Goal: Task Accomplishment & Management: Use online tool/utility

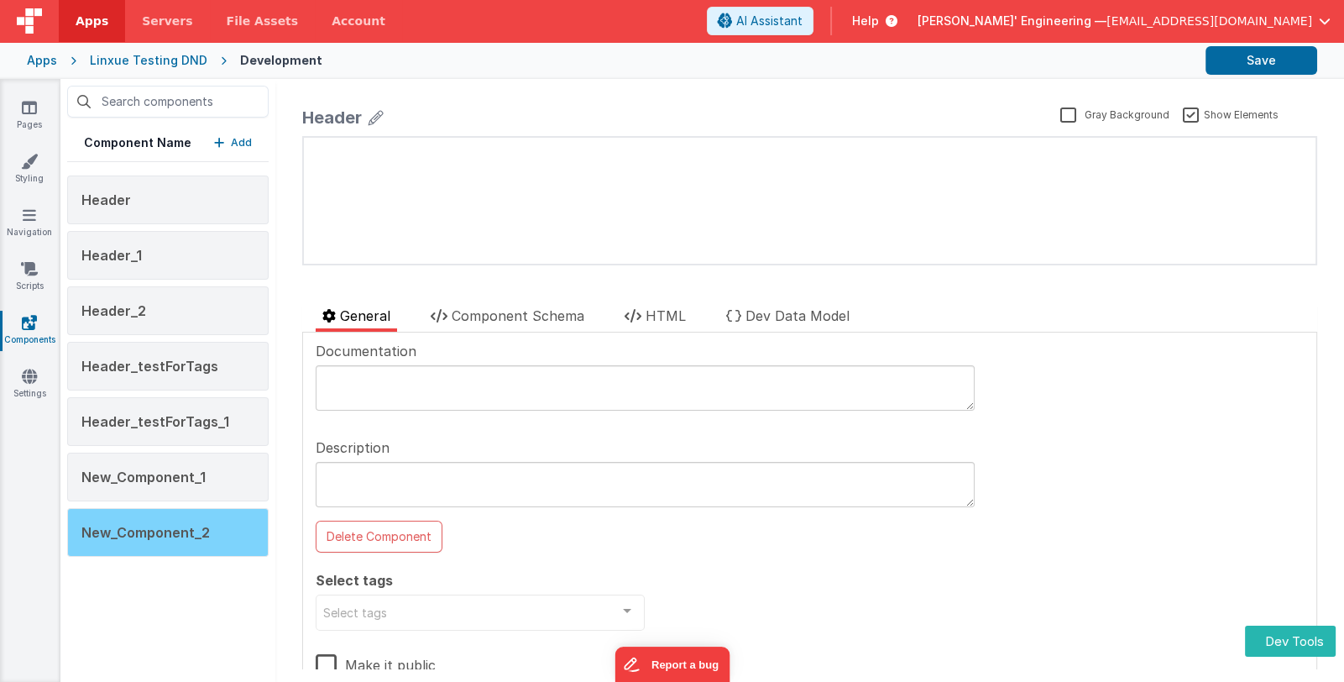
click at [207, 533] on div "New_Component_2" at bounding box center [167, 532] width 201 height 49
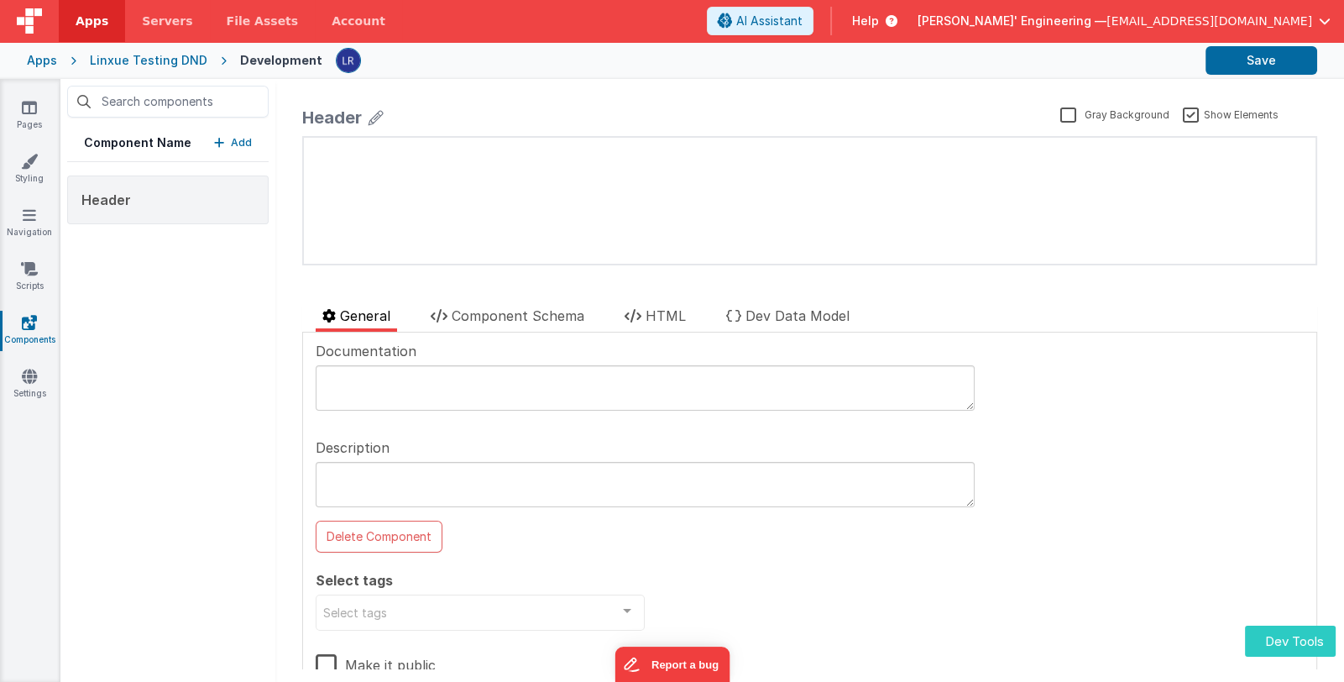
click at [1283, 636] on button "Dev Tools" at bounding box center [1290, 640] width 91 height 31
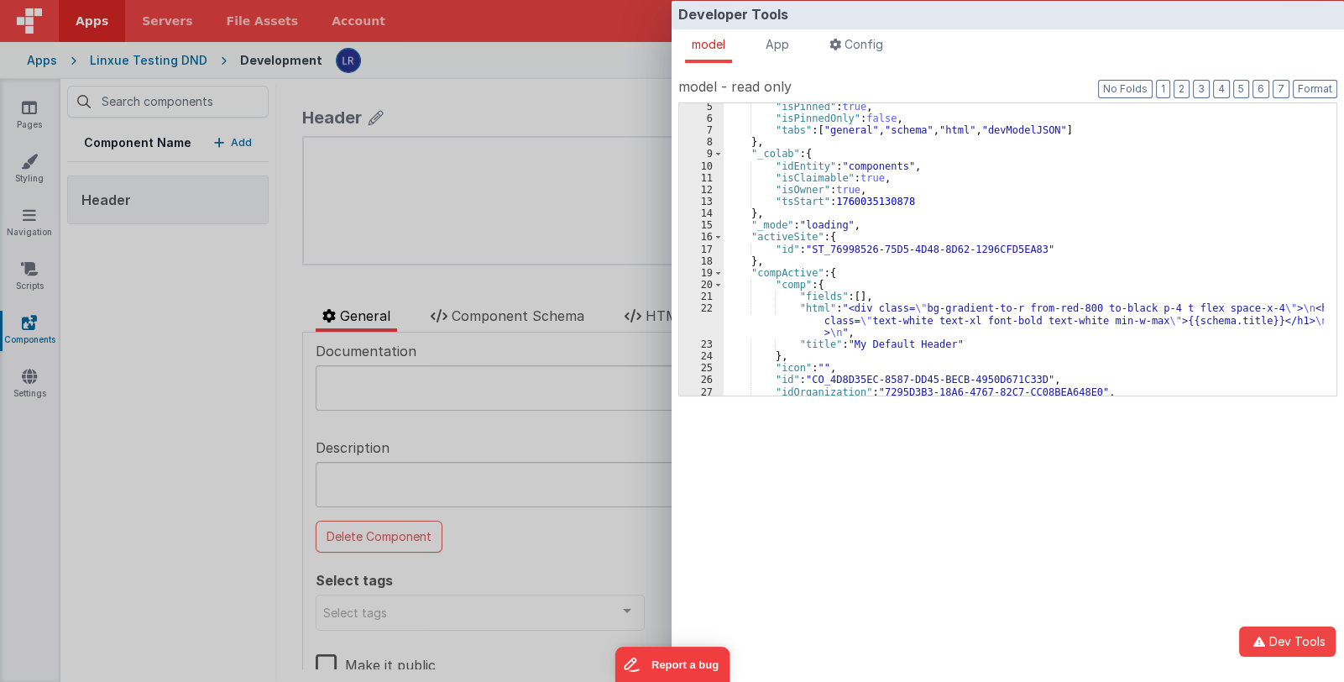
scroll to position [50, 0]
click at [1185, 92] on button "2" at bounding box center [1182, 89] width 16 height 18
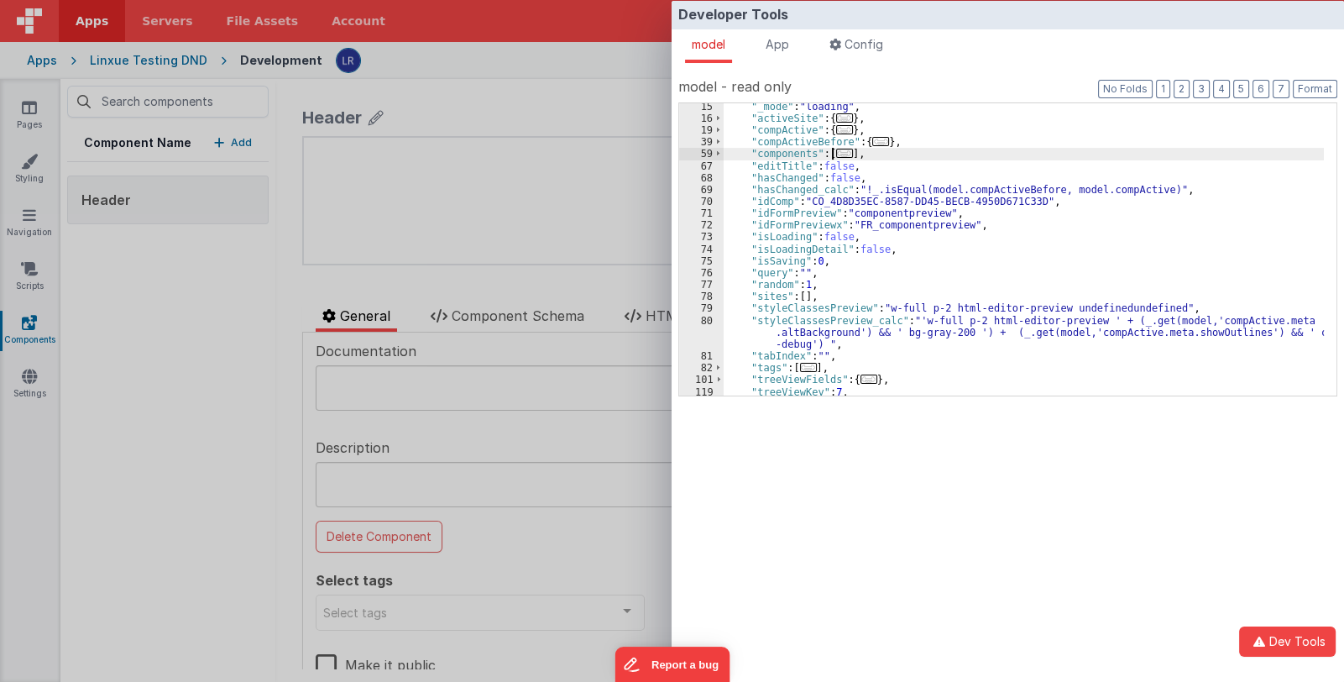
click at [844, 151] on span "..." at bounding box center [844, 153] width 17 height 9
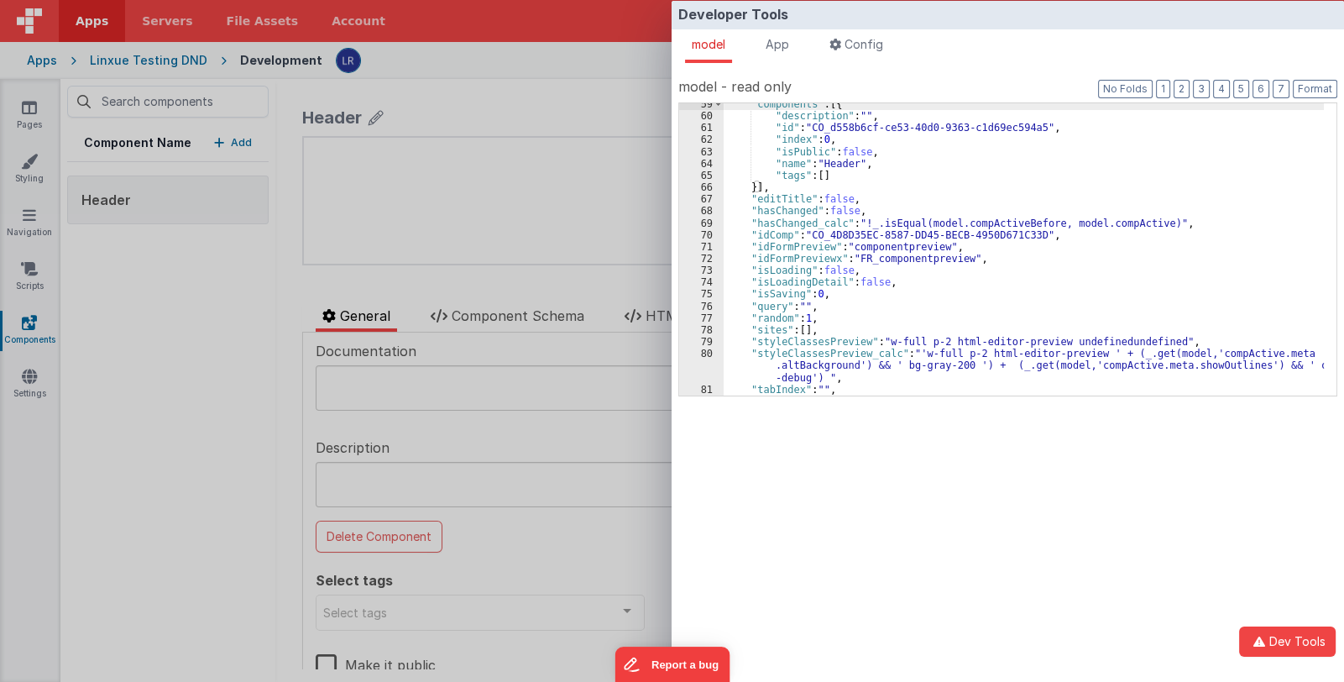
scroll to position [160, 0]
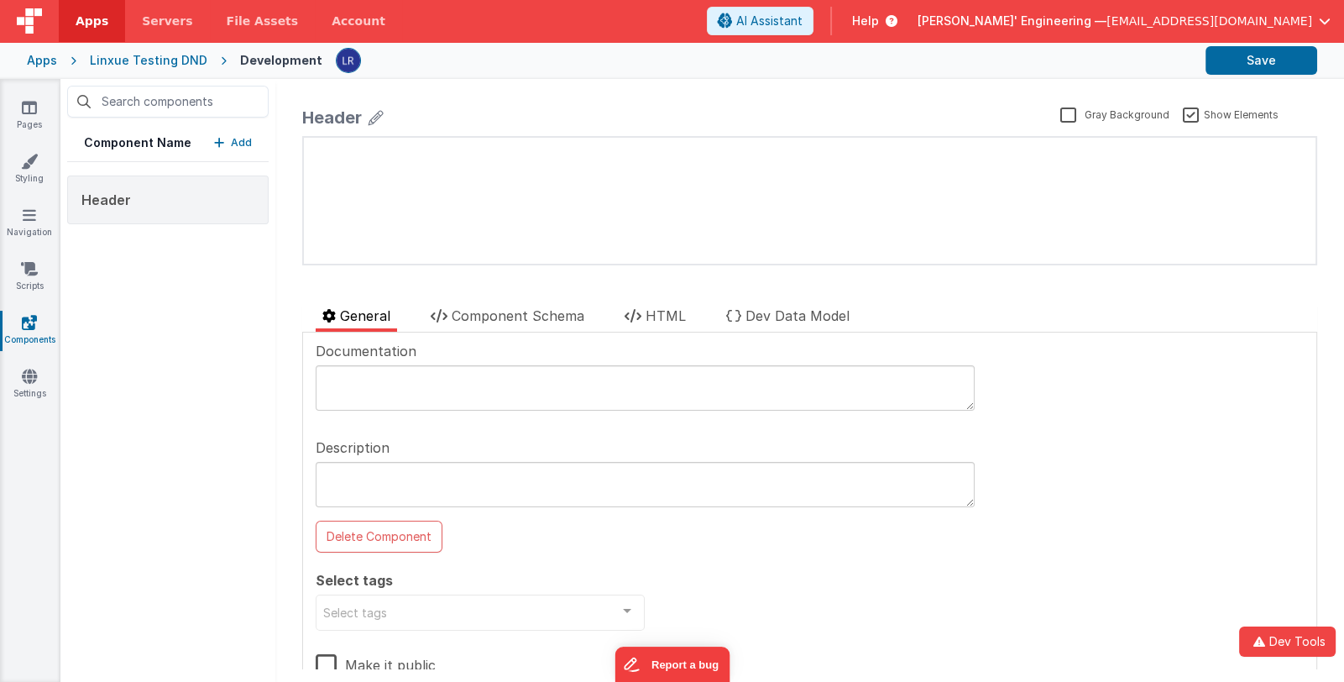
click at [617, 275] on div "Developer Tools model App Params Log (1) Misc Windows Config model - read only …" at bounding box center [672, 341] width 1344 height 682
click at [1261, 641] on icon "button" at bounding box center [1259, 642] width 20 height 12
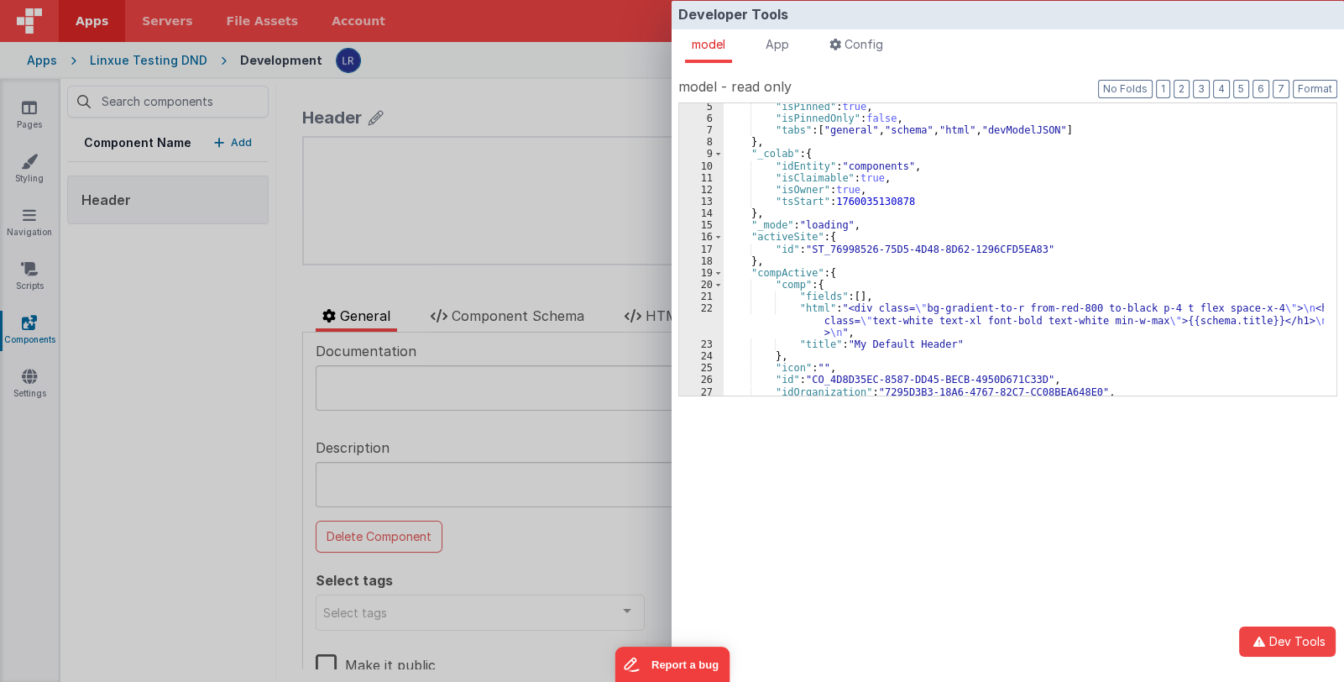
scroll to position [50, 0]
click at [840, 273] on div ""isPinned" : true , "isPinnedOnly" : false , "tabs" : [ "general" , "schema" , …" at bounding box center [1024, 259] width 600 height 316
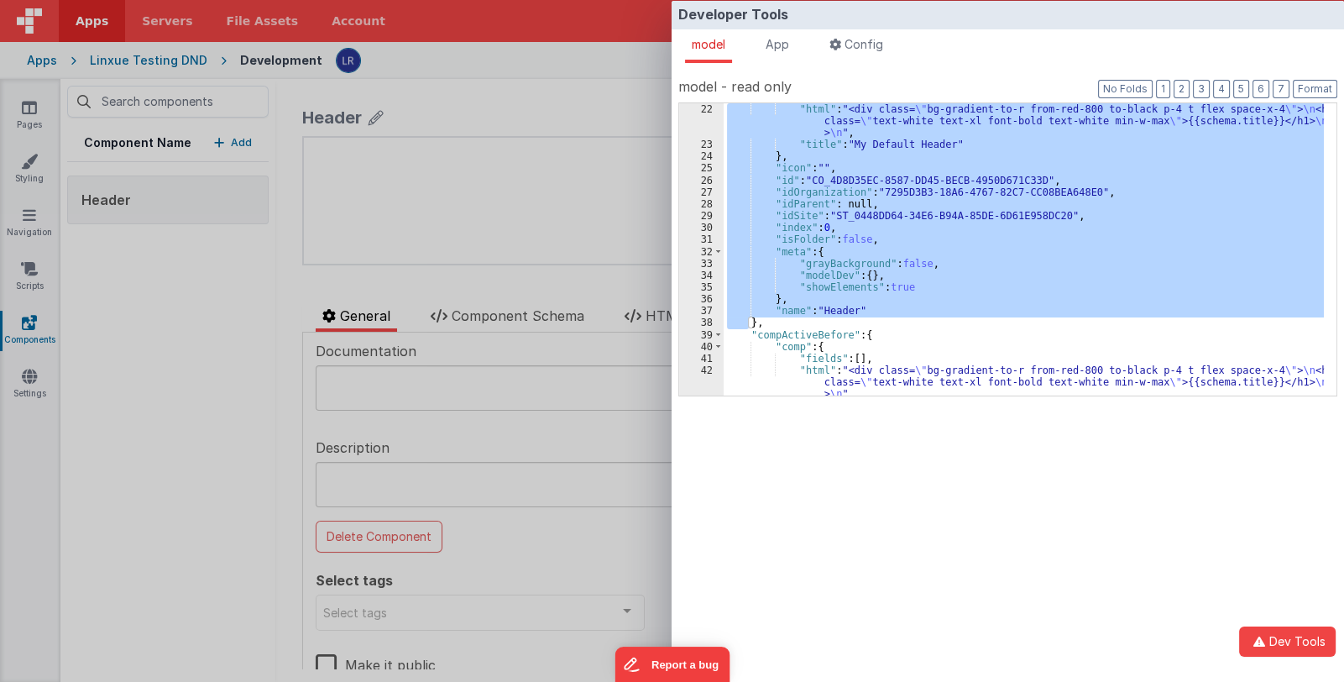
scroll to position [200, 0]
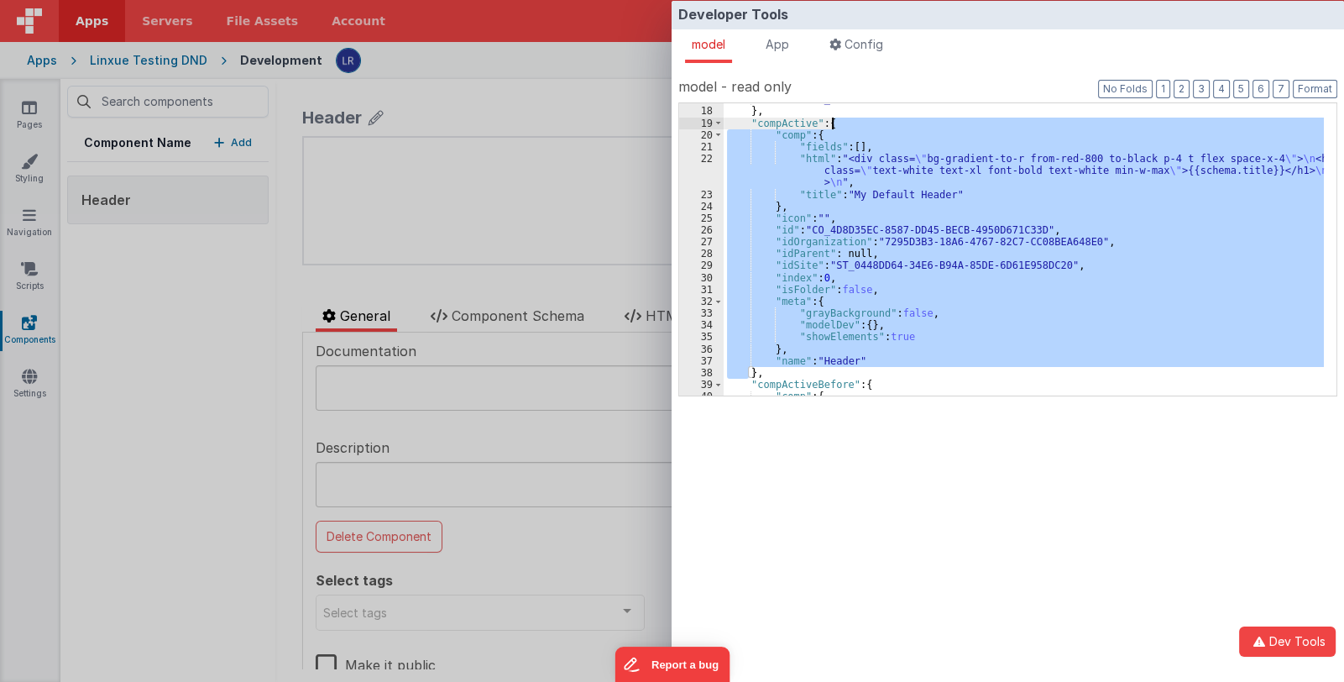
click at [950, 237] on div ""id" : "ST_76998526-75D5-4D48-8D62-1296CFD5EA83" } , "compActive" : { "comp" : …" at bounding box center [1024, 249] width 600 height 292
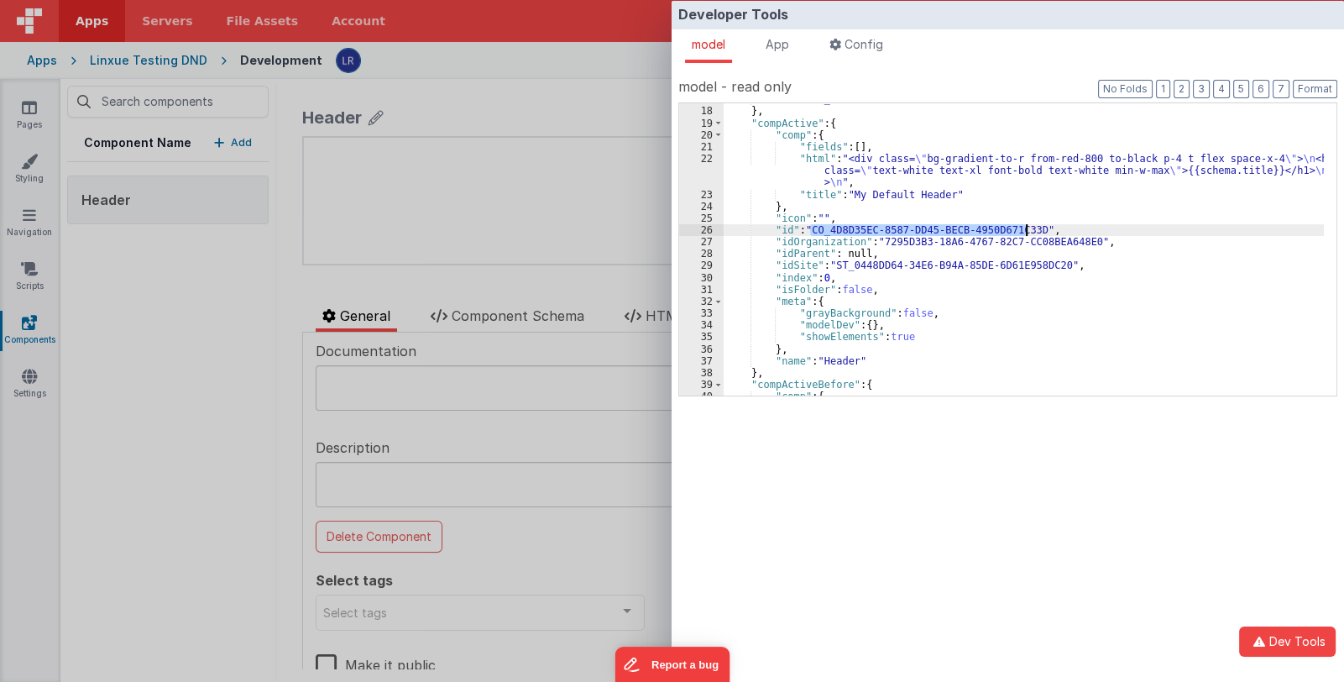
drag, startPoint x: 810, startPoint y: 224, endPoint x: 1024, endPoint y: 228, distance: 214.1
click at [1024, 228] on div ""id" : "ST_76998526-75D5-4D48-8D62-1296CFD5EA83" } , "compActive" : { "comp" : …" at bounding box center [1024, 251] width 600 height 316
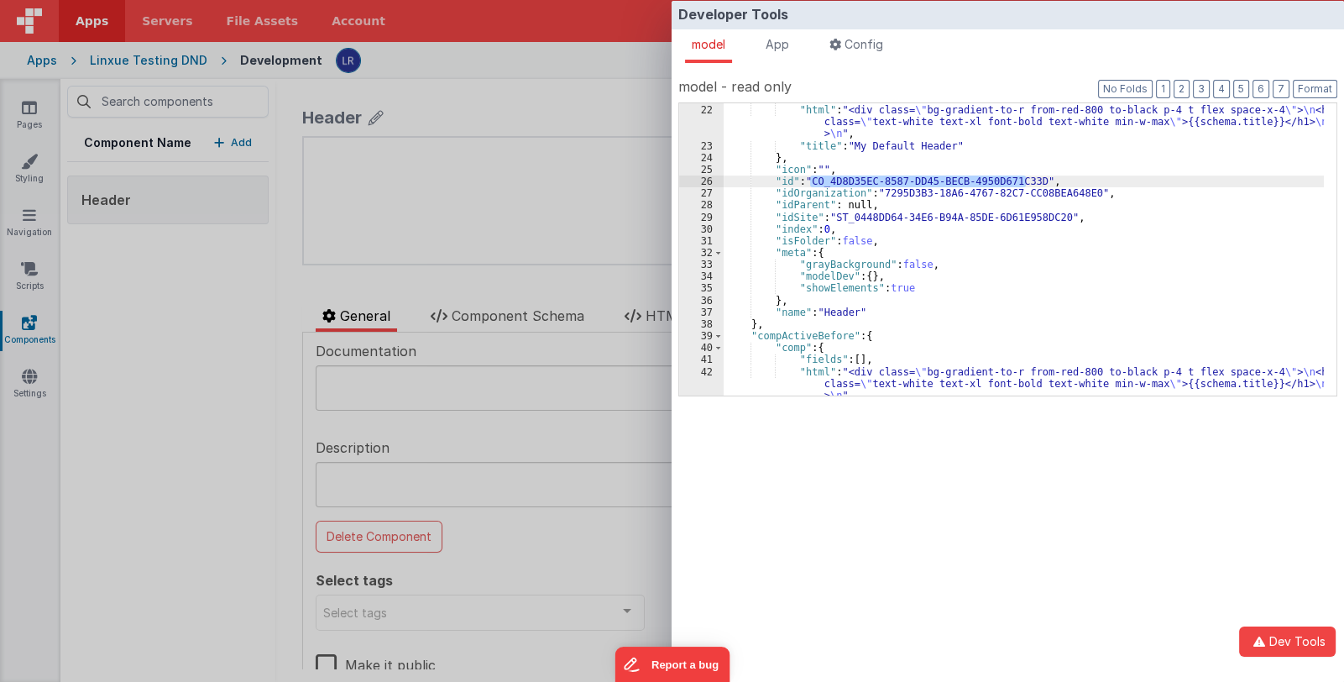
scroll to position [298, 0]
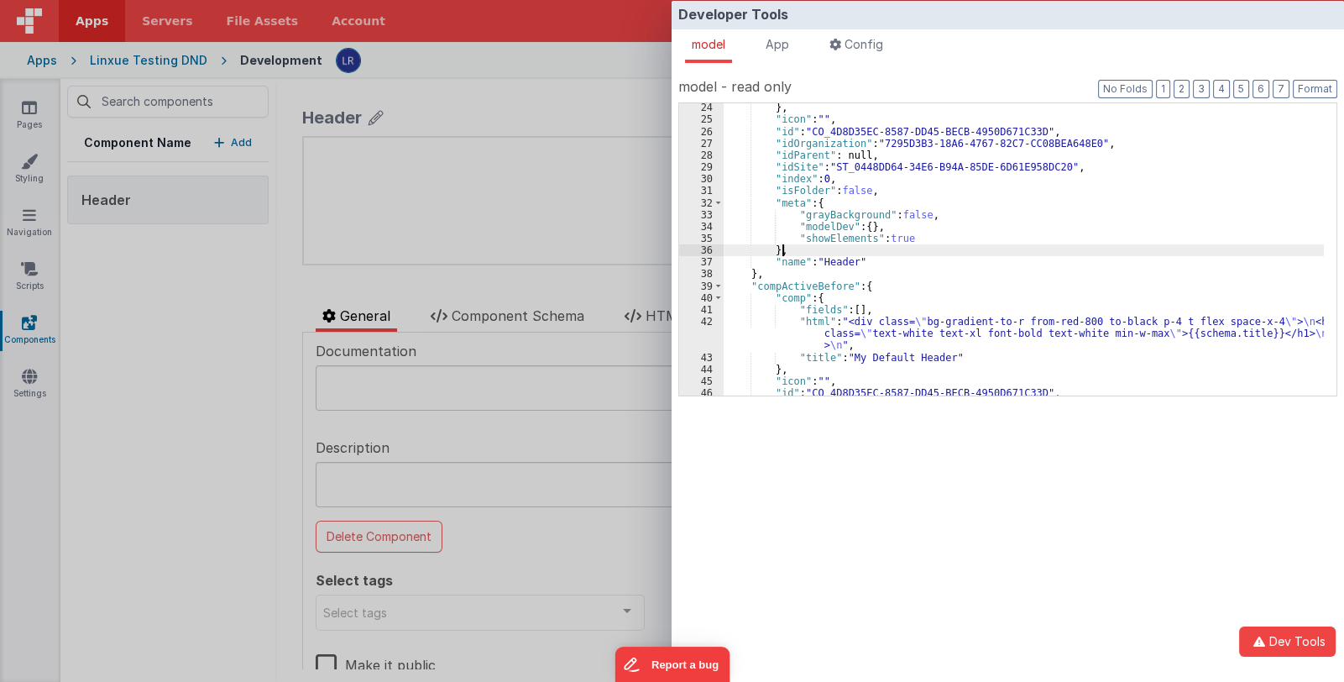
click at [955, 247] on div "} , "icon" : "" , "id" : "CO_4D8D35EC-8587-DD45-BECB-4950D671C33D" , "idOrganiz…" at bounding box center [1024, 260] width 600 height 316
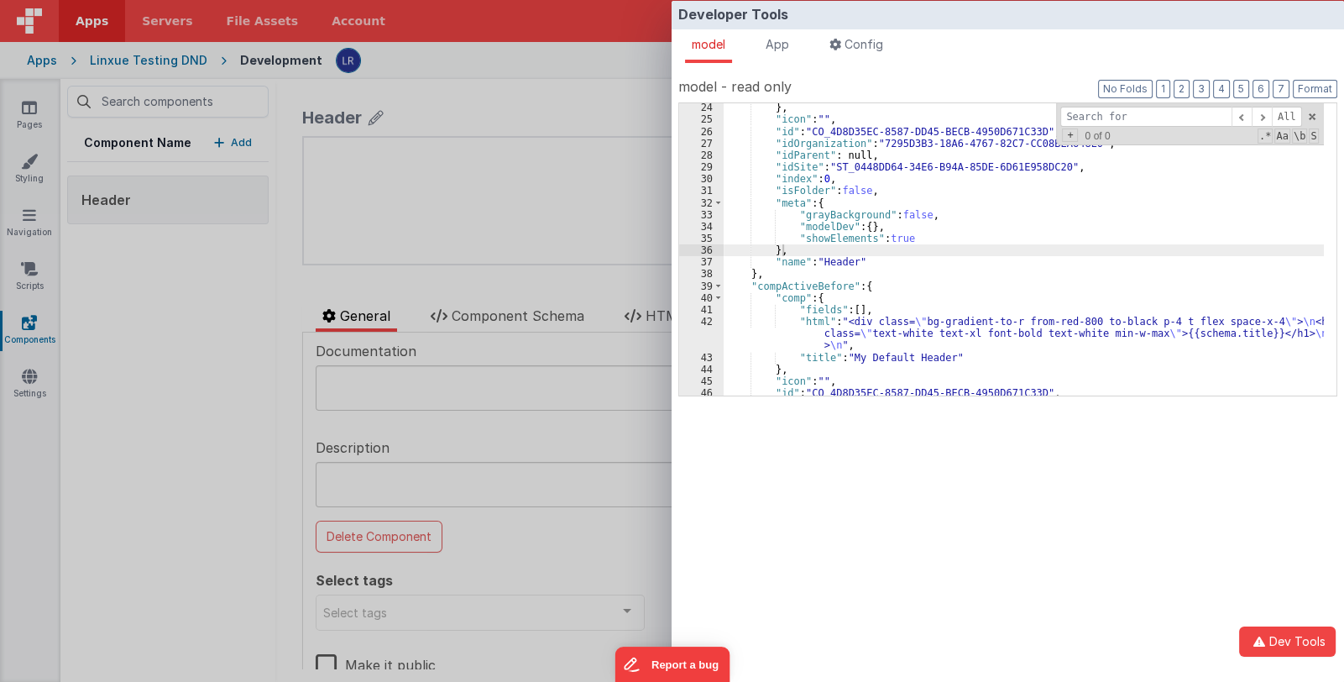
type input "CO_4D8D35EC-8587-DD45-BECB-4950D671C33D"
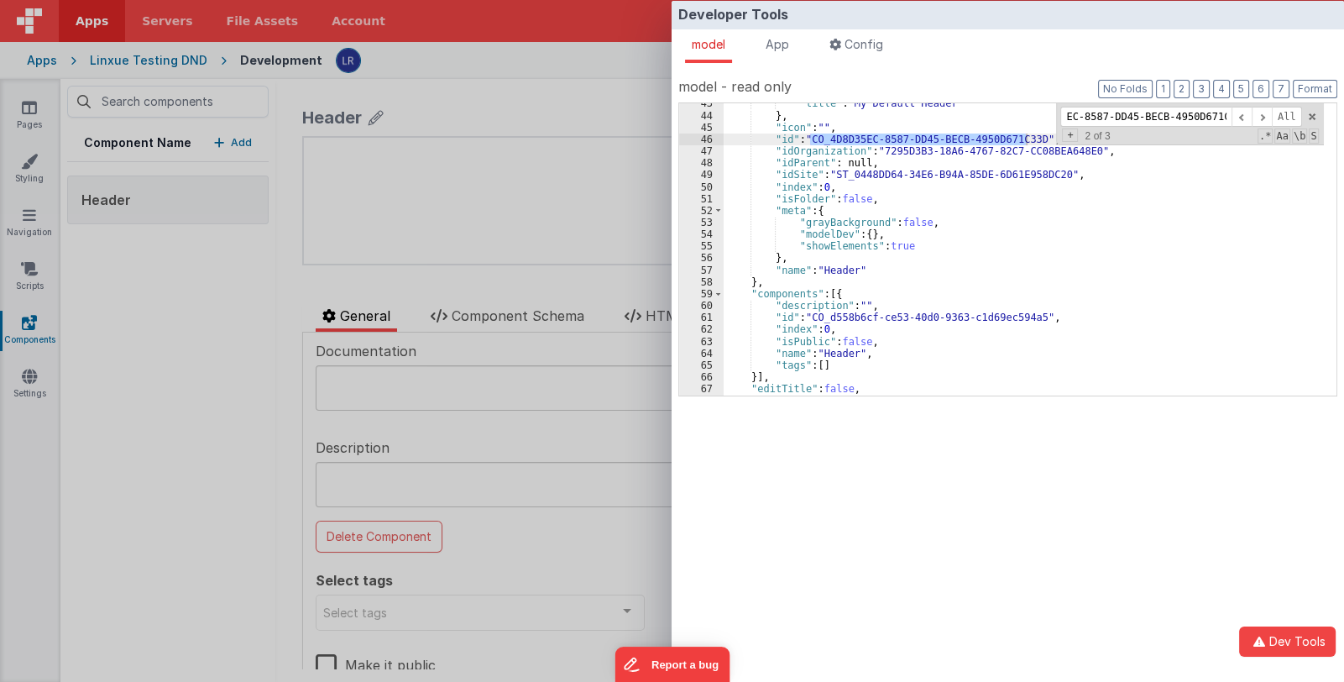
scroll to position [651, 0]
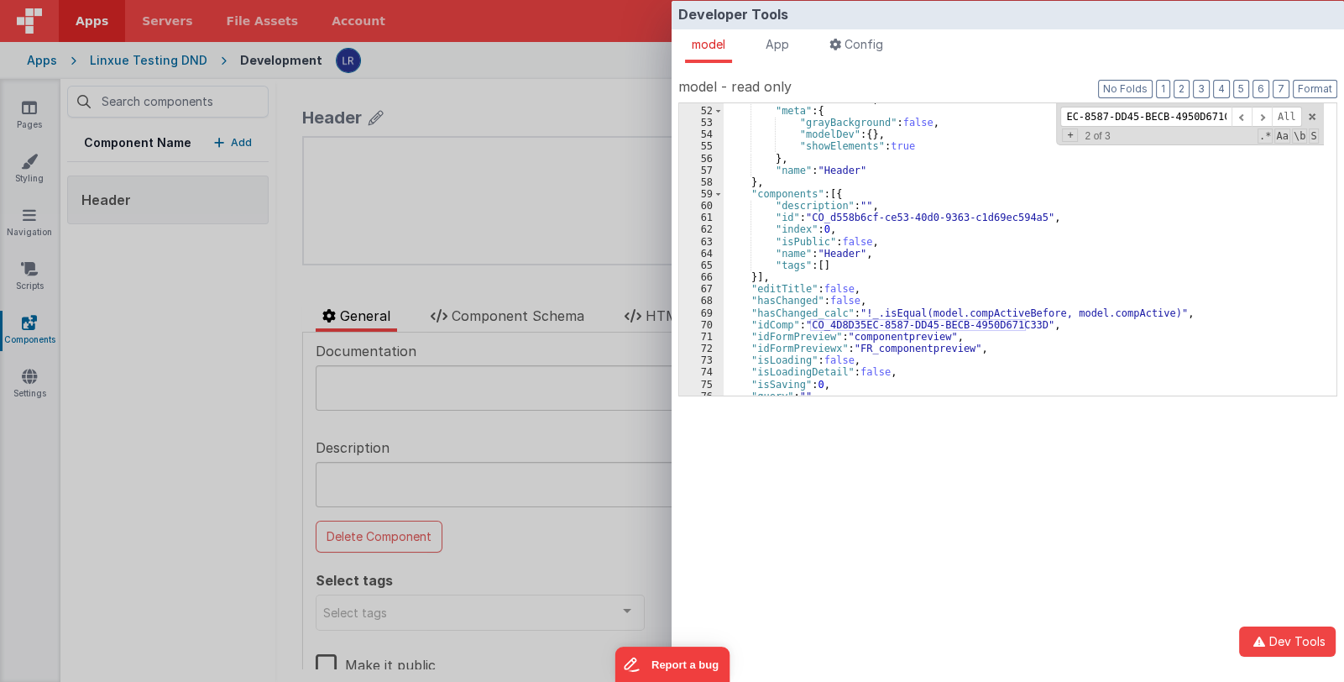
click at [166, 390] on div "Developer Tools model App Params Log (2) Misc Windows Config model - read only …" at bounding box center [672, 341] width 1344 height 682
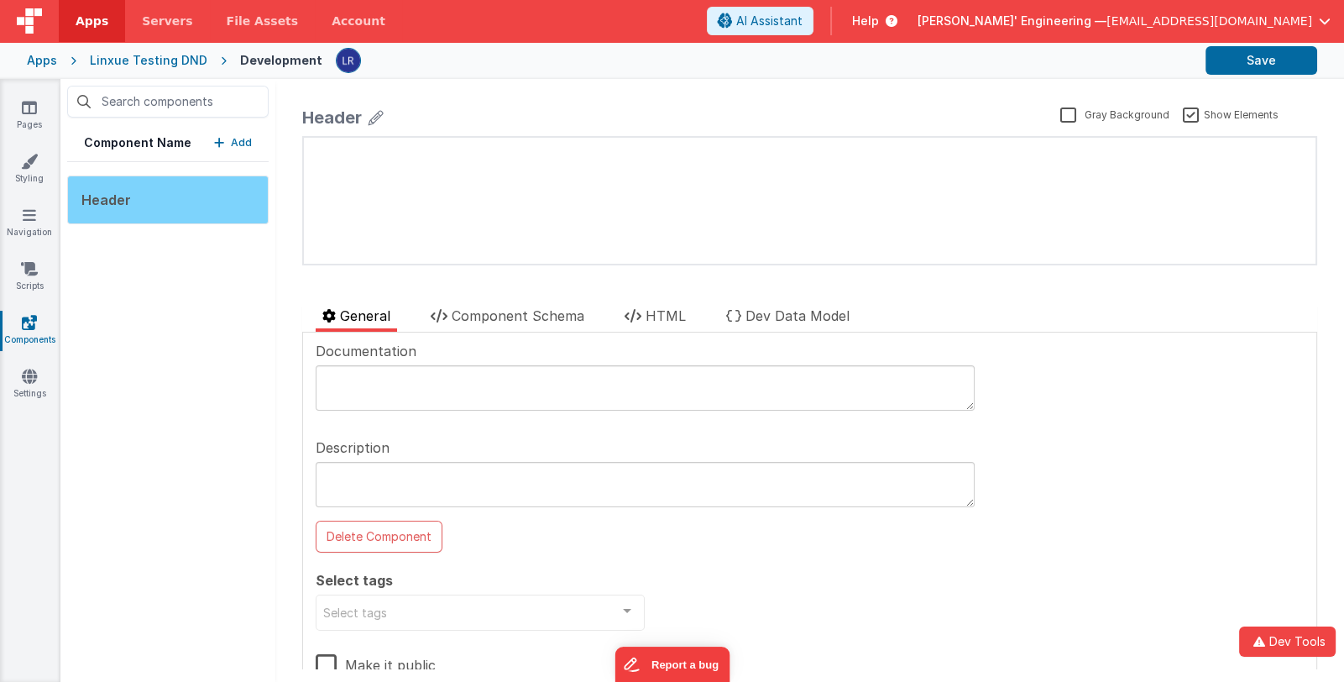
click at [200, 201] on div "Header" at bounding box center [167, 199] width 201 height 49
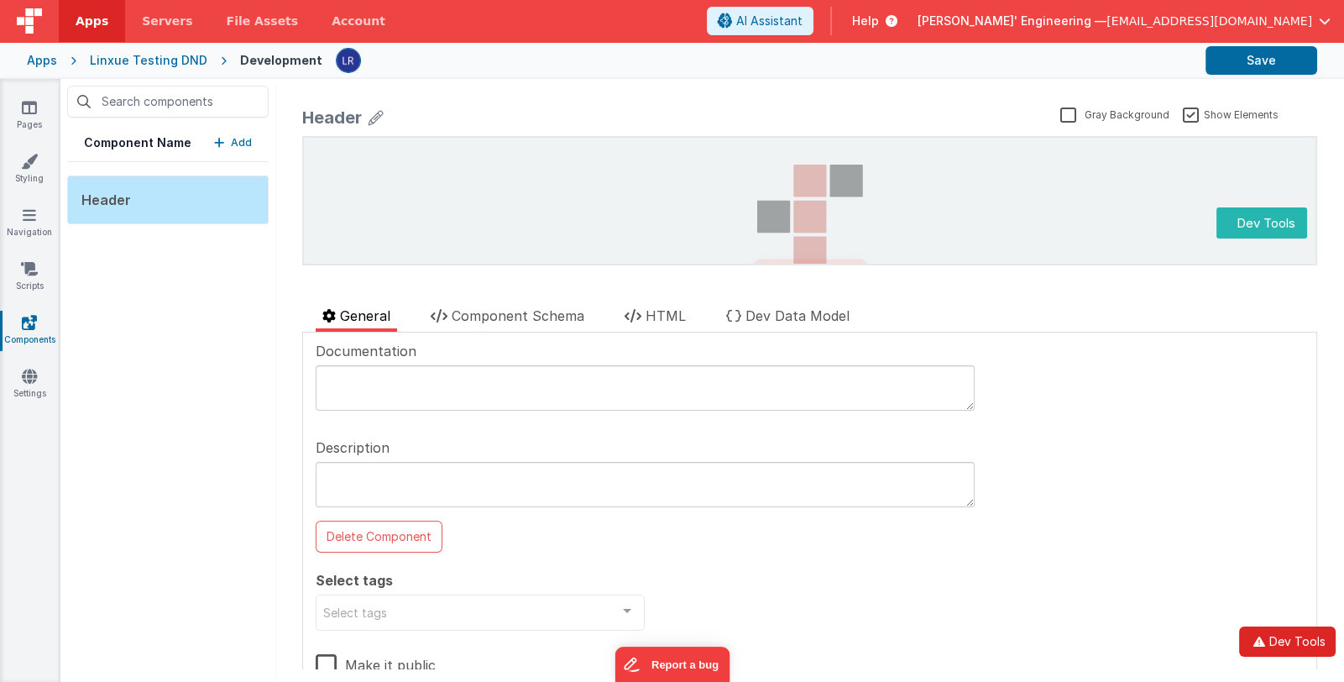
scroll to position [0, 0]
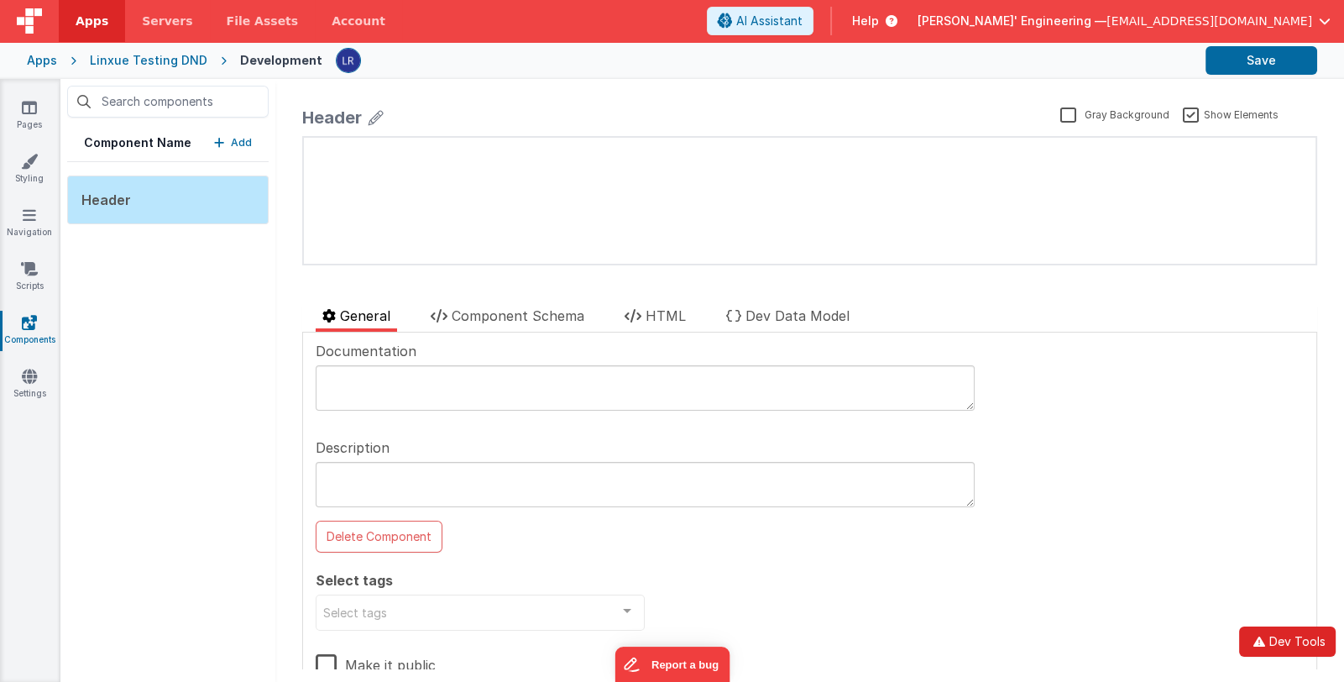
click at [1281, 638] on button "Dev Tools" at bounding box center [1287, 641] width 97 height 30
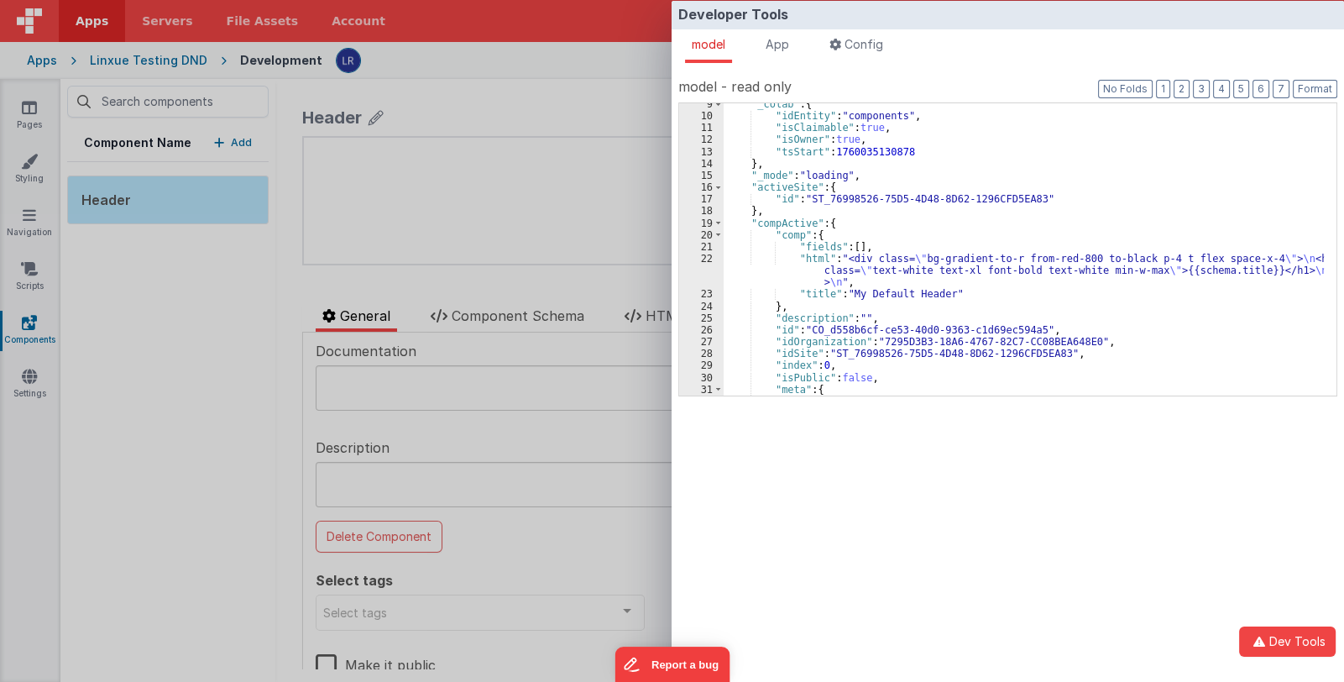
scroll to position [100, 0]
click at [789, 45] on span "App" at bounding box center [778, 44] width 24 height 14
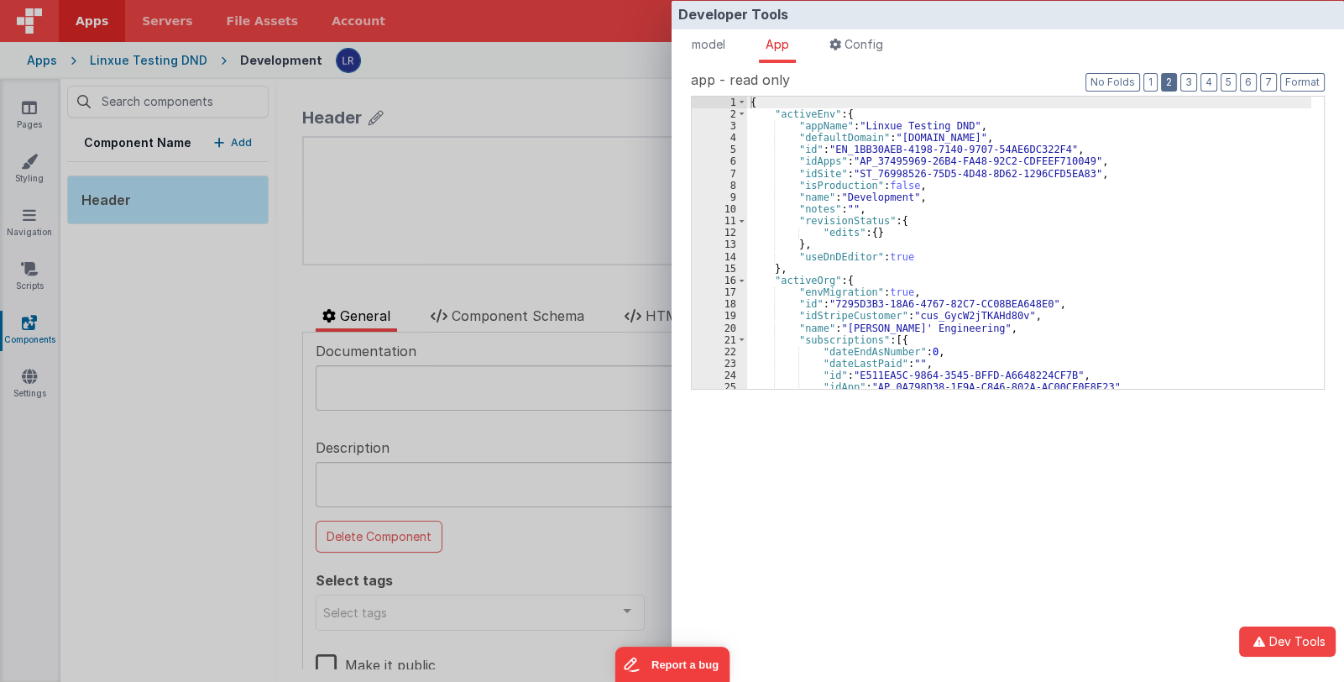
click at [1173, 79] on button "2" at bounding box center [1169, 82] width 16 height 18
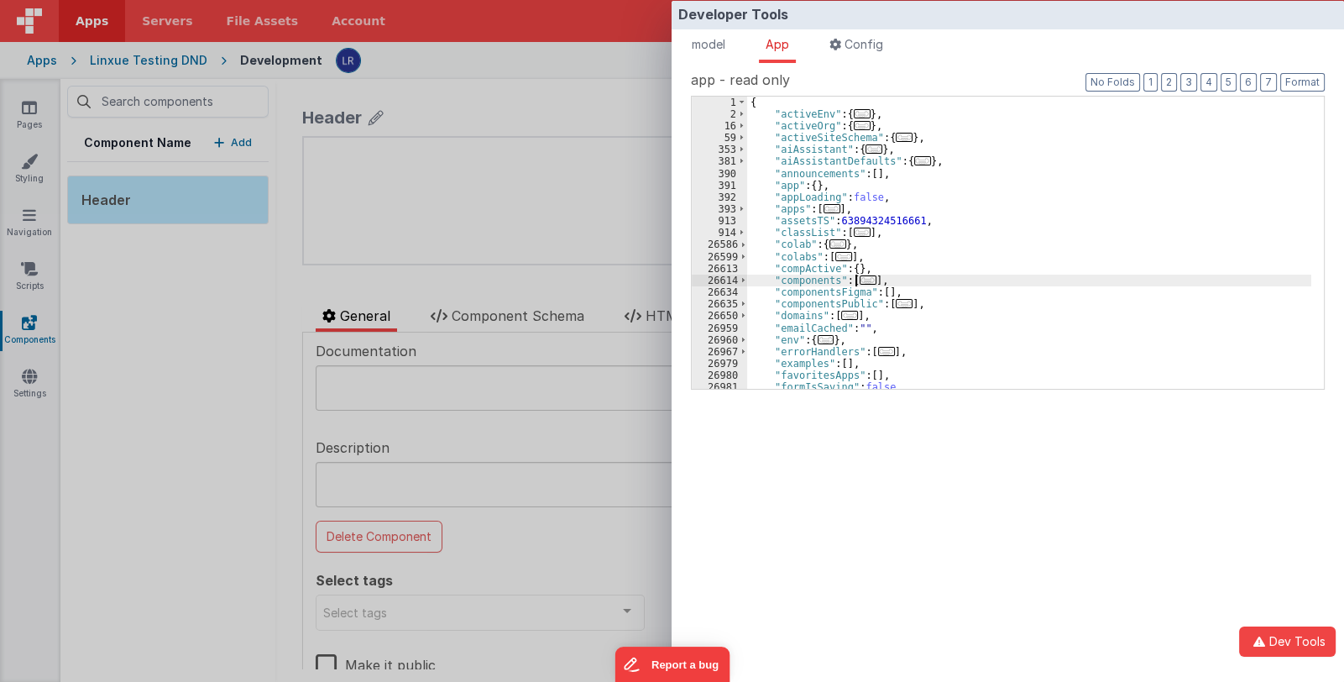
click at [865, 278] on span "..." at bounding box center [868, 279] width 17 height 9
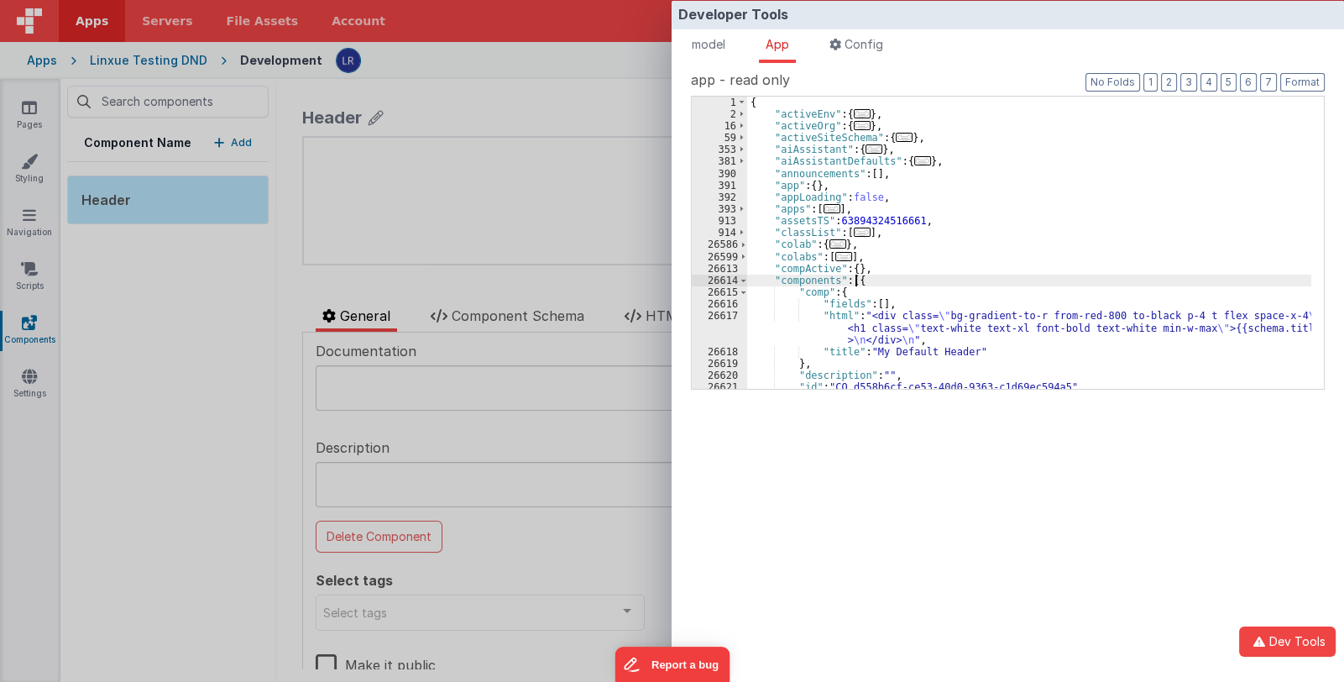
click at [876, 279] on div "{ "activeEnv" : { ... } , "activeOrg" : { ... } , "activeSiteSchema" : { ... } …" at bounding box center [1029, 255] width 564 height 316
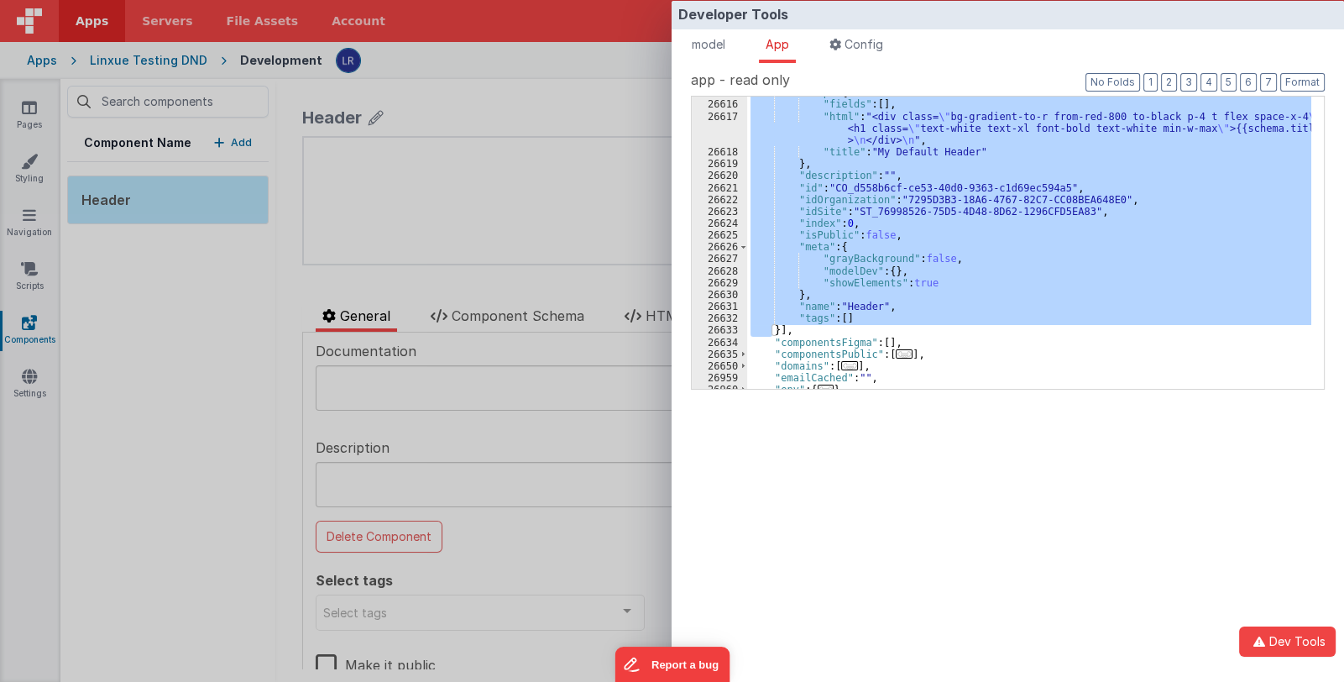
scroll to position [50, 0]
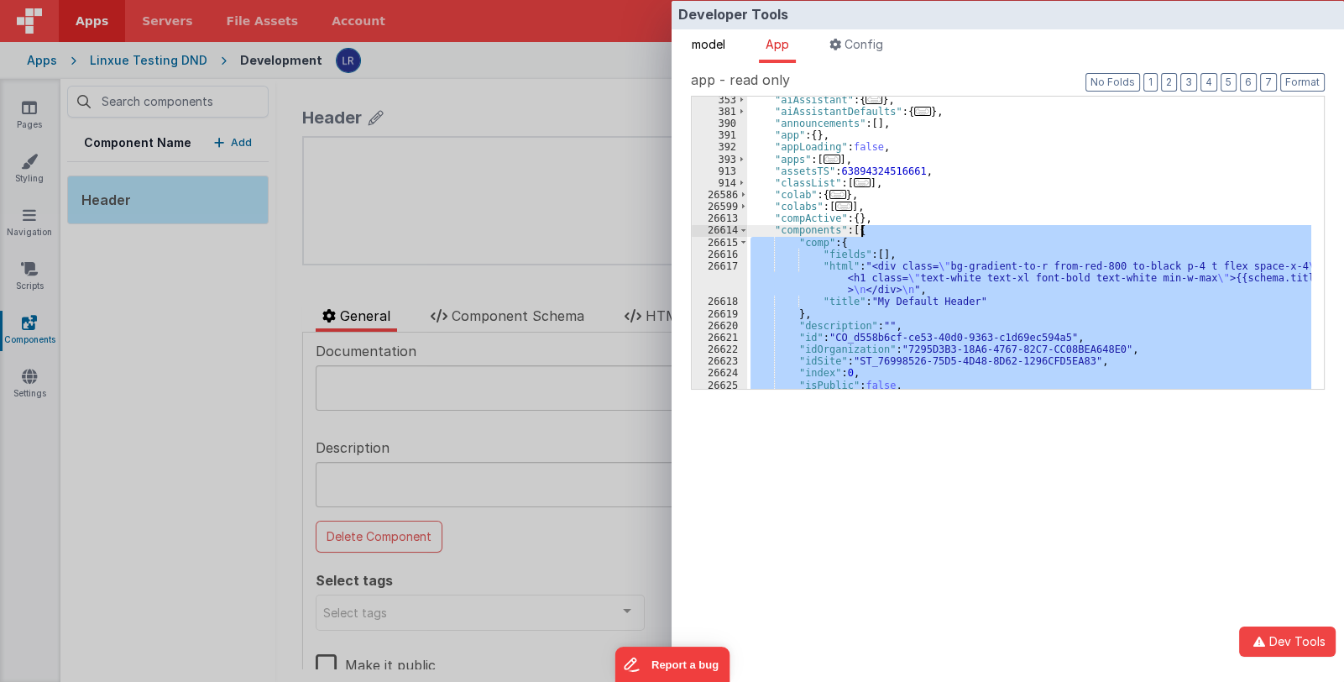
click at [714, 55] on li "model" at bounding box center [708, 46] width 47 height 34
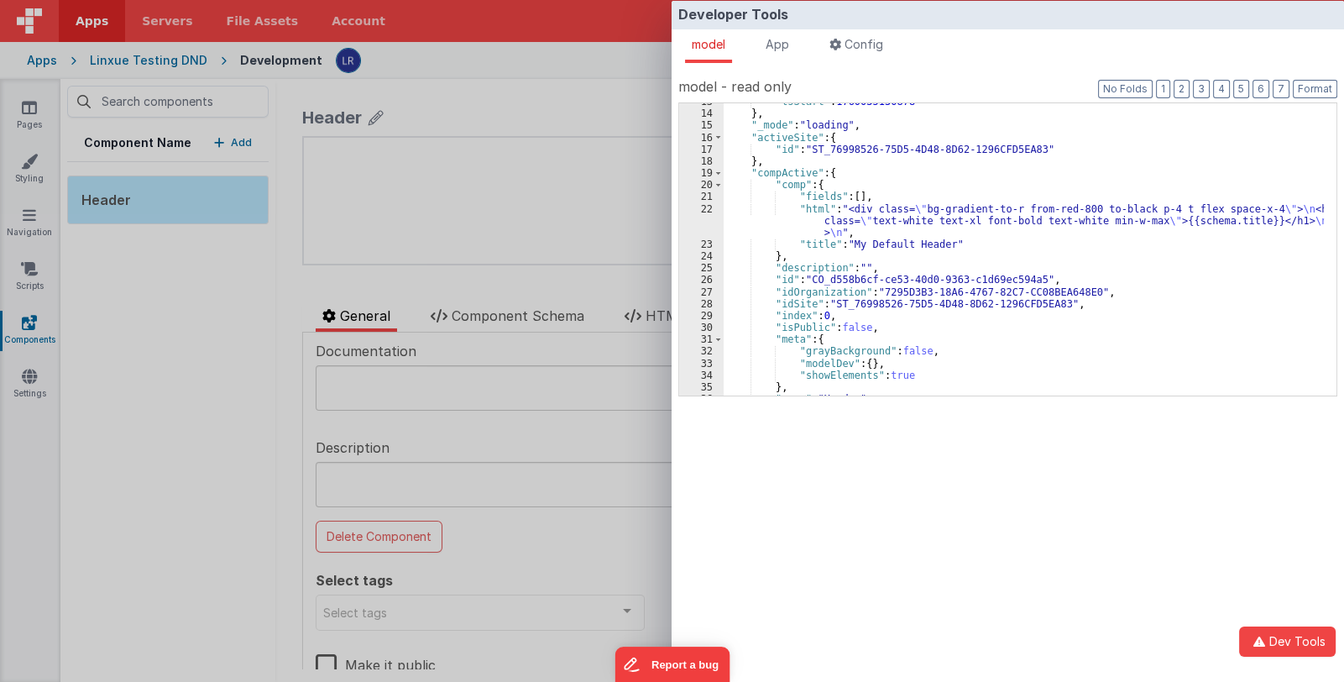
scroll to position [200, 0]
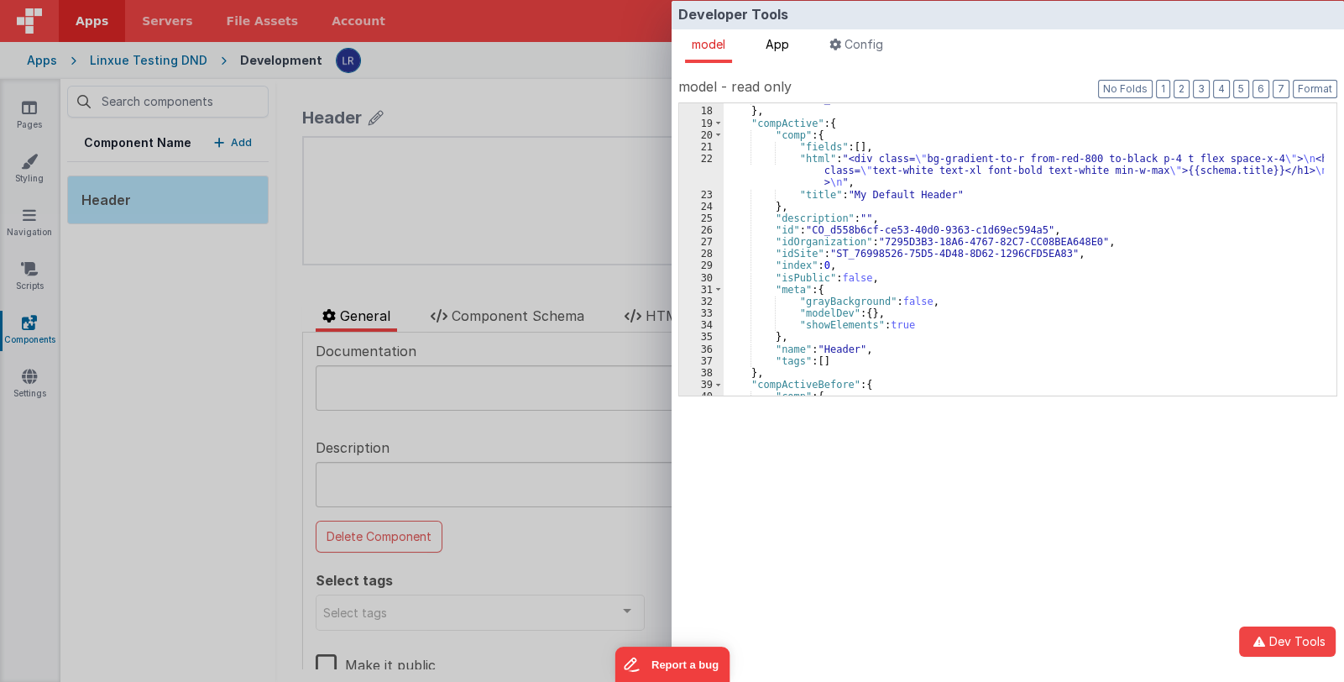
click at [787, 47] on span "App" at bounding box center [778, 44] width 24 height 14
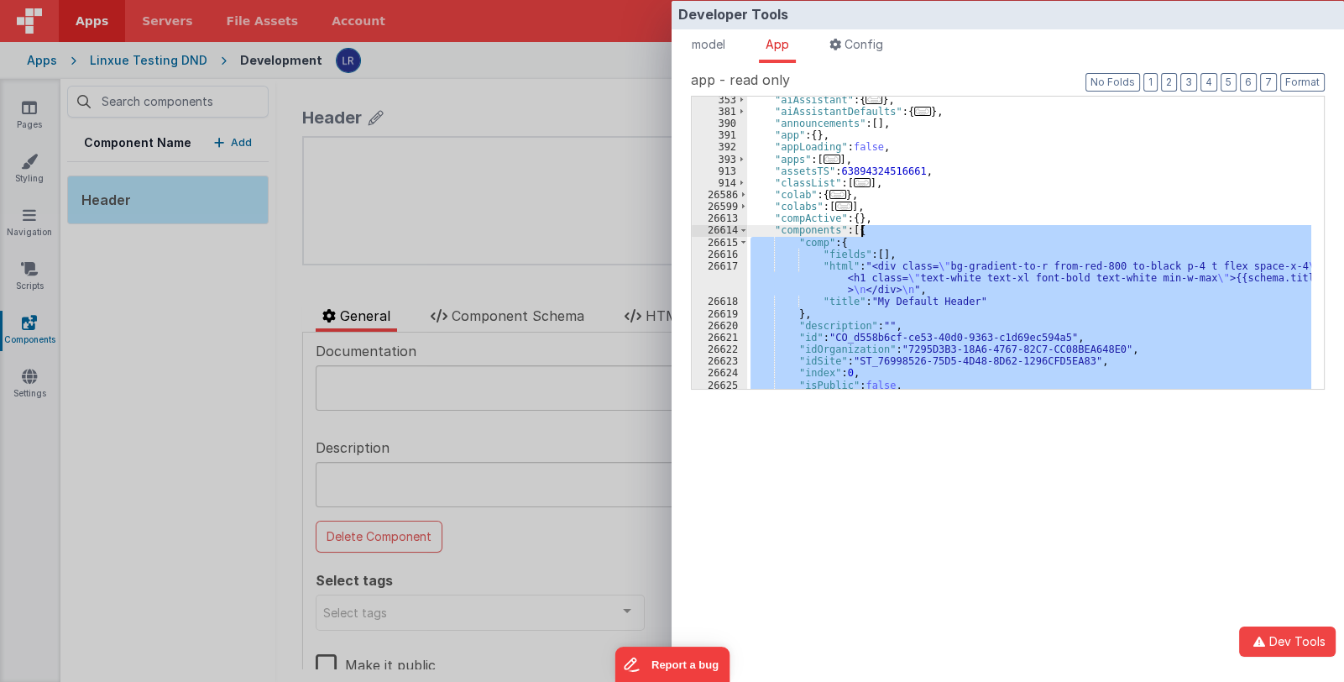
click at [1055, 310] on div ""aiAssistant" : { ... } , "aiAssistantDefaults" : { ... } , "announcements" : […" at bounding box center [1029, 243] width 564 height 292
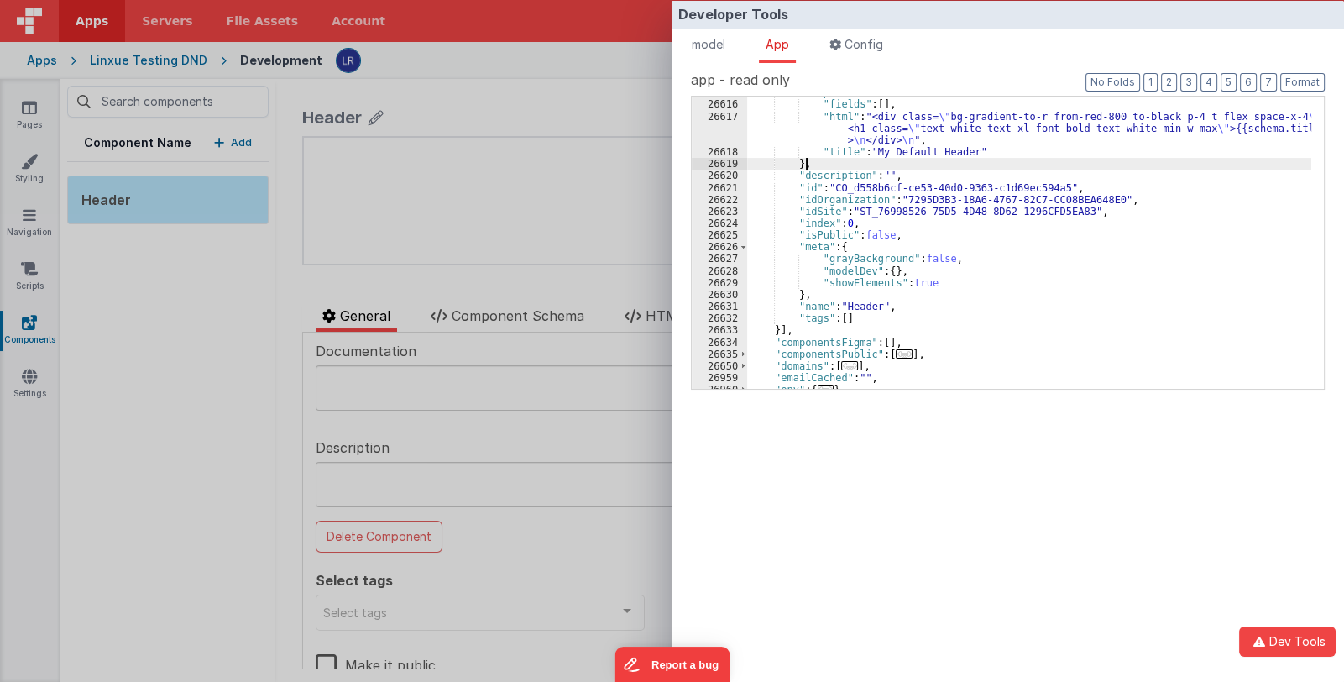
scroll to position [249, 0]
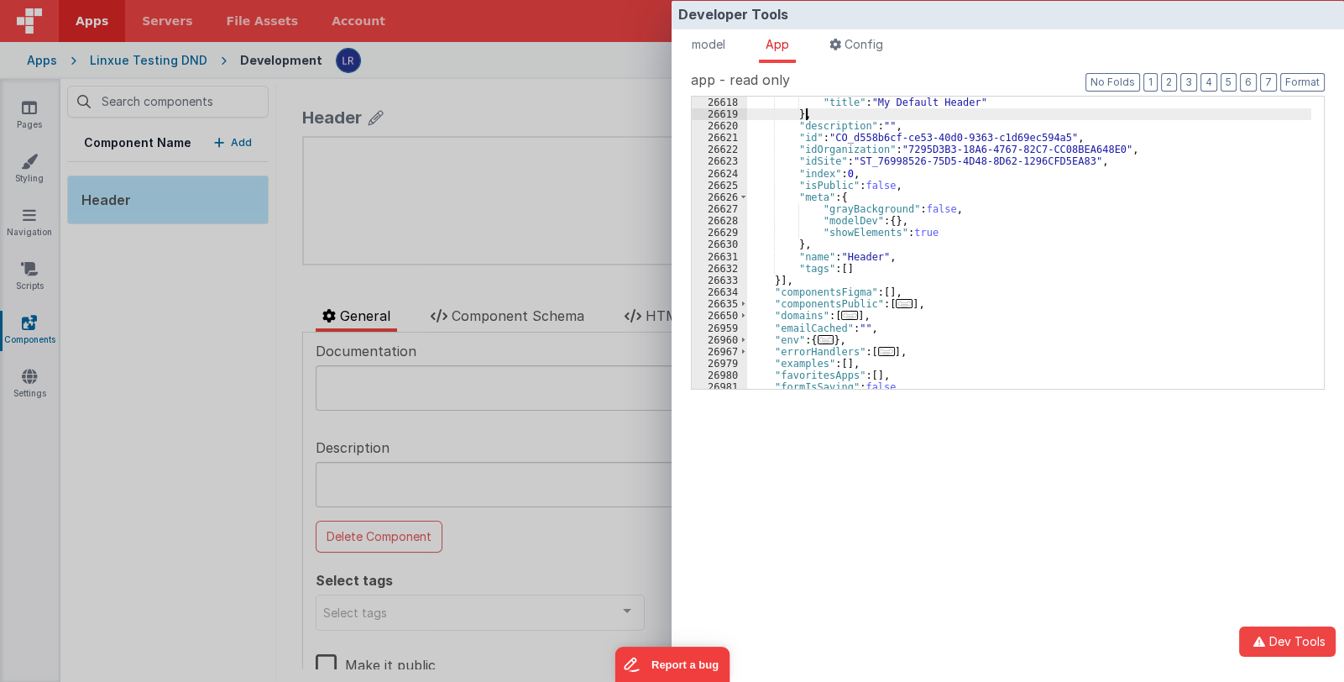
click at [897, 303] on span "..." at bounding box center [904, 303] width 17 height 9
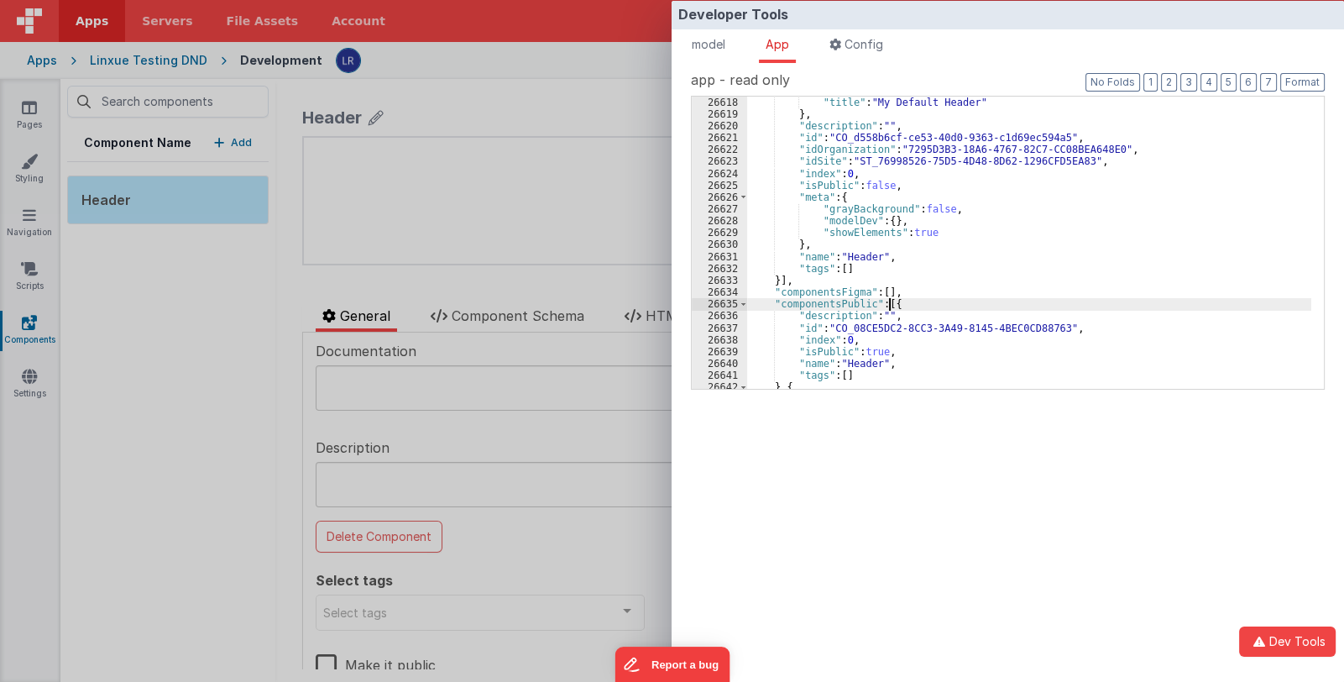
click at [935, 307] on div ""title" : "My Default Header" } , "description" : "" , "id" : "CO_d558b6cf-ce53…" at bounding box center [1029, 255] width 564 height 316
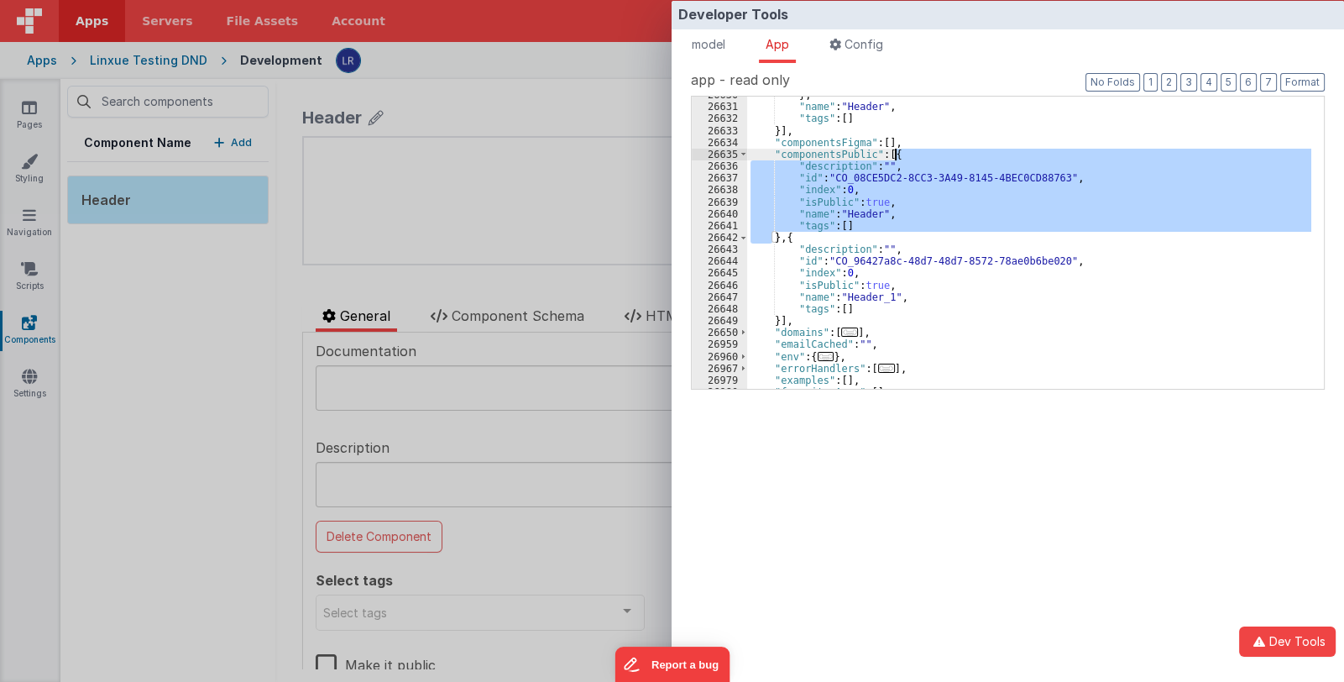
scroll to position [399, 0]
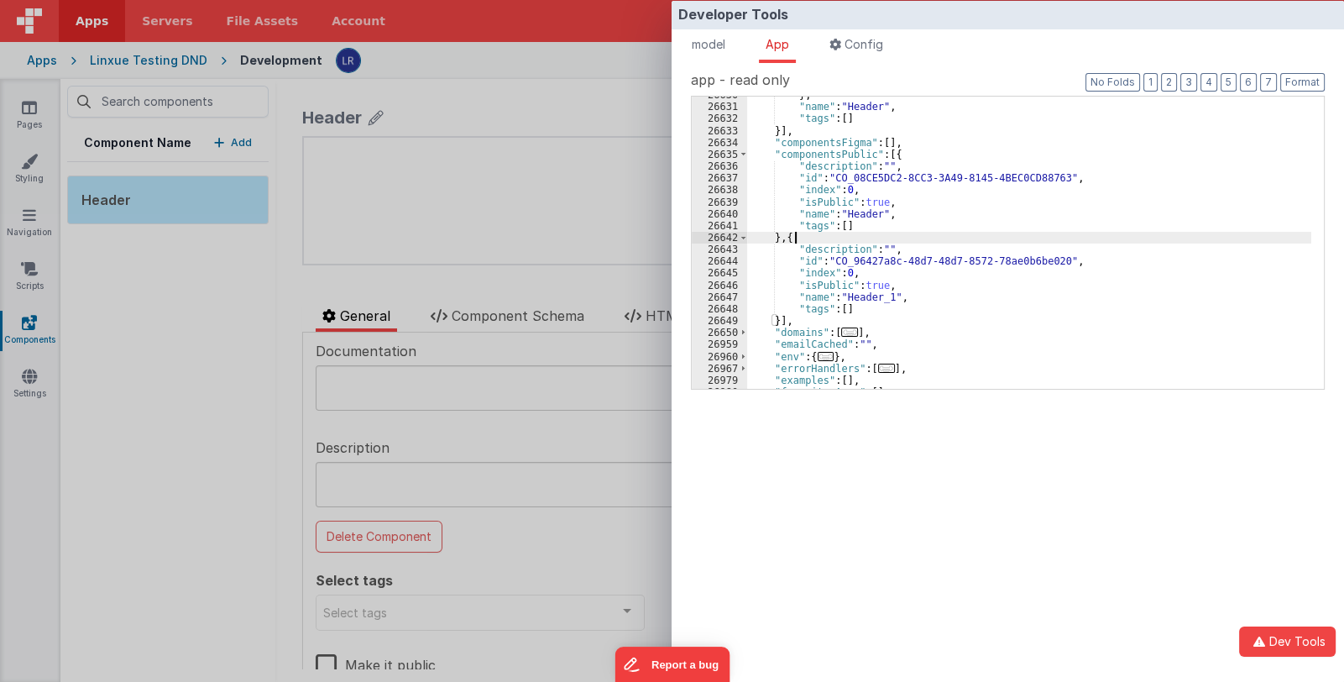
click at [805, 233] on div "} , "name" : "Header" , "tags" : [ ] }] , "componentsFigma" : [ ] , "components…" at bounding box center [1029, 247] width 564 height 316
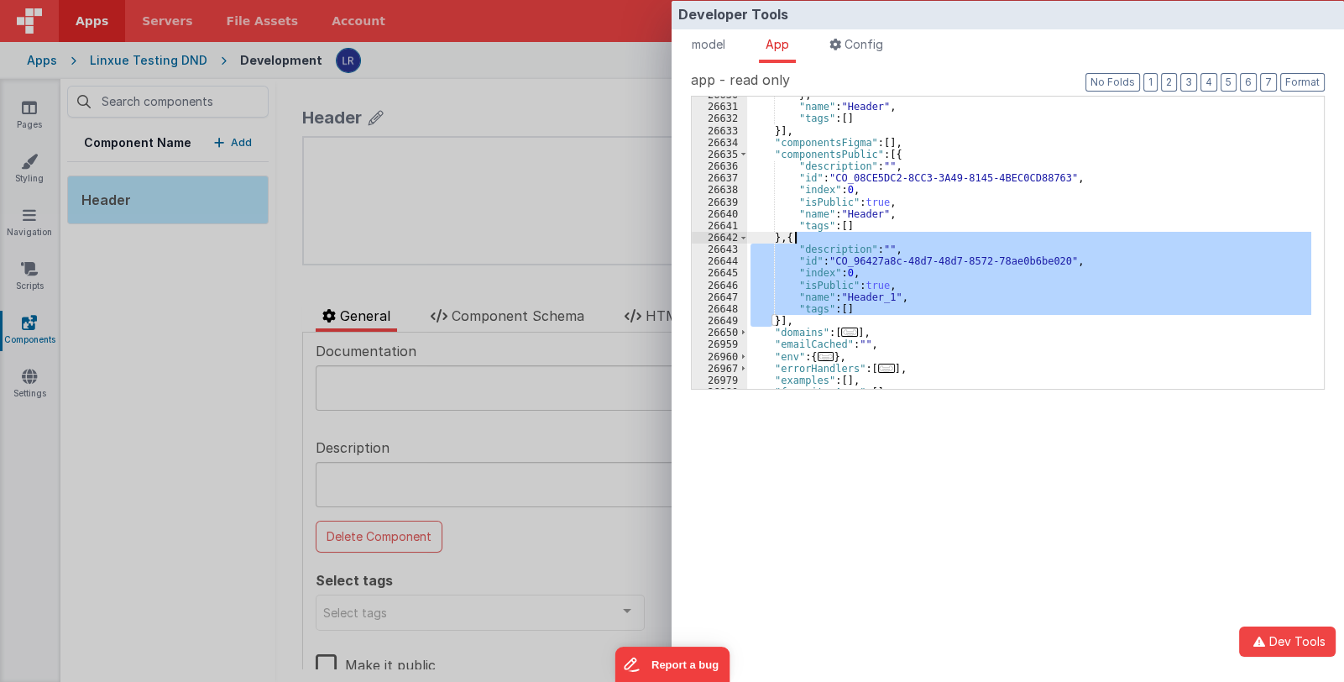
click at [217, 317] on div "Developer Tools model App Params Log (3) Misc Windows Config model - read only …" at bounding box center [672, 341] width 1344 height 682
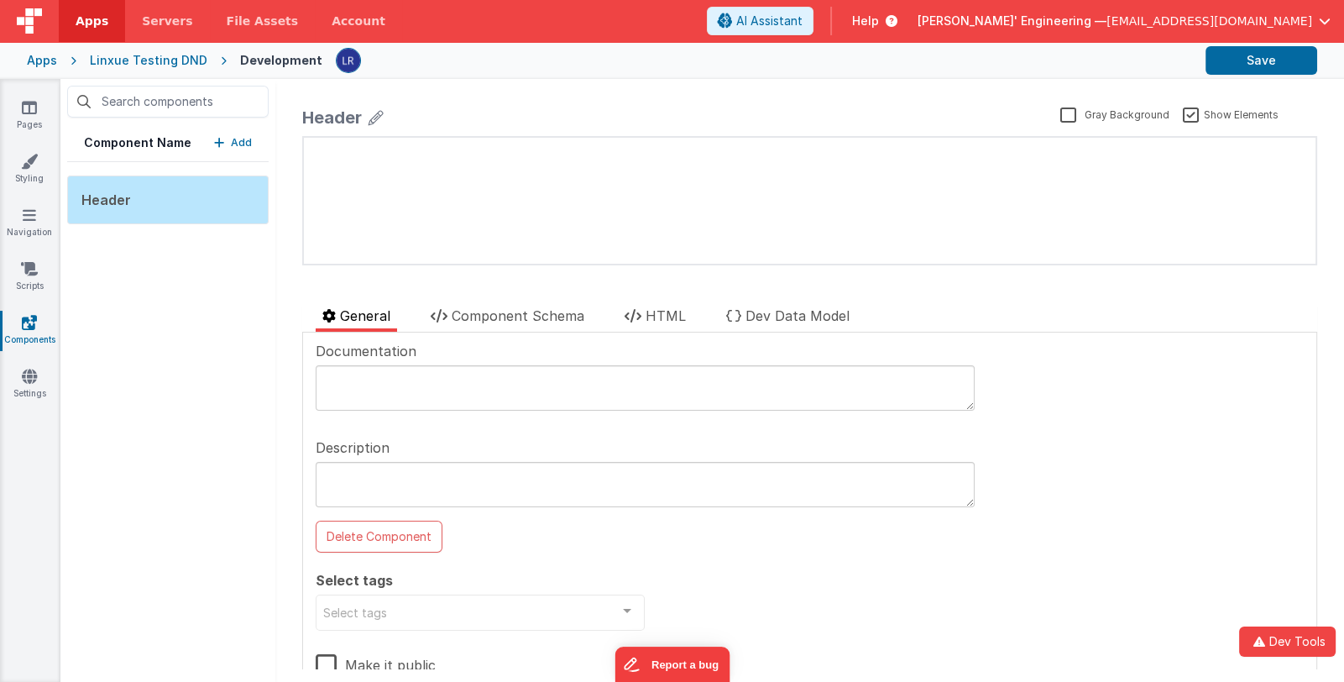
click at [233, 141] on p "Add" at bounding box center [241, 142] width 21 height 17
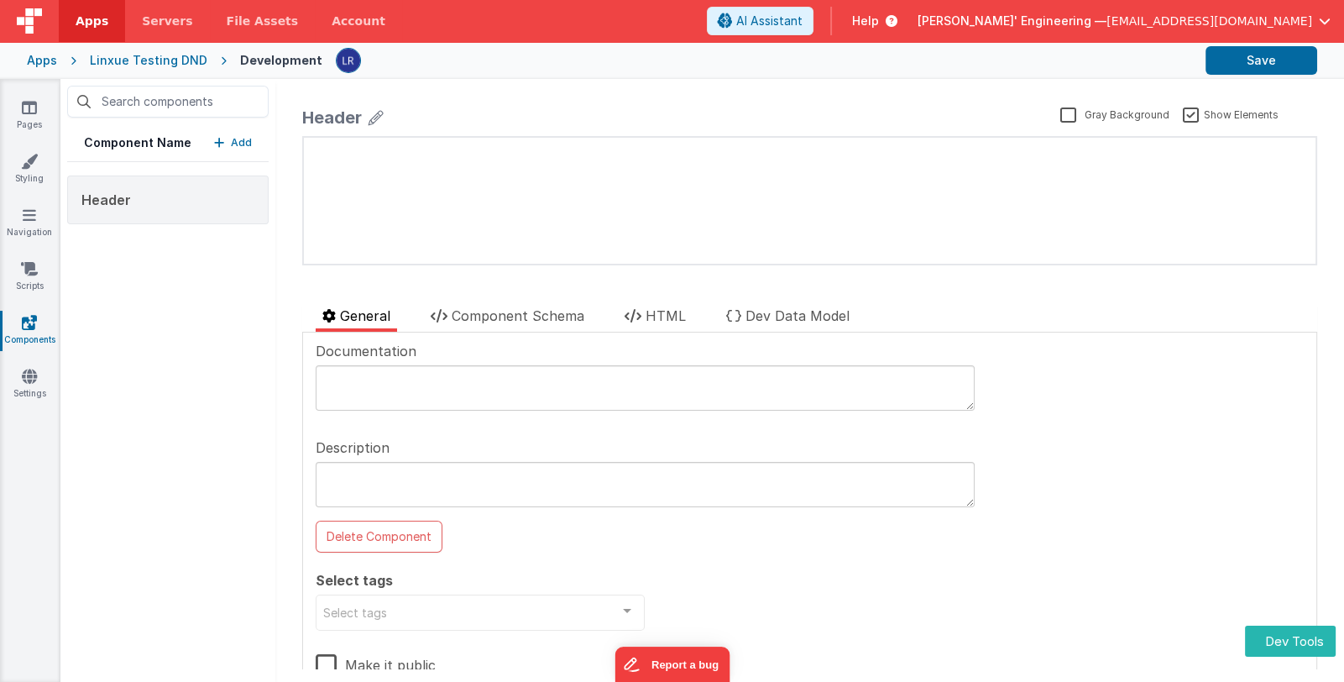
click at [231, 145] on p "Add" at bounding box center [241, 142] width 21 height 17
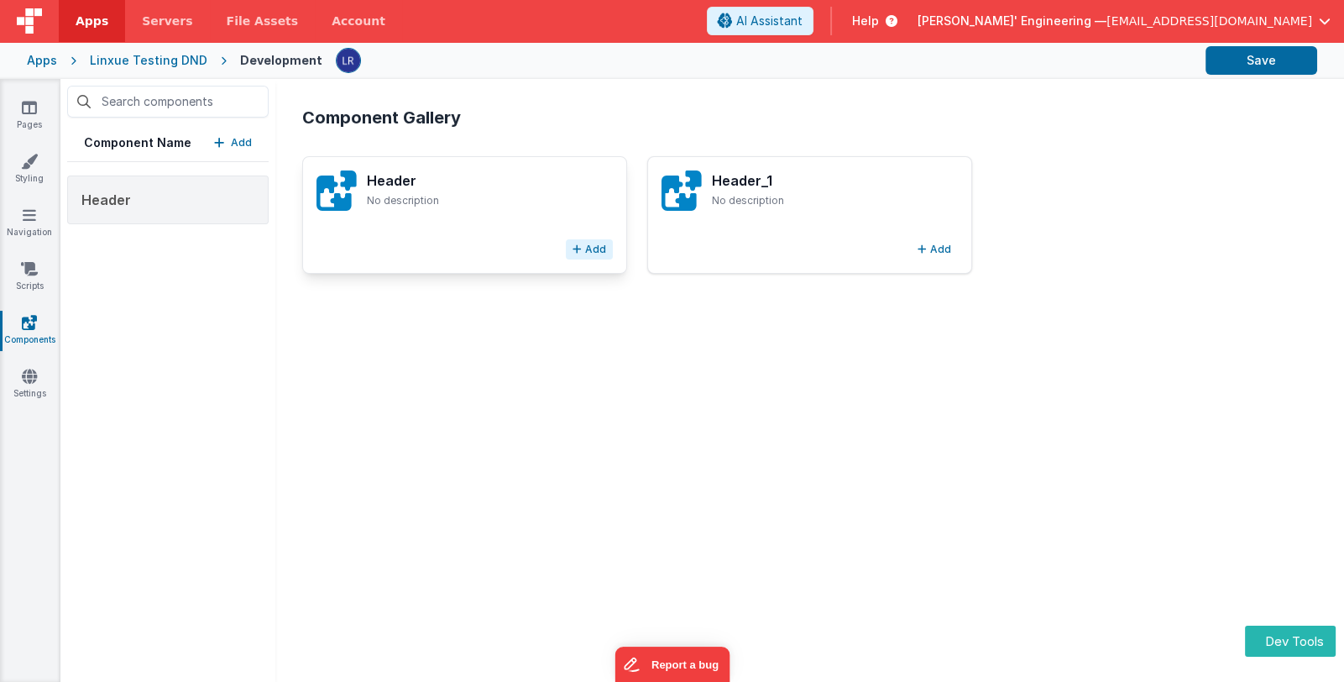
click at [589, 249] on button "Add" at bounding box center [589, 249] width 47 height 20
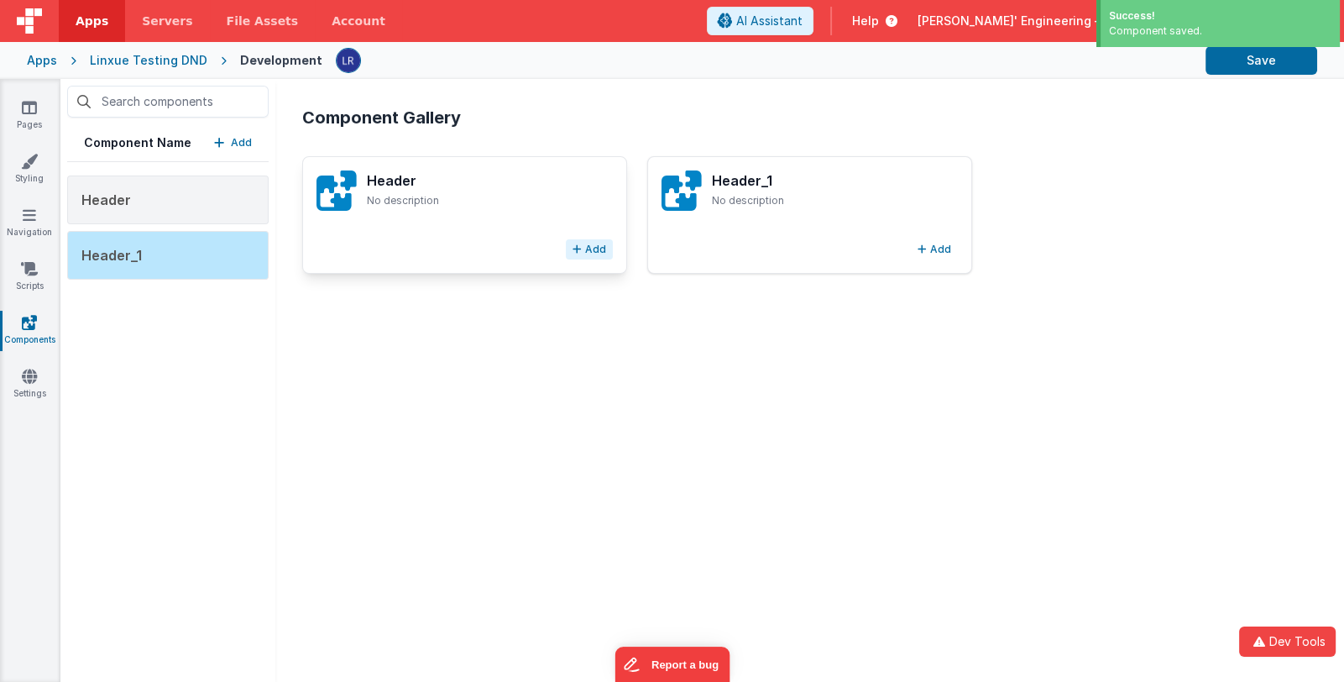
click at [592, 249] on button "Add" at bounding box center [589, 249] width 47 height 20
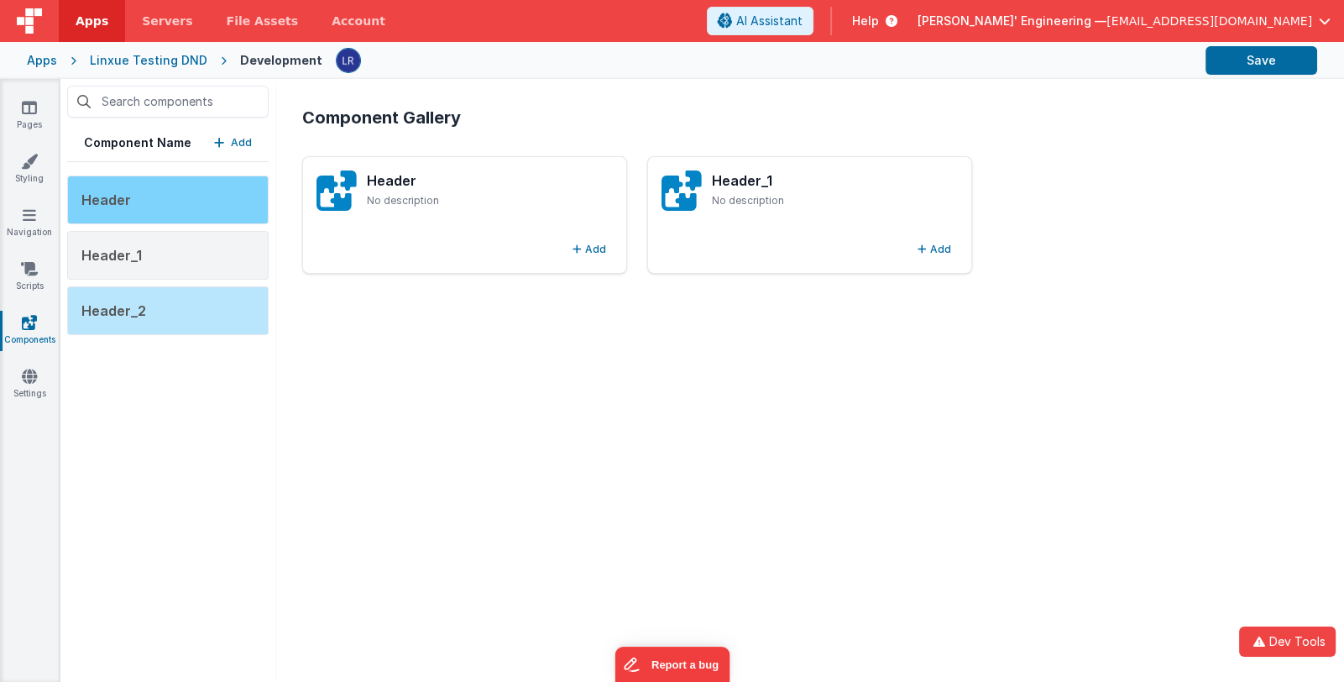
click at [198, 210] on div "Header" at bounding box center [167, 199] width 201 height 49
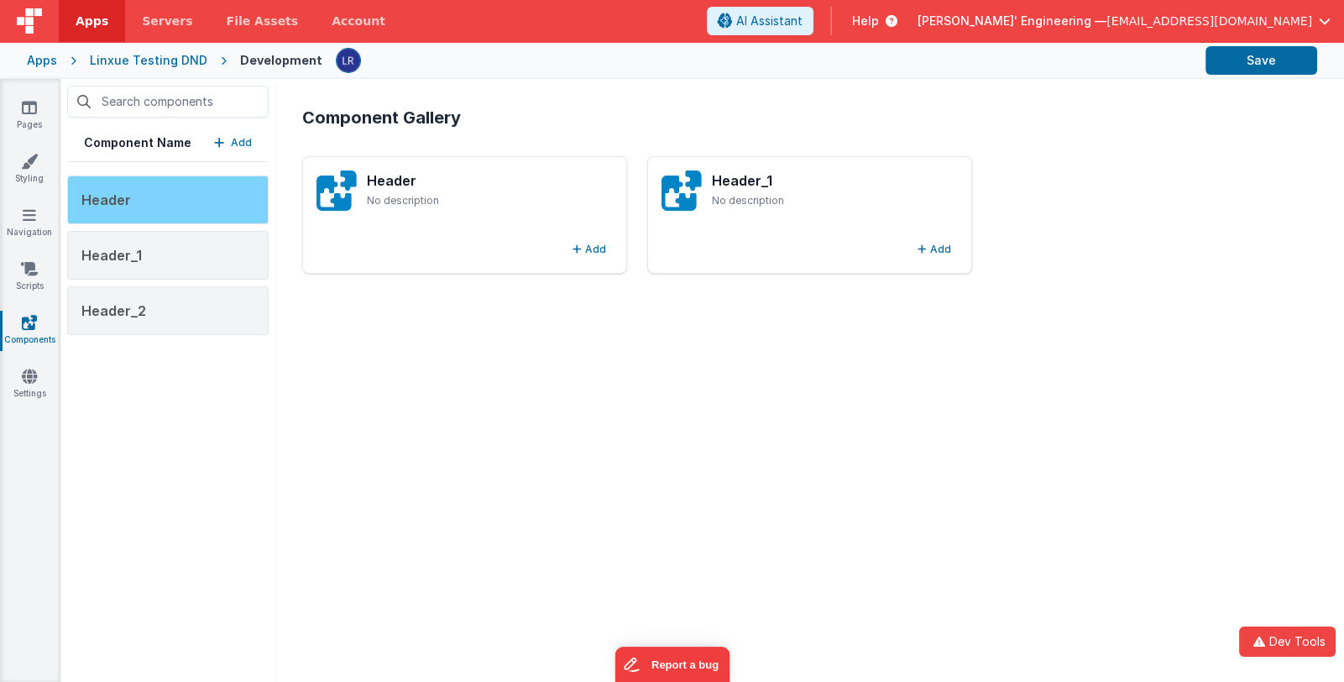
click at [176, 197] on div "Header" at bounding box center [167, 199] width 201 height 49
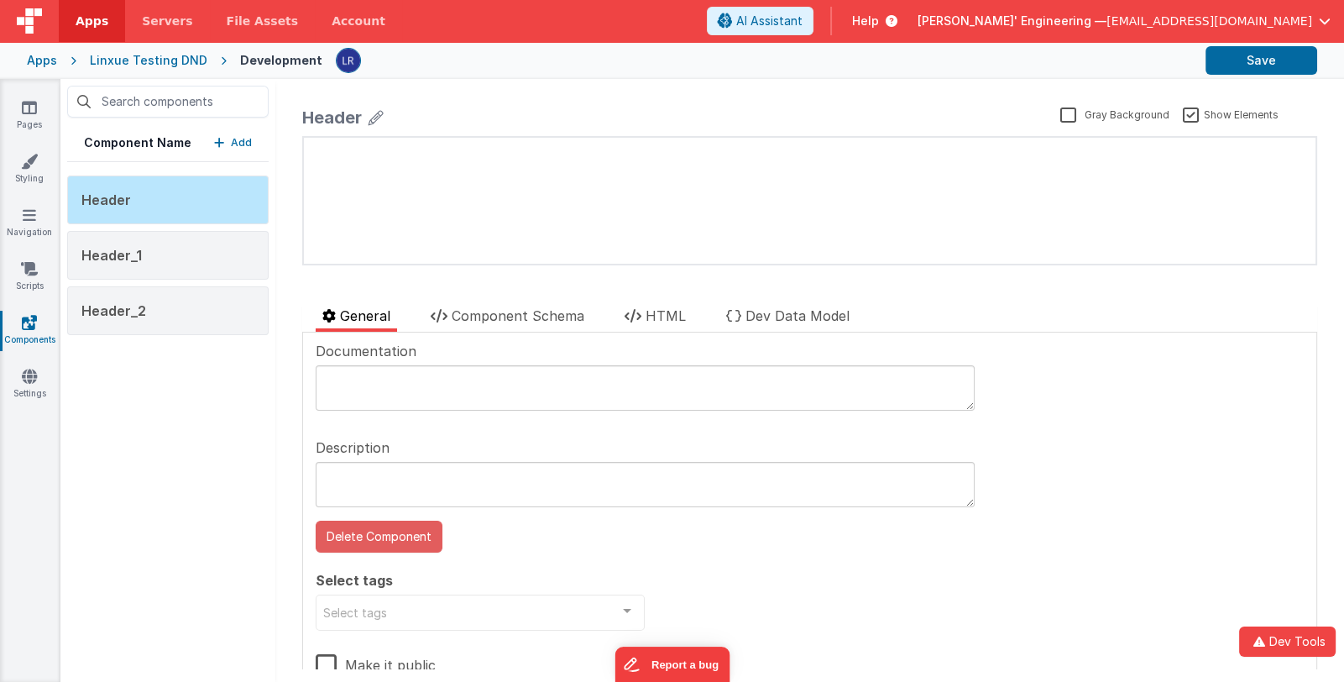
click at [408, 532] on button "Delete Component" at bounding box center [379, 537] width 127 height 32
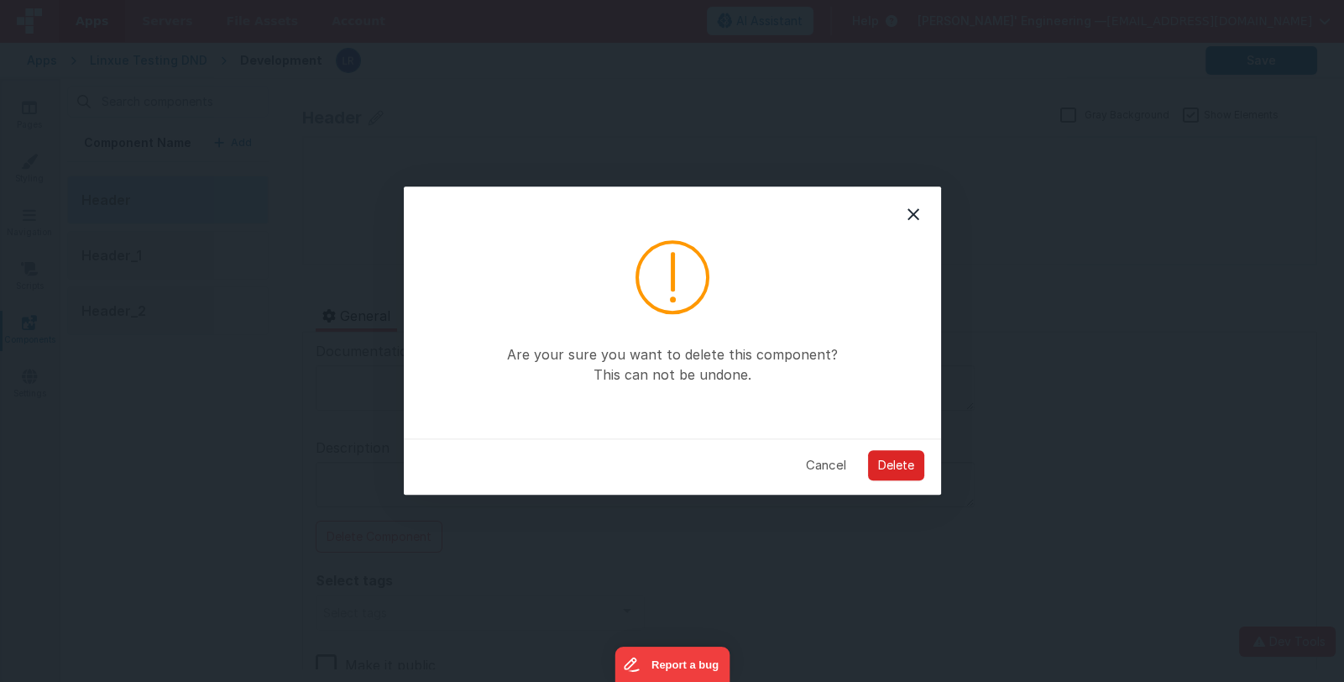
click at [903, 464] on button "Delete" at bounding box center [896, 465] width 56 height 30
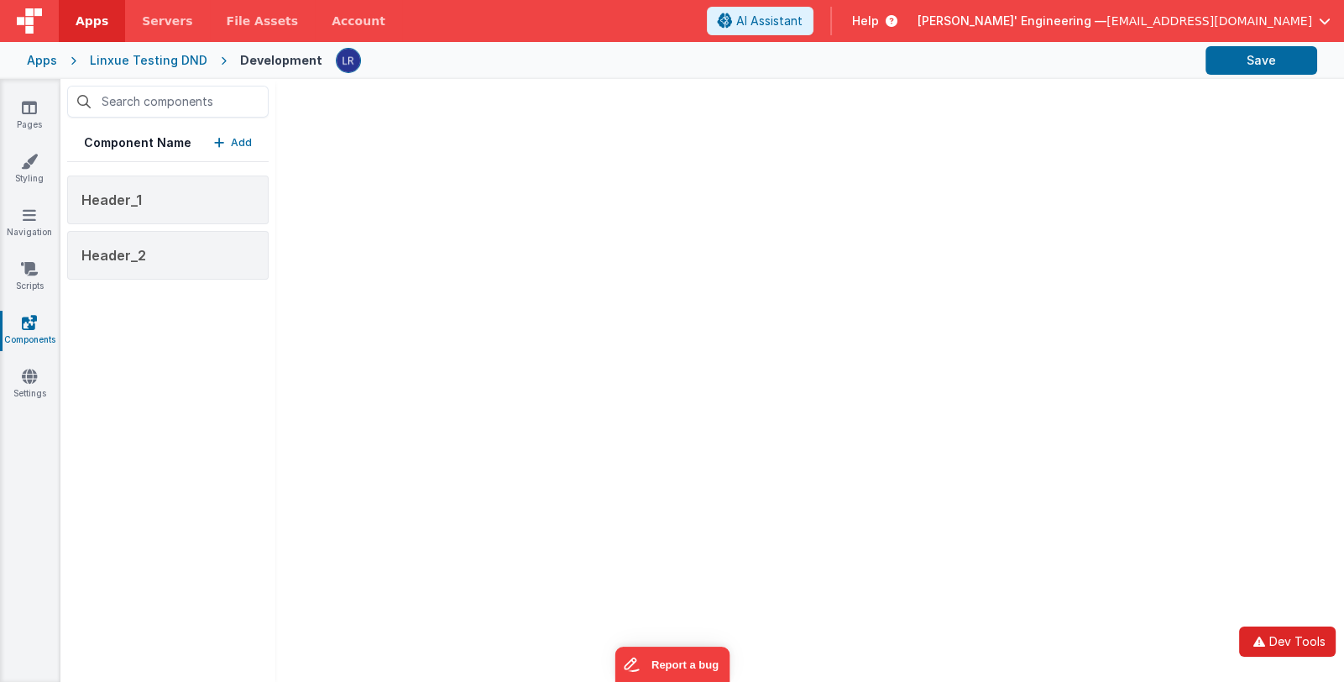
click at [1304, 637] on button "Dev Tools" at bounding box center [1287, 641] width 97 height 30
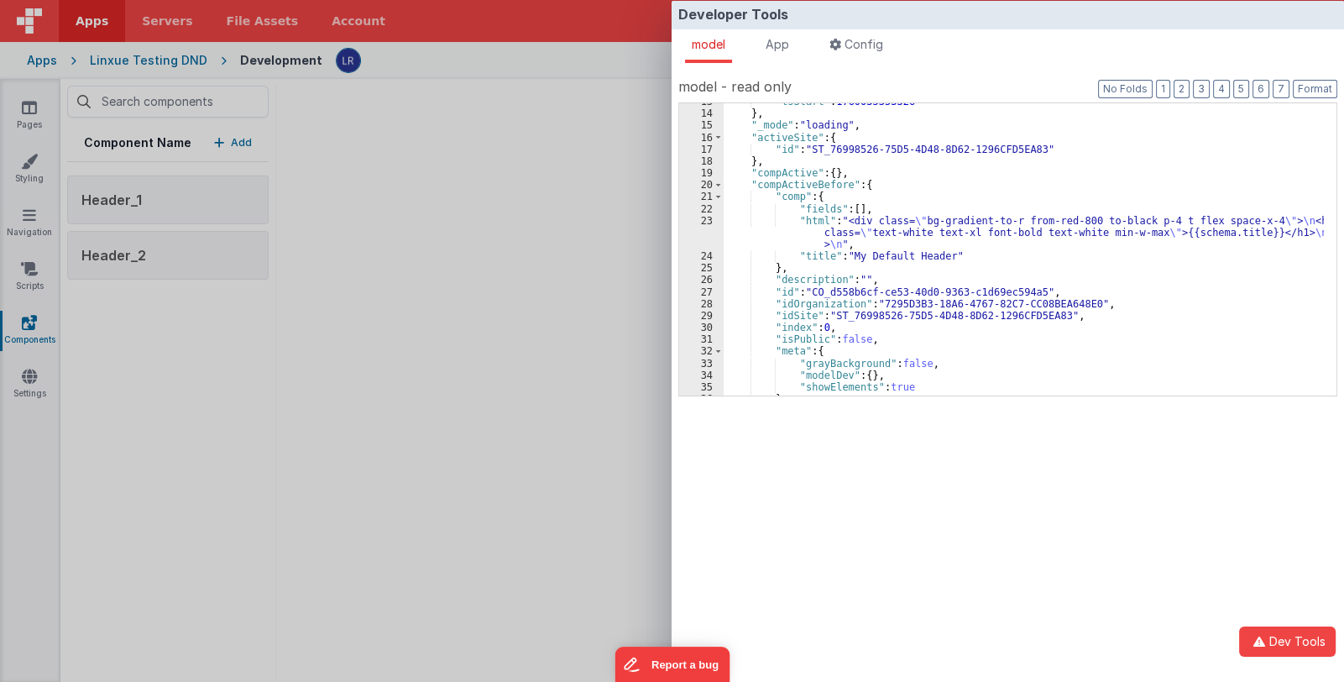
scroll to position [149, 0]
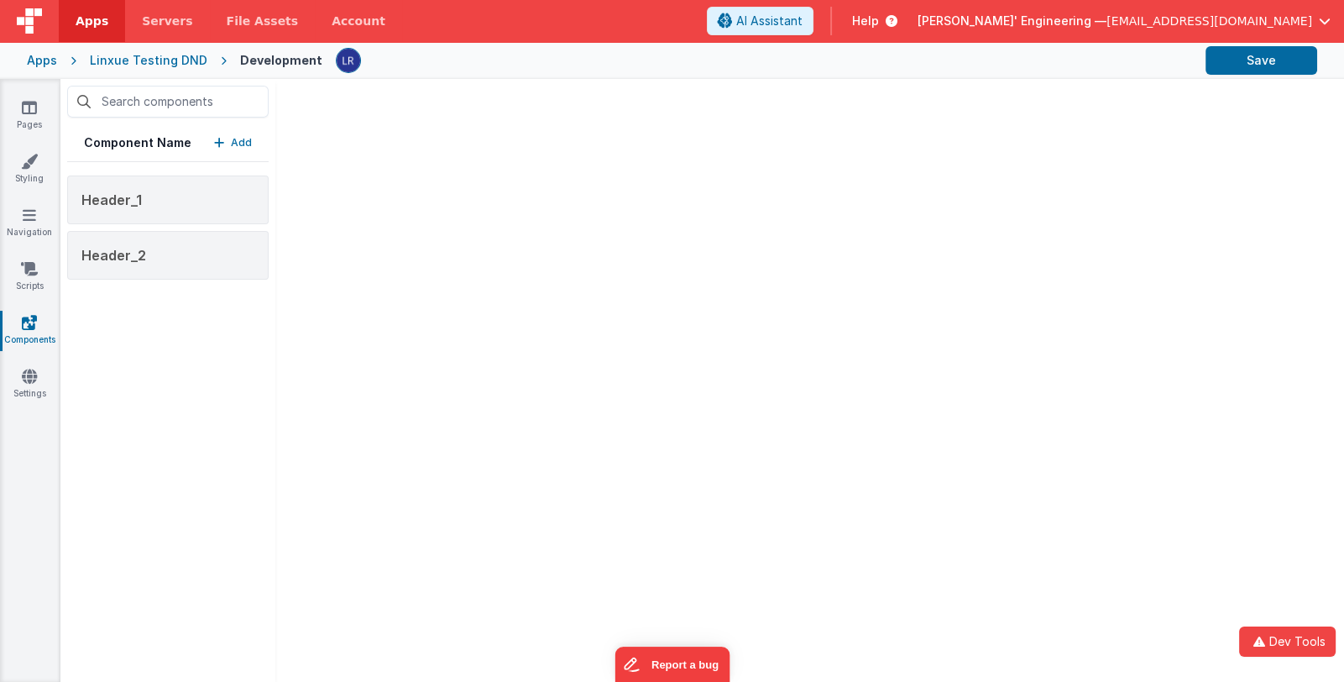
click at [226, 401] on div "Developer Tools model App Params Log (3) Misc Windows Config model - read only …" at bounding box center [672, 341] width 1344 height 682
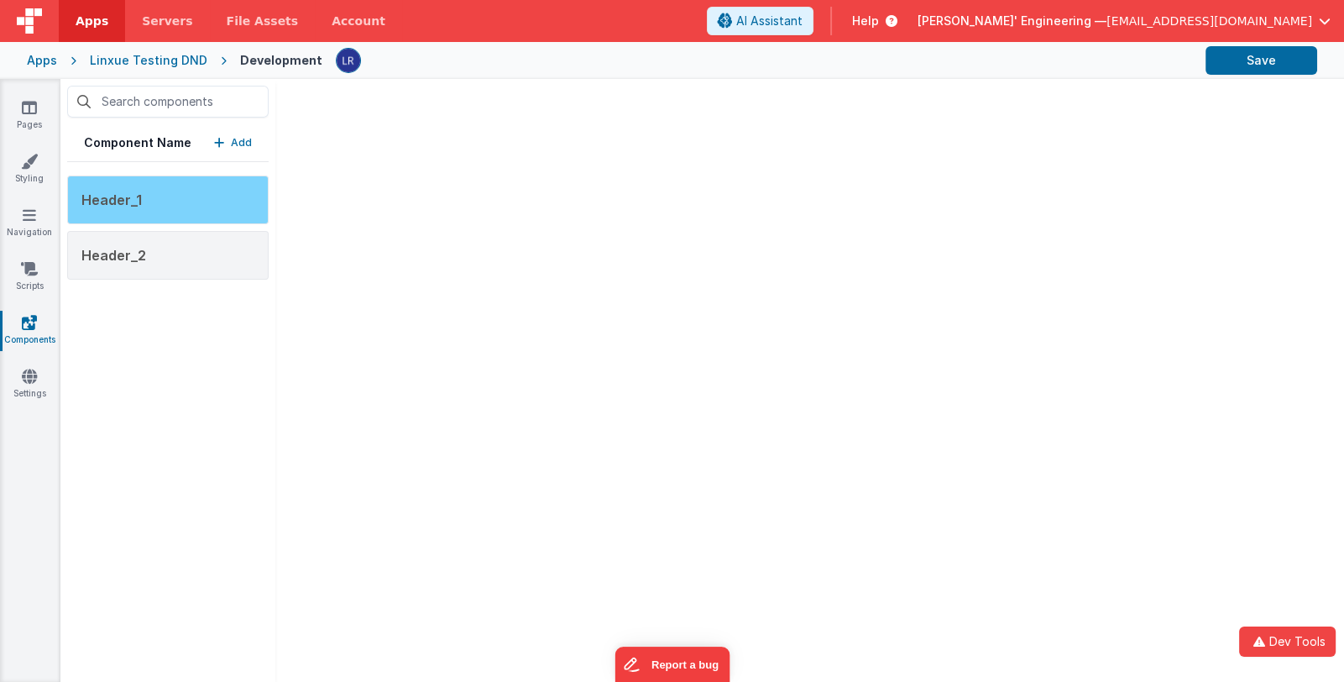
click at [214, 205] on div "Header_1" at bounding box center [167, 199] width 201 height 49
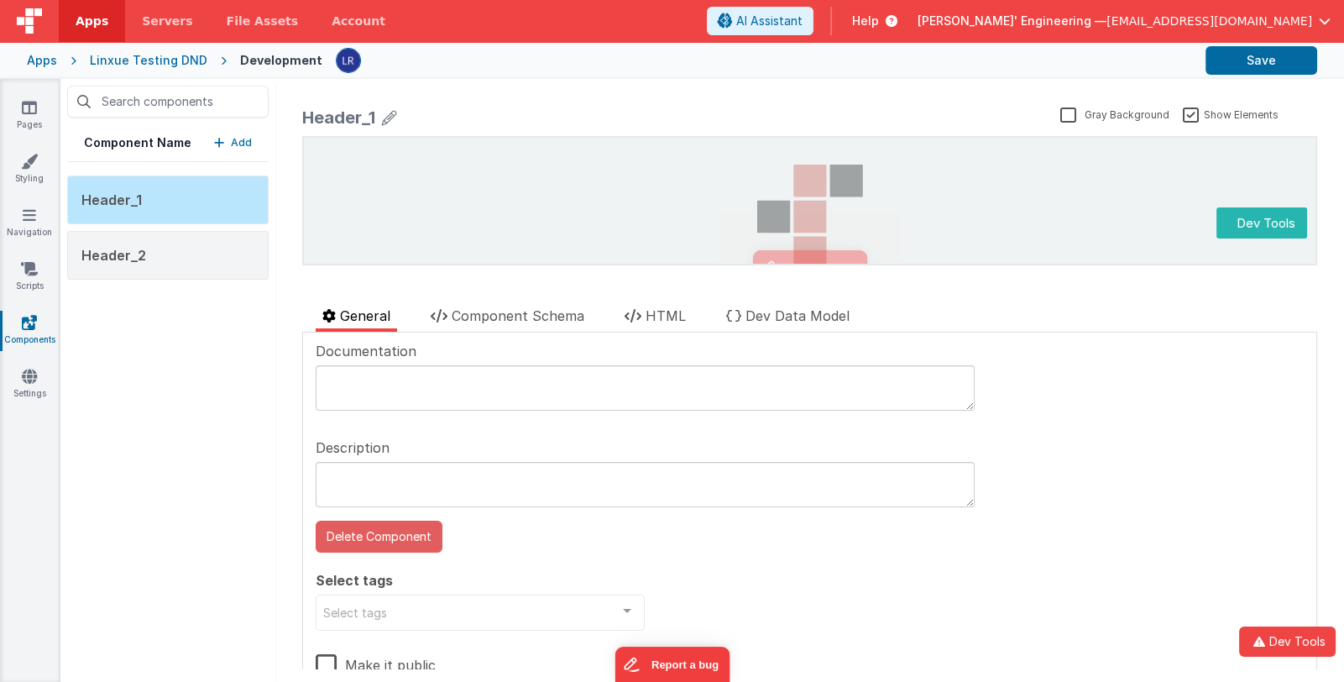
scroll to position [0, 0]
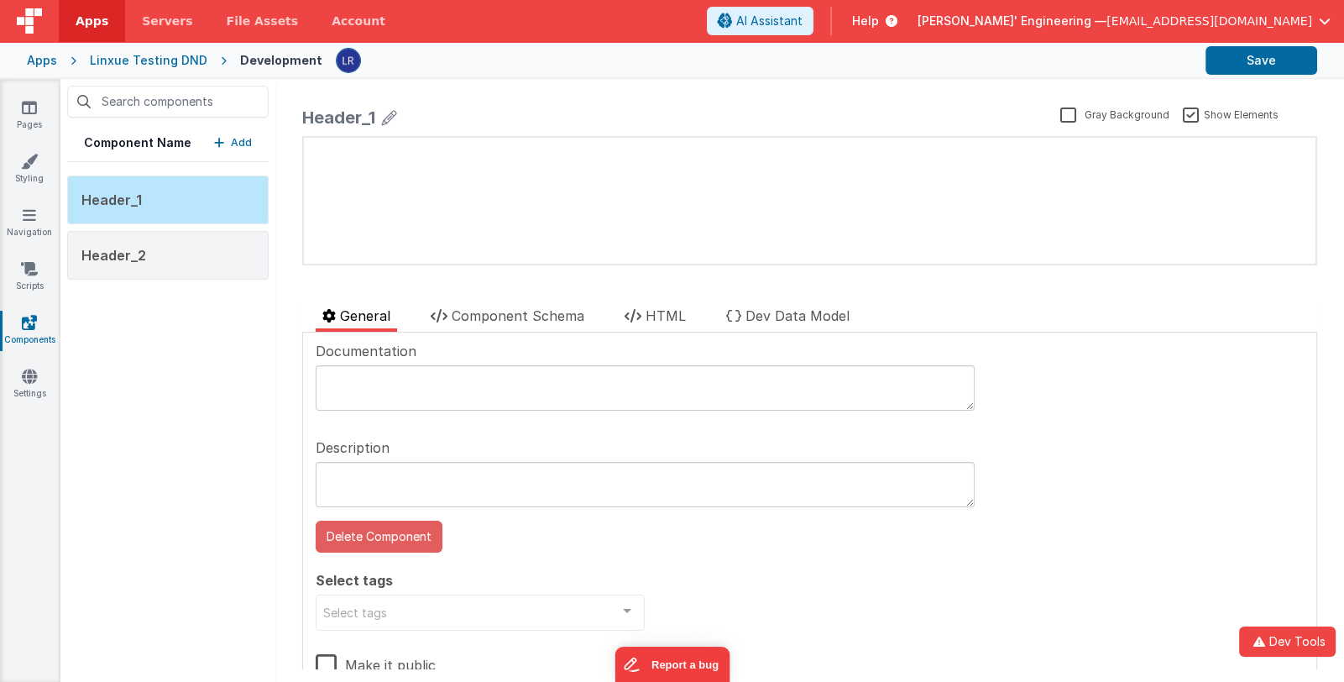
click at [380, 540] on button "Delete Component" at bounding box center [379, 537] width 127 height 32
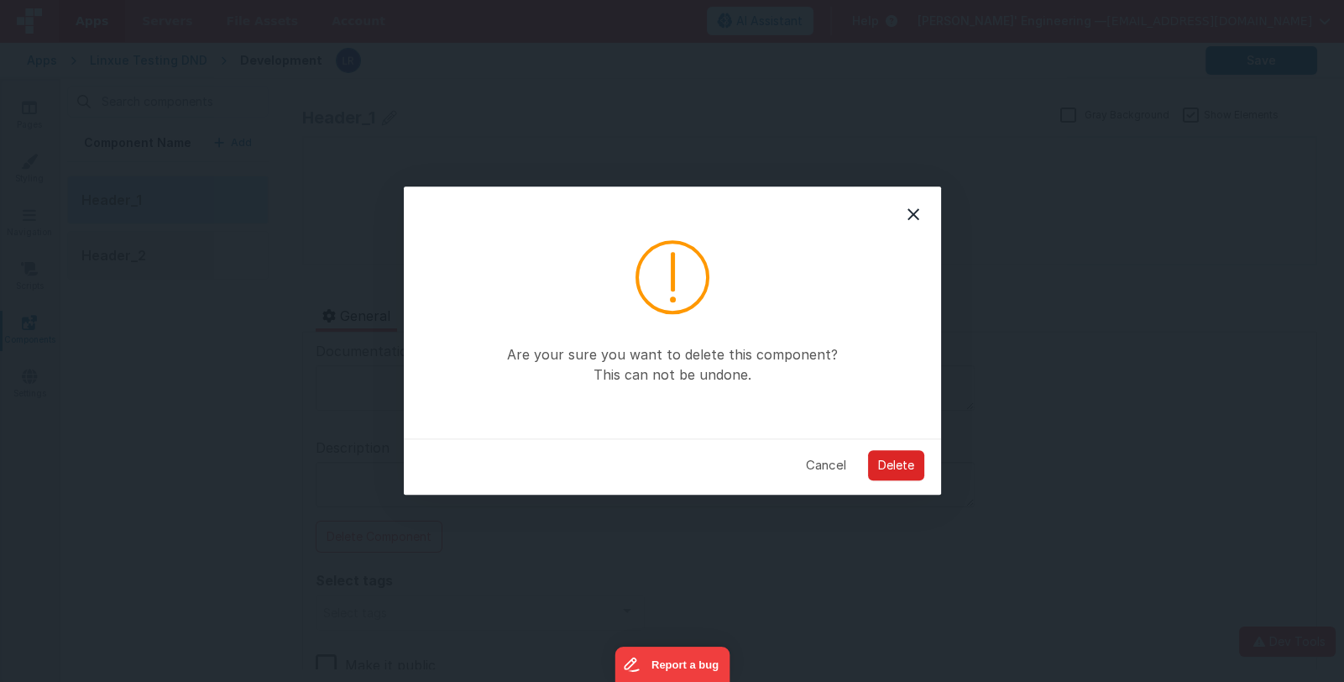
click at [904, 467] on button "Delete" at bounding box center [896, 465] width 56 height 30
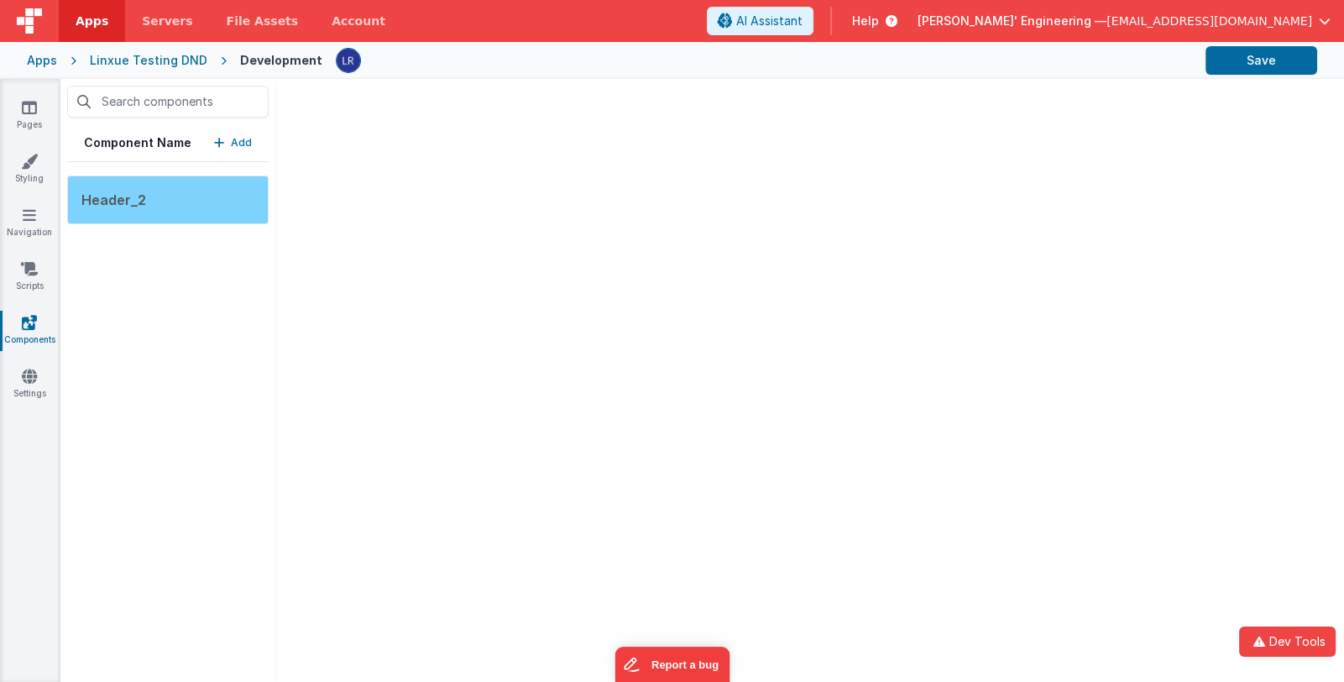
click at [238, 217] on div "Header_2" at bounding box center [167, 199] width 201 height 49
click at [186, 203] on div "Header_2" at bounding box center [167, 199] width 201 height 49
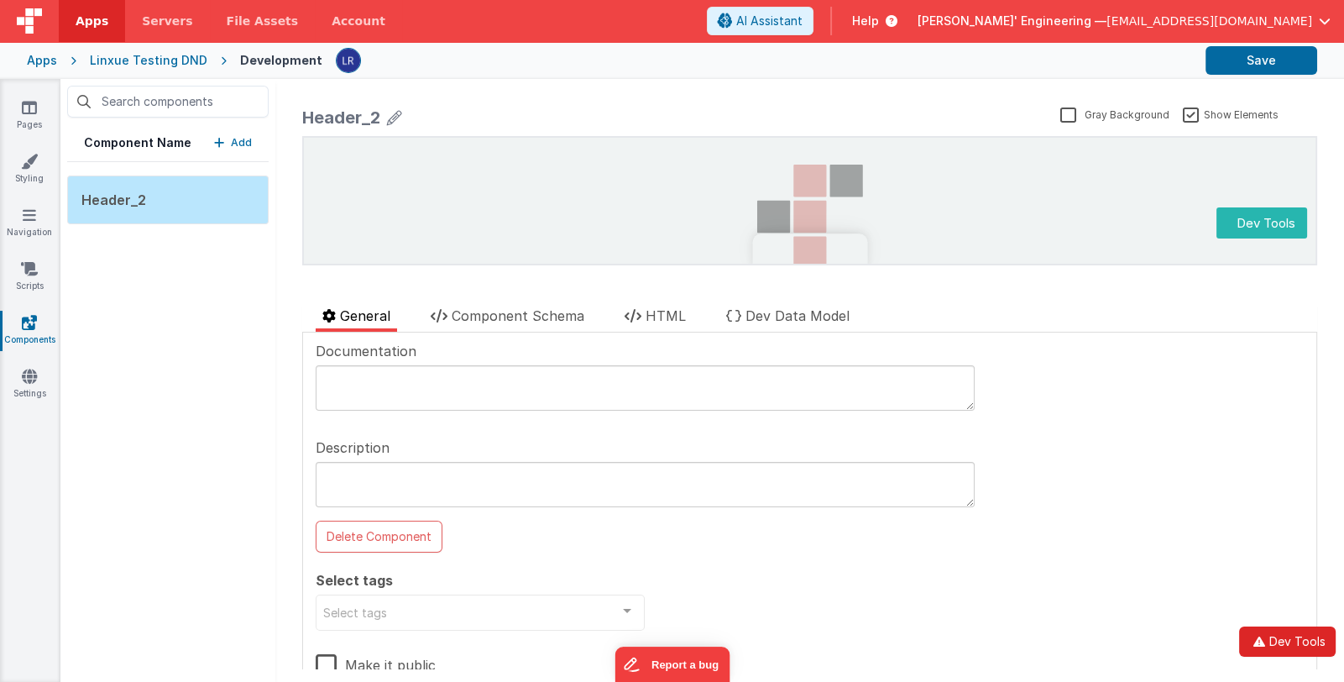
click at [1300, 640] on button "Dev Tools" at bounding box center [1287, 641] width 97 height 30
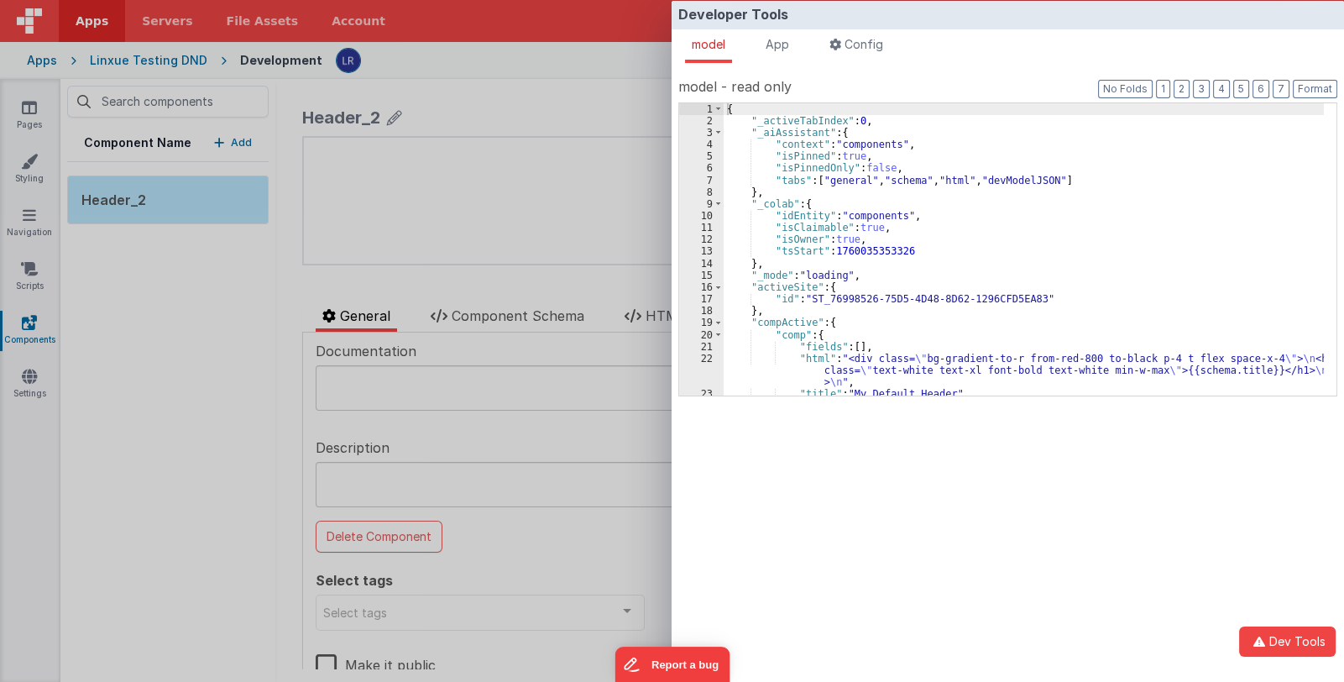
scroll to position [50, 0]
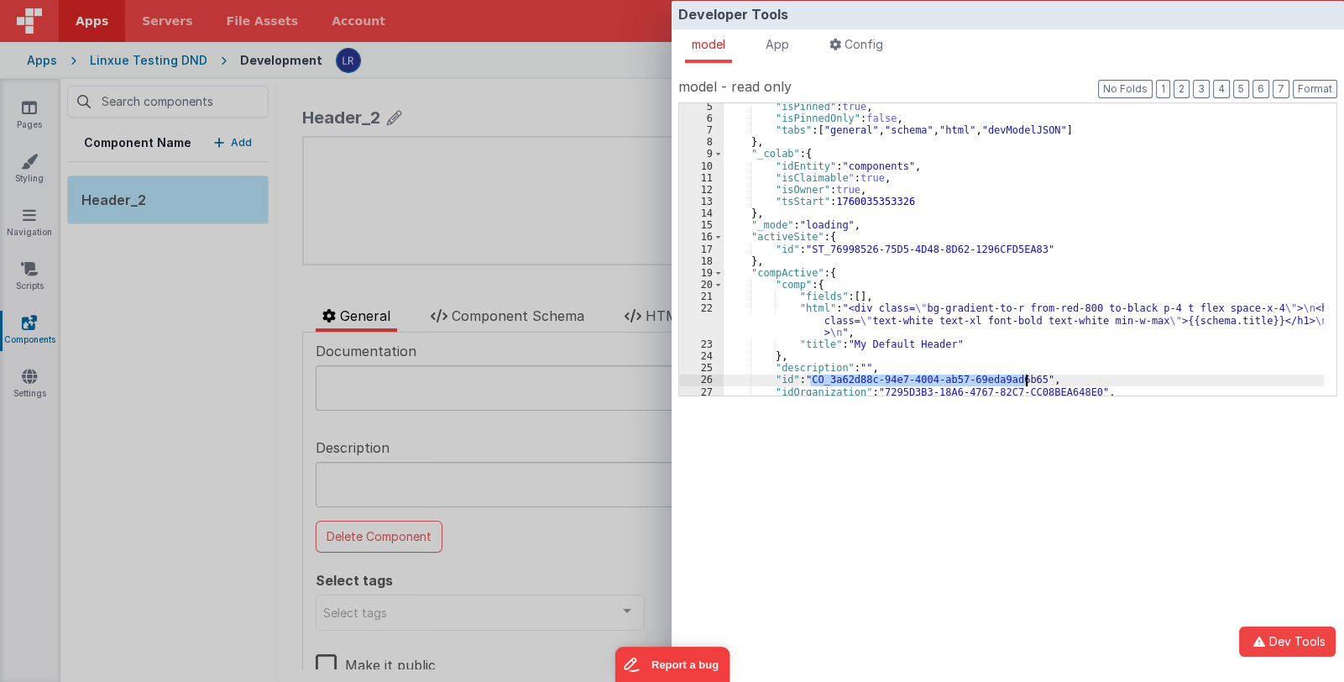
drag, startPoint x: 810, startPoint y: 379, endPoint x: 1024, endPoint y: 384, distance: 214.1
click at [1024, 384] on div ""isPinned" : true , "isPinnedOnly" : false , "tabs" : [ "general" , "schema" , …" at bounding box center [1024, 259] width 600 height 316
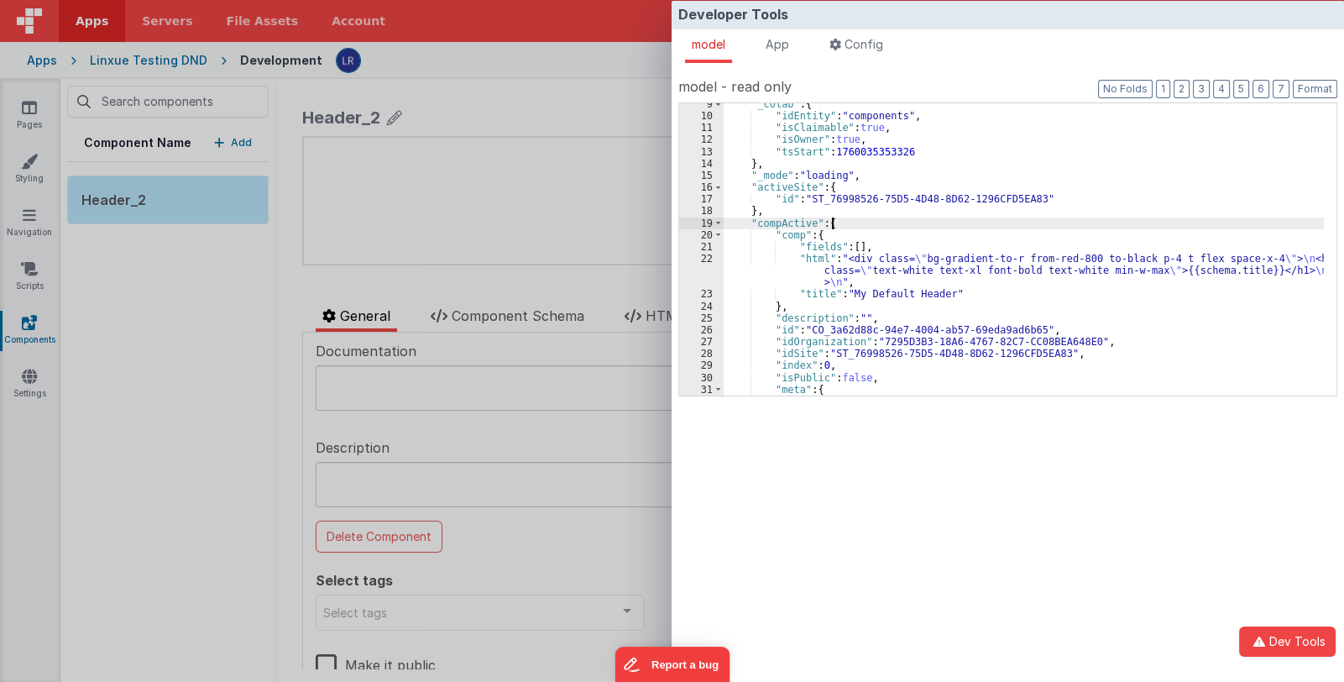
click at [847, 225] on div ""_colab" : { "idEntity" : "components" , "isClaimable" : true , "isOwner" : tru…" at bounding box center [1024, 256] width 600 height 316
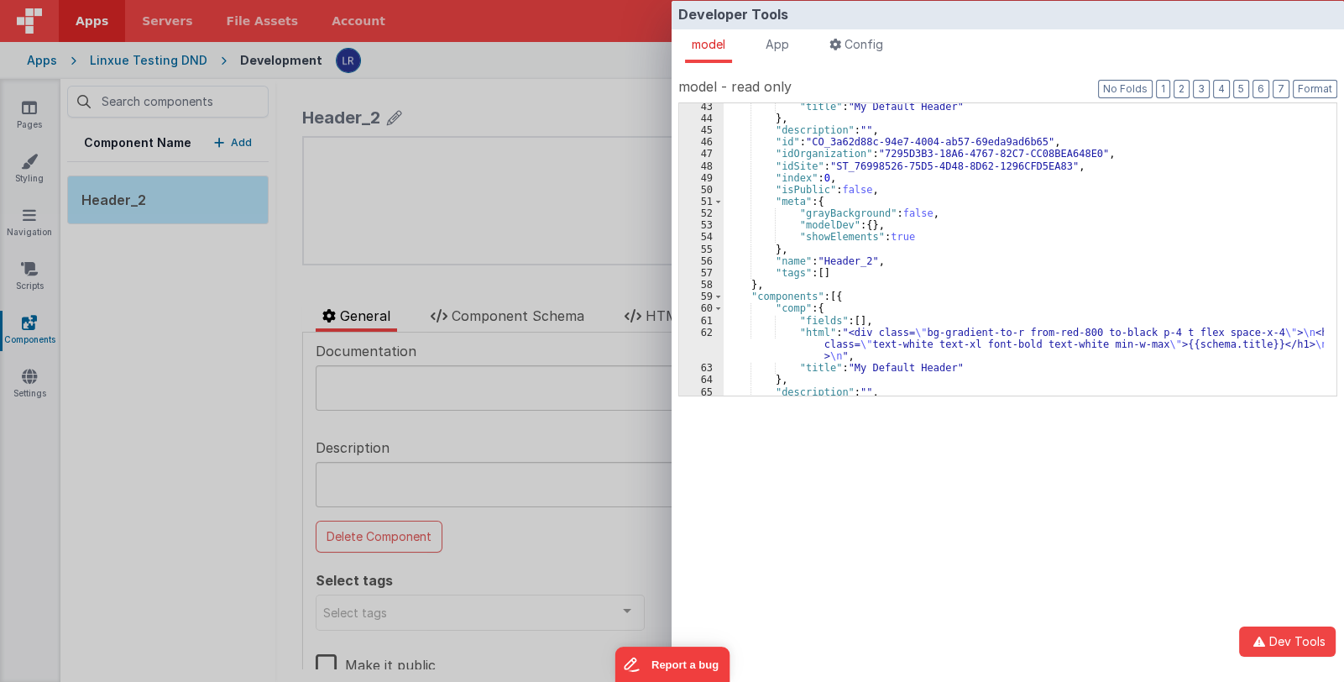
scroll to position [599, 0]
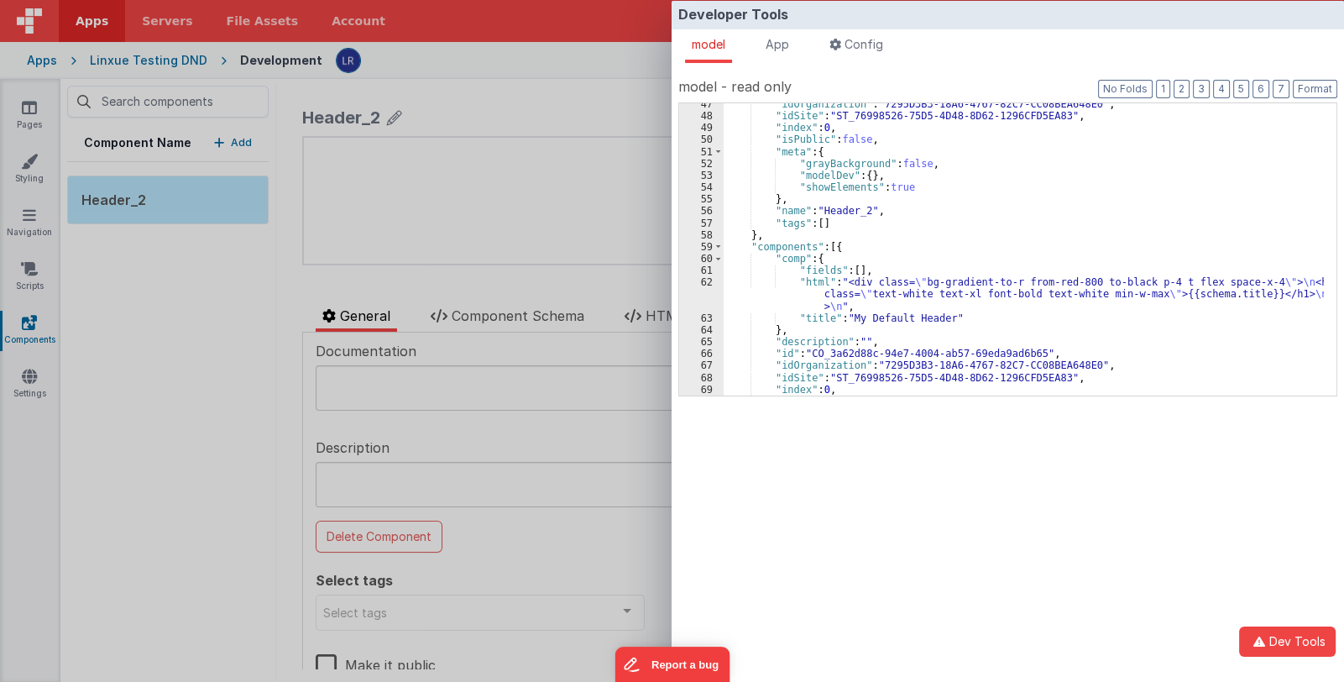
click at [859, 246] on div ""idOrganization" : "7295D3B3-18A6-4767-82C7-CC08BEA648E0" , "idSite" : "ST_7699…" at bounding box center [1024, 256] width 600 height 316
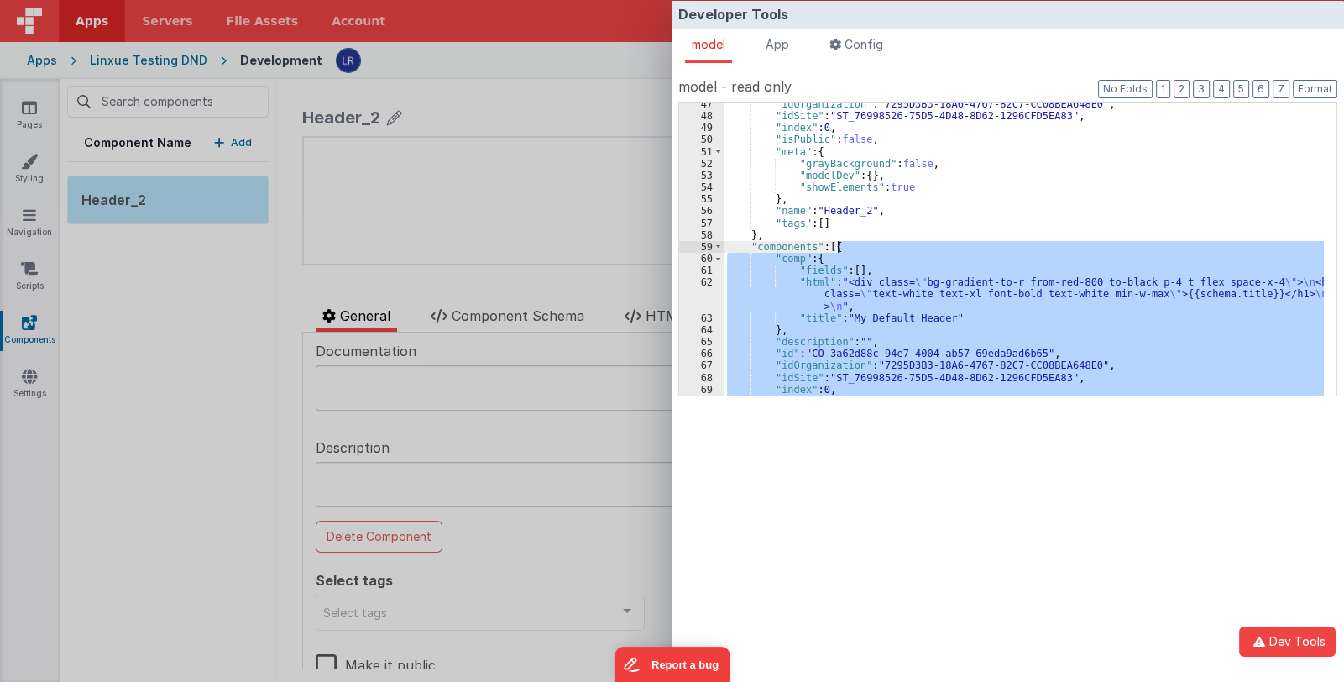
click at [859, 246] on div ""idOrganization" : "7295D3B3-18A6-4767-82C7-CC08BEA648E0" , "idSite" : "ST_7699…" at bounding box center [1024, 256] width 600 height 316
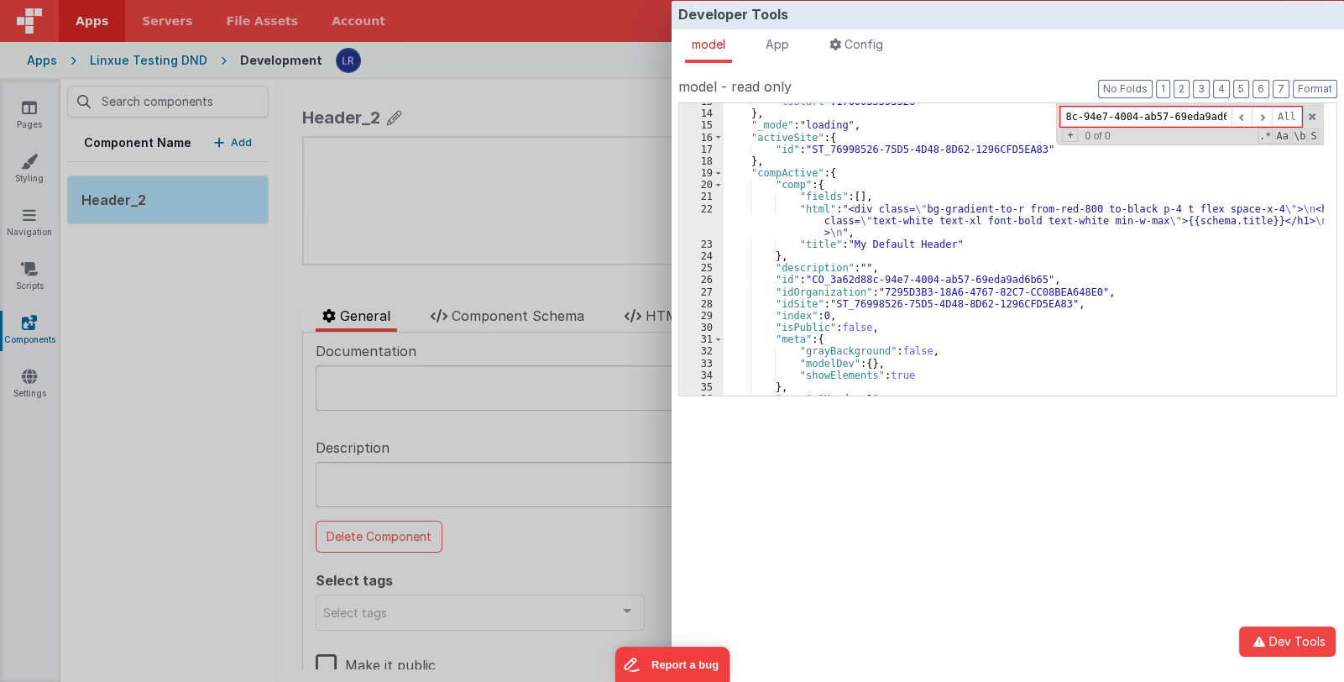
scroll to position [709, 0]
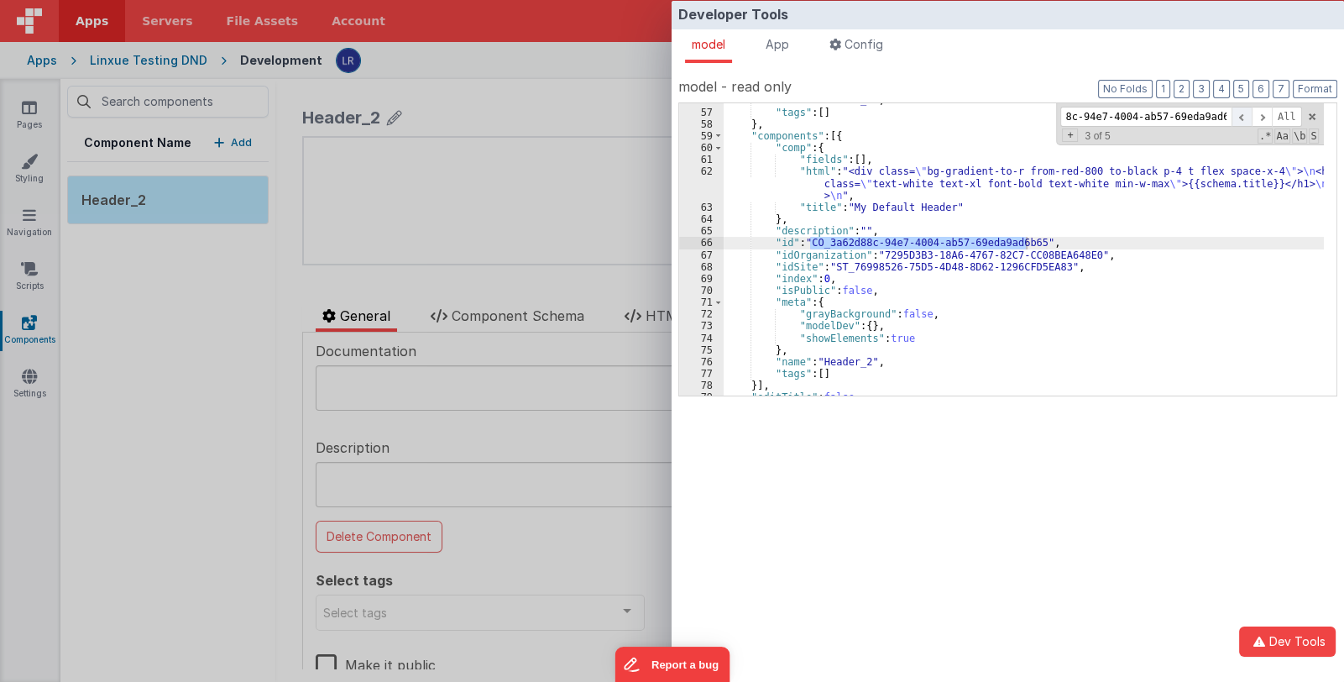
type input "CO_3a62d88c-94e7-4004-ab57-69eda9ad6b65"
click at [1243, 116] on span at bounding box center [1242, 117] width 20 height 21
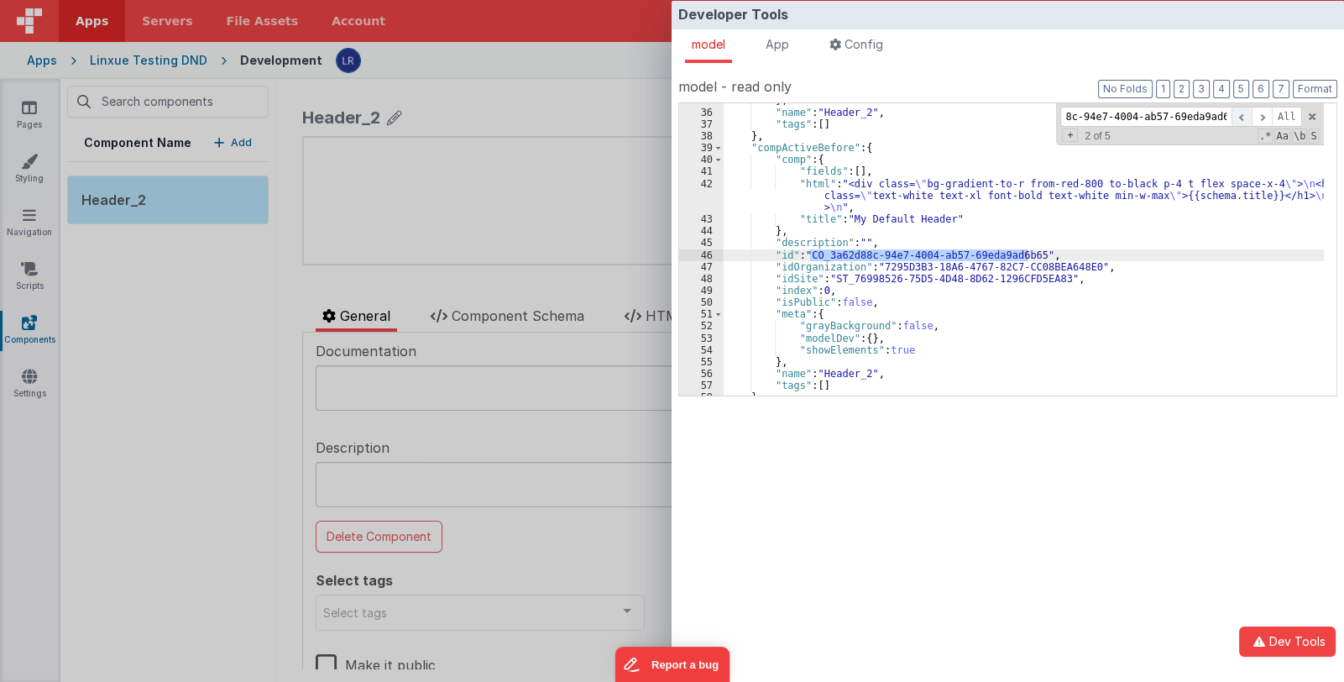
click at [1243, 116] on span at bounding box center [1242, 117] width 20 height 21
click at [1257, 116] on span at bounding box center [1262, 117] width 20 height 21
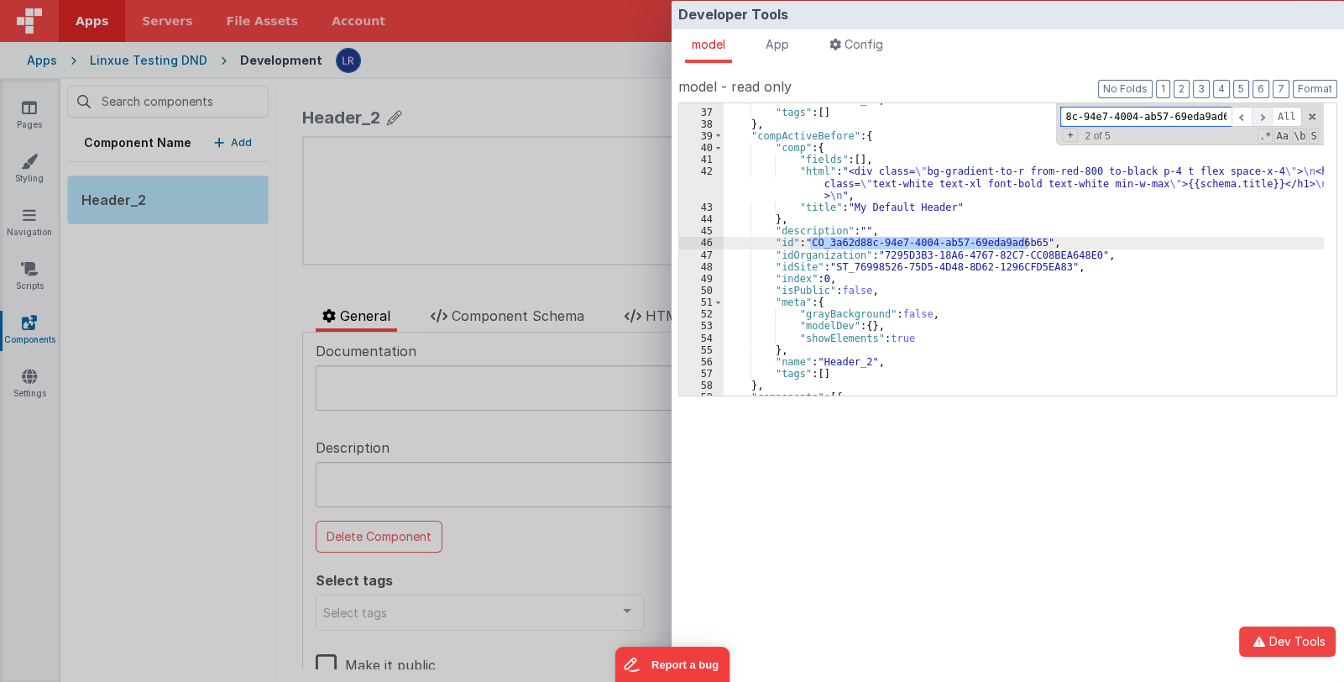
scroll to position [0, 0]
click at [1257, 116] on span at bounding box center [1262, 117] width 20 height 21
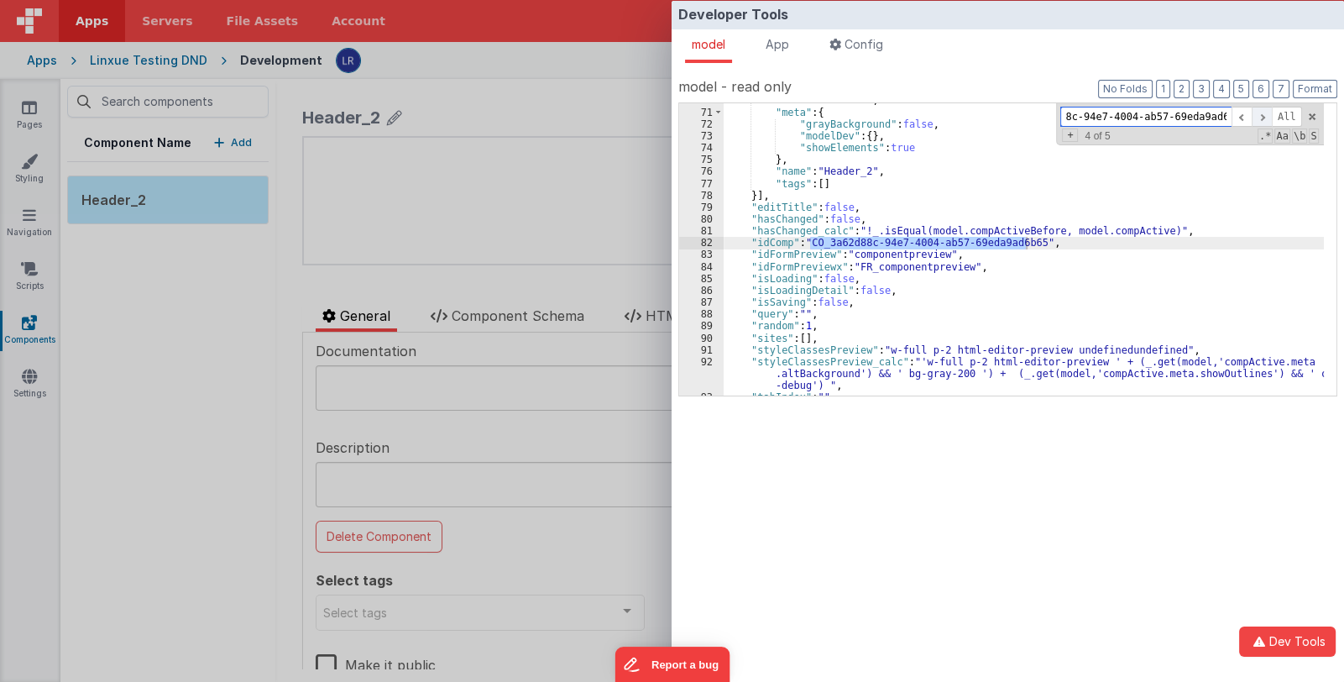
click at [1257, 116] on span at bounding box center [1262, 117] width 20 height 21
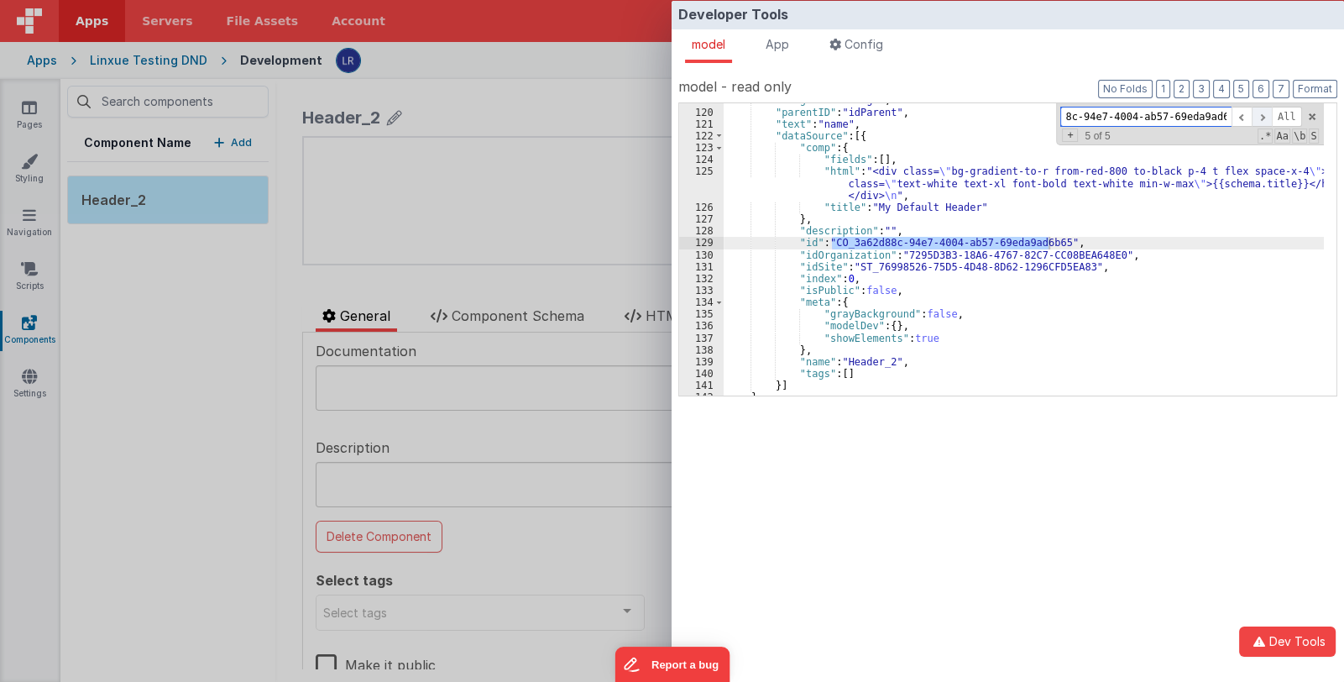
click at [1257, 116] on span at bounding box center [1262, 117] width 20 height 21
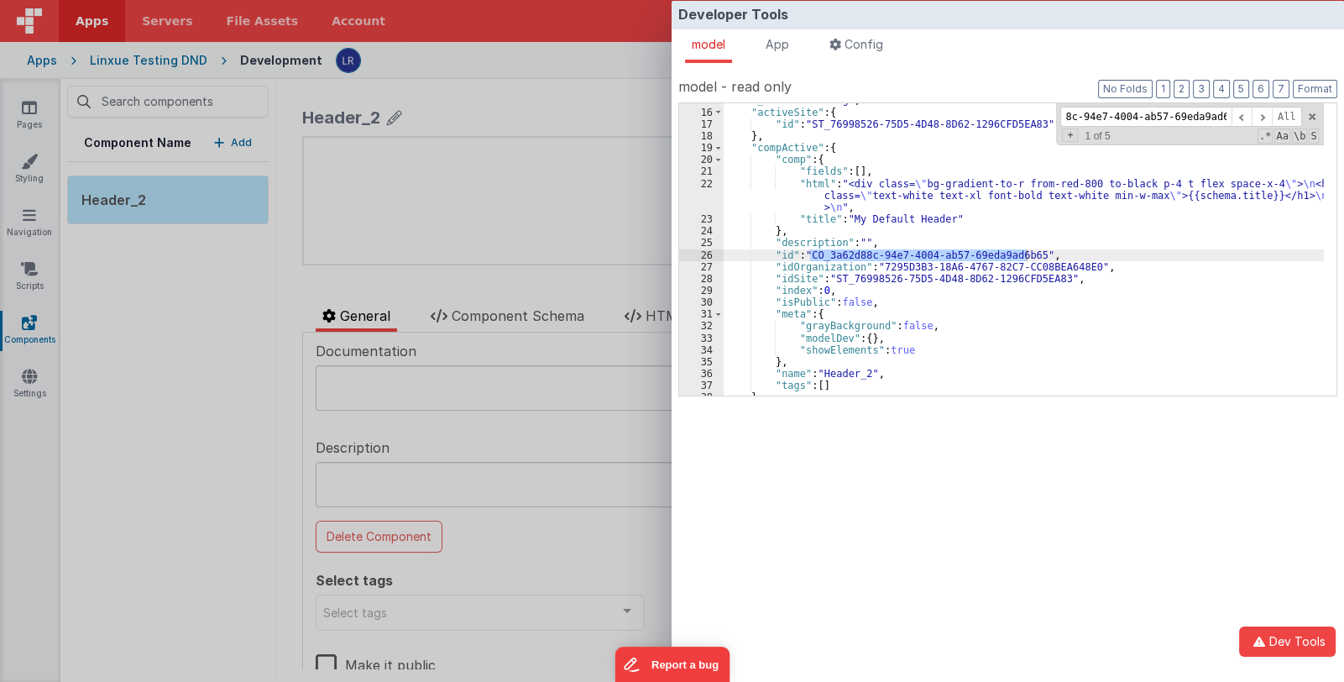
click at [510, 282] on div "Developer Tools model App Params Log (4) Misc Windows Config model - read only …" at bounding box center [672, 341] width 1344 height 682
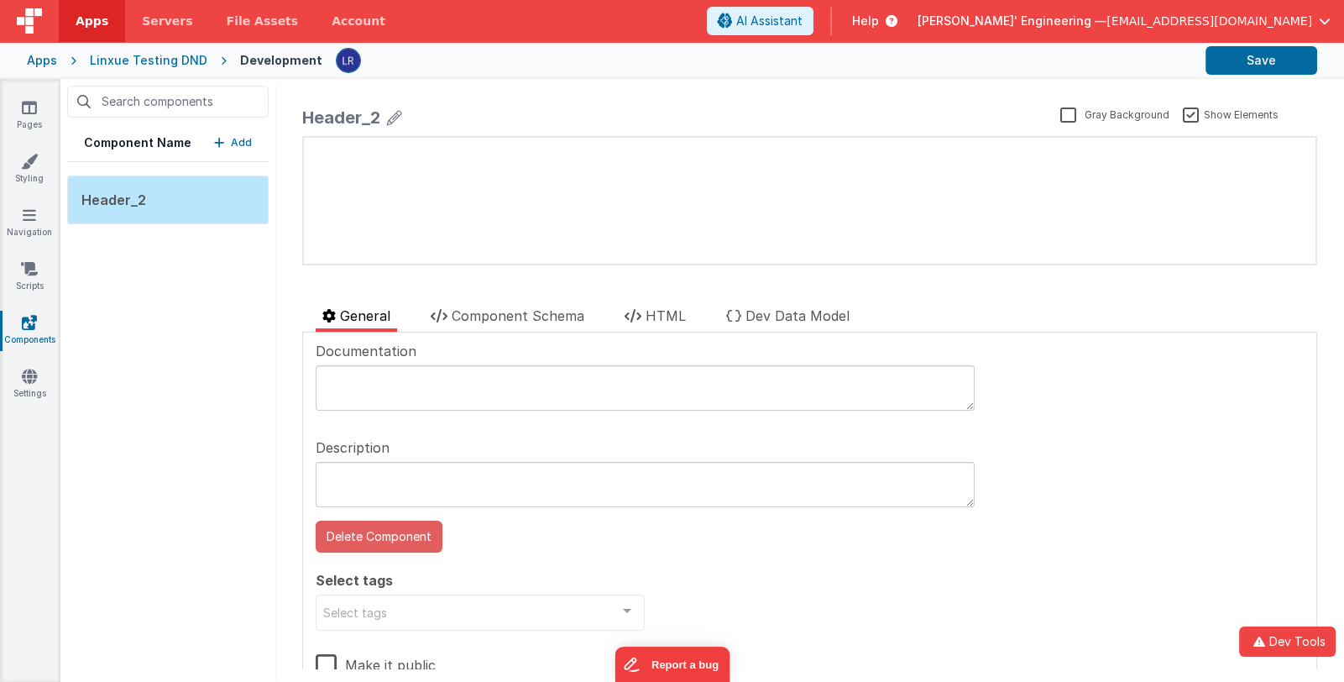
click at [388, 537] on button "Delete Component" at bounding box center [379, 537] width 127 height 32
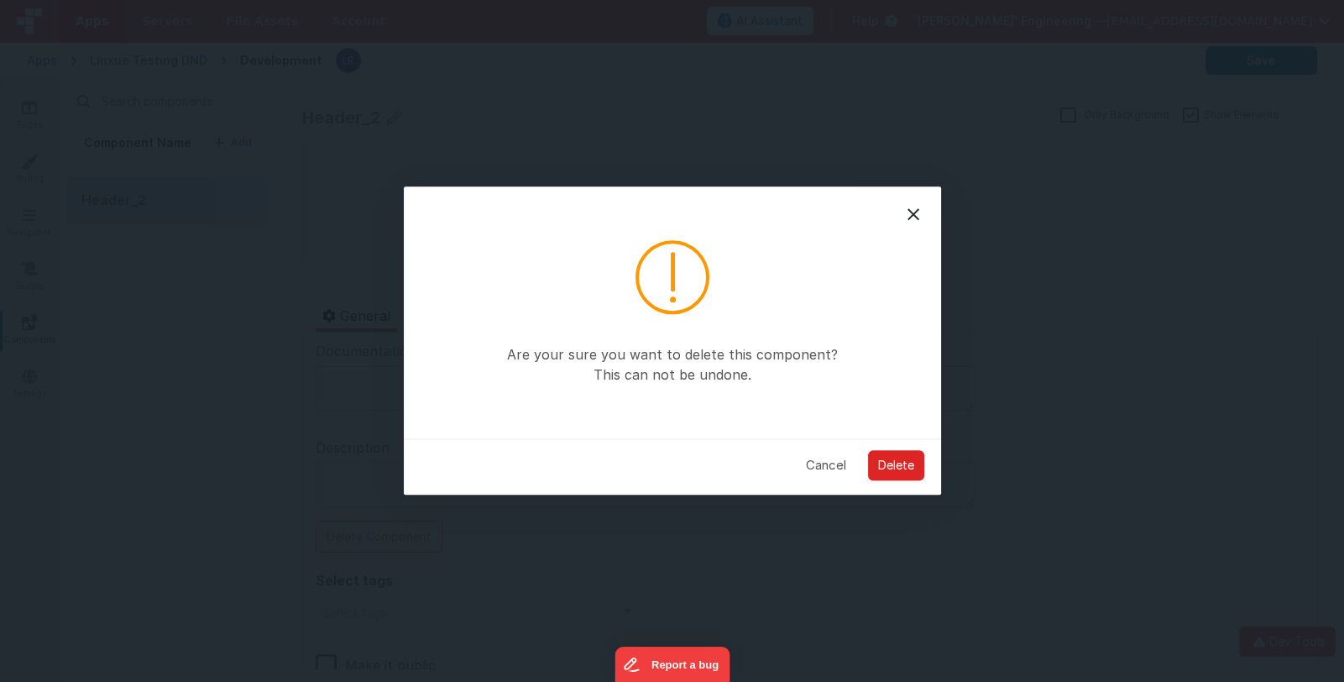
click at [901, 465] on button "Delete" at bounding box center [896, 465] width 56 height 30
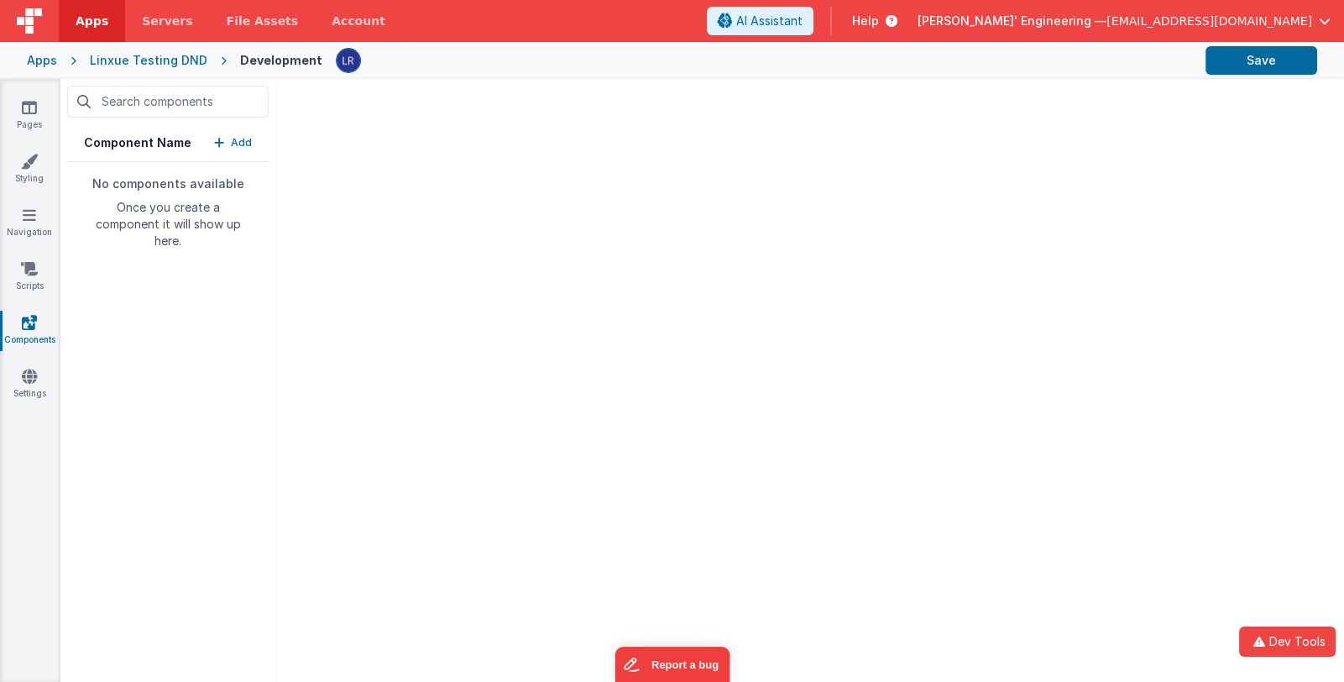
click at [241, 141] on p "Add" at bounding box center [241, 142] width 21 height 17
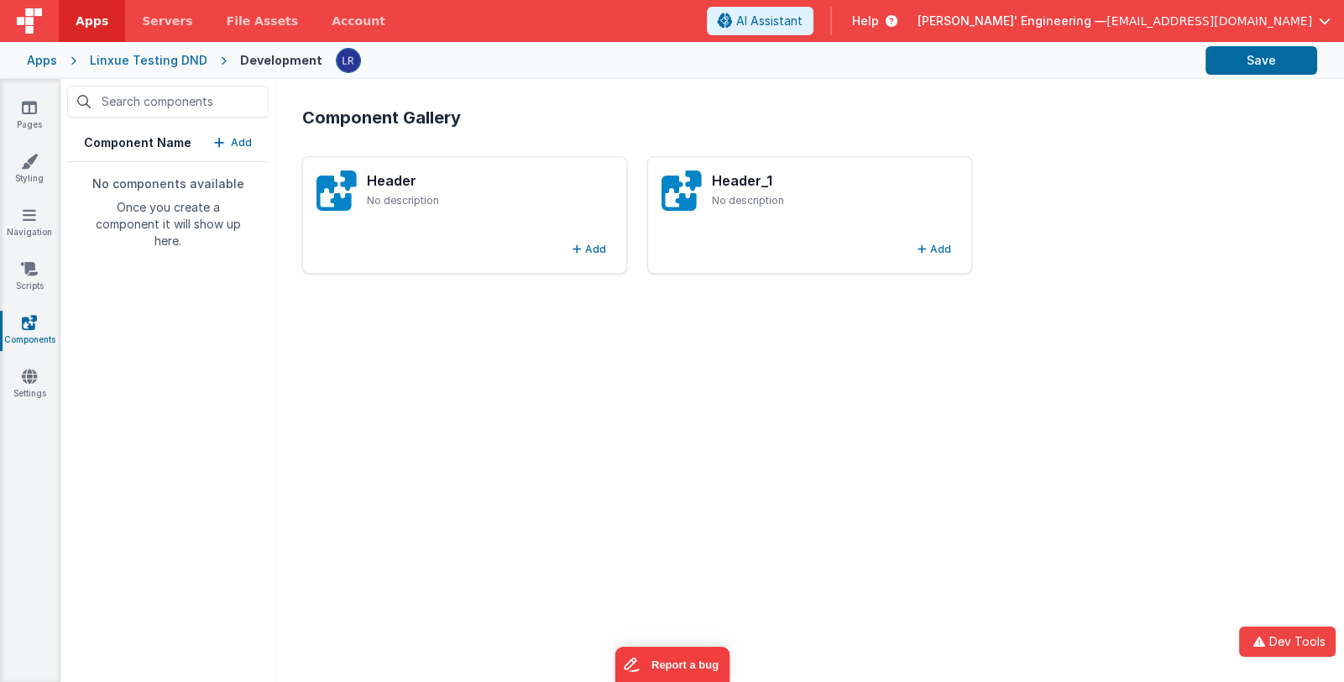
click at [234, 139] on p "Add" at bounding box center [241, 142] width 21 height 17
click at [589, 246] on button "Add" at bounding box center [589, 249] width 47 height 20
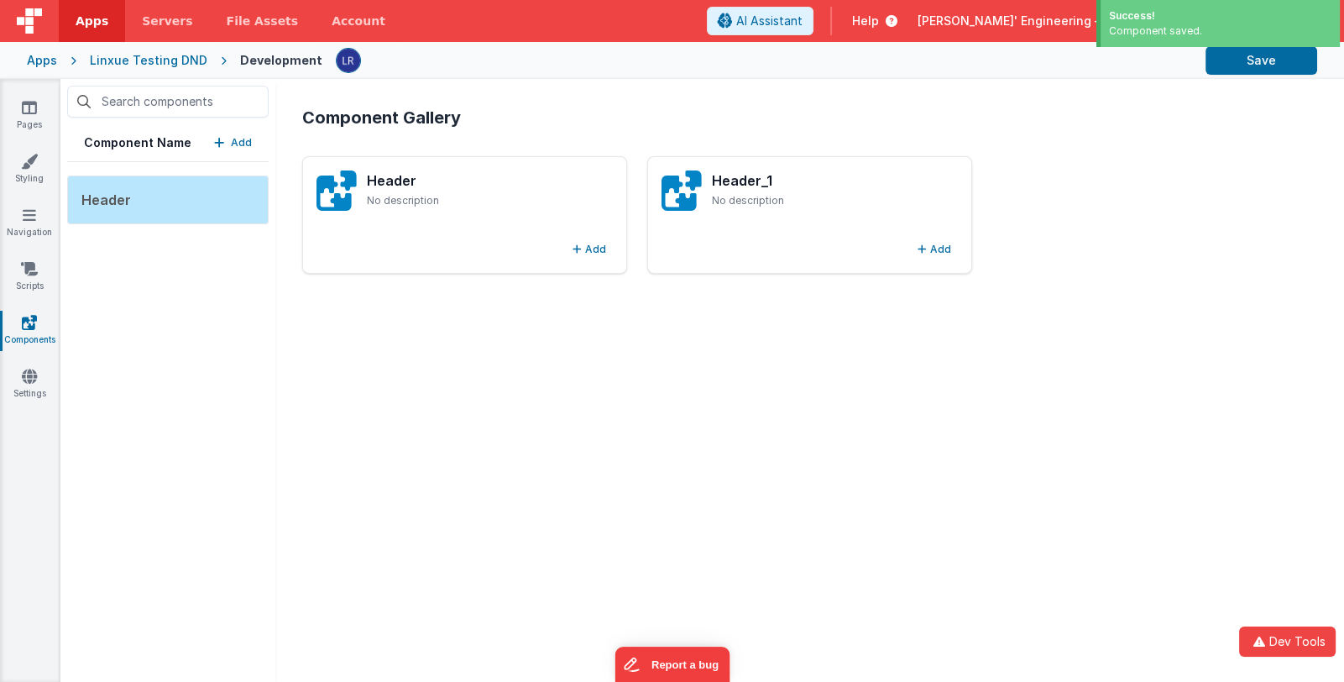
click at [211, 280] on div "Component Name Add Header" at bounding box center [167, 380] width 215 height 603
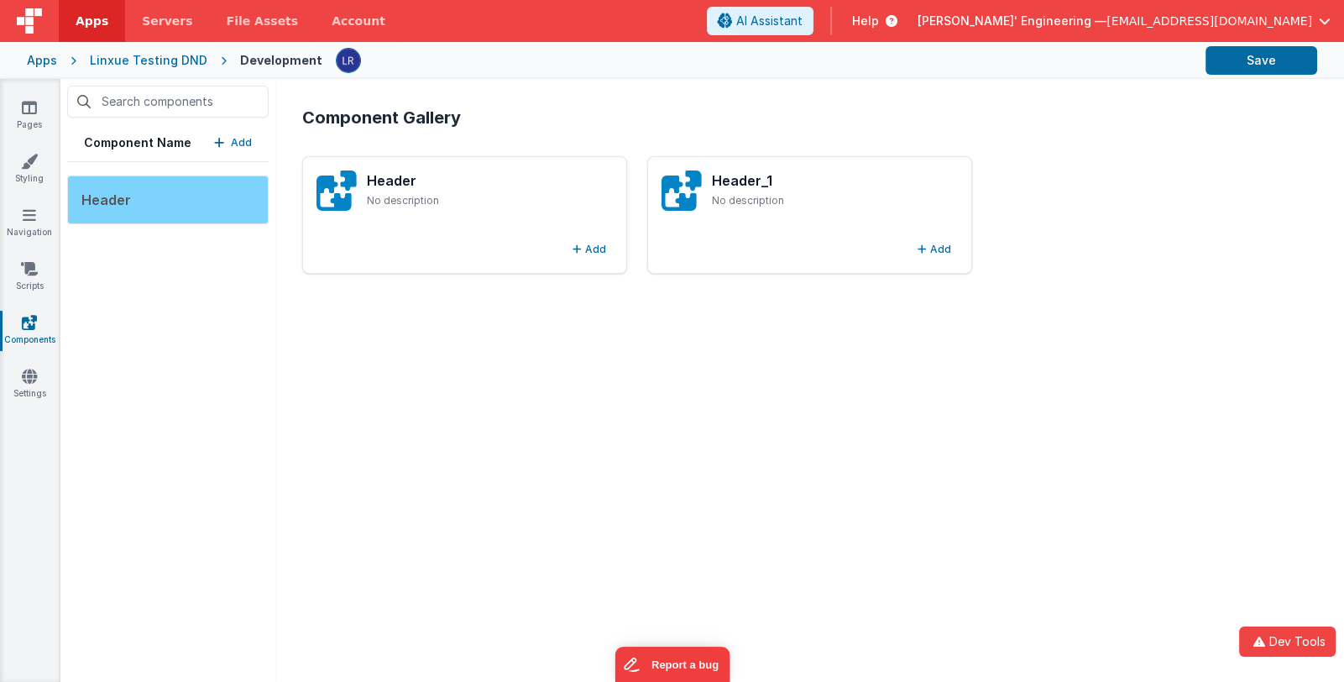
click at [194, 204] on div "Header" at bounding box center [167, 199] width 201 height 49
click at [196, 204] on div "Header" at bounding box center [167, 199] width 201 height 49
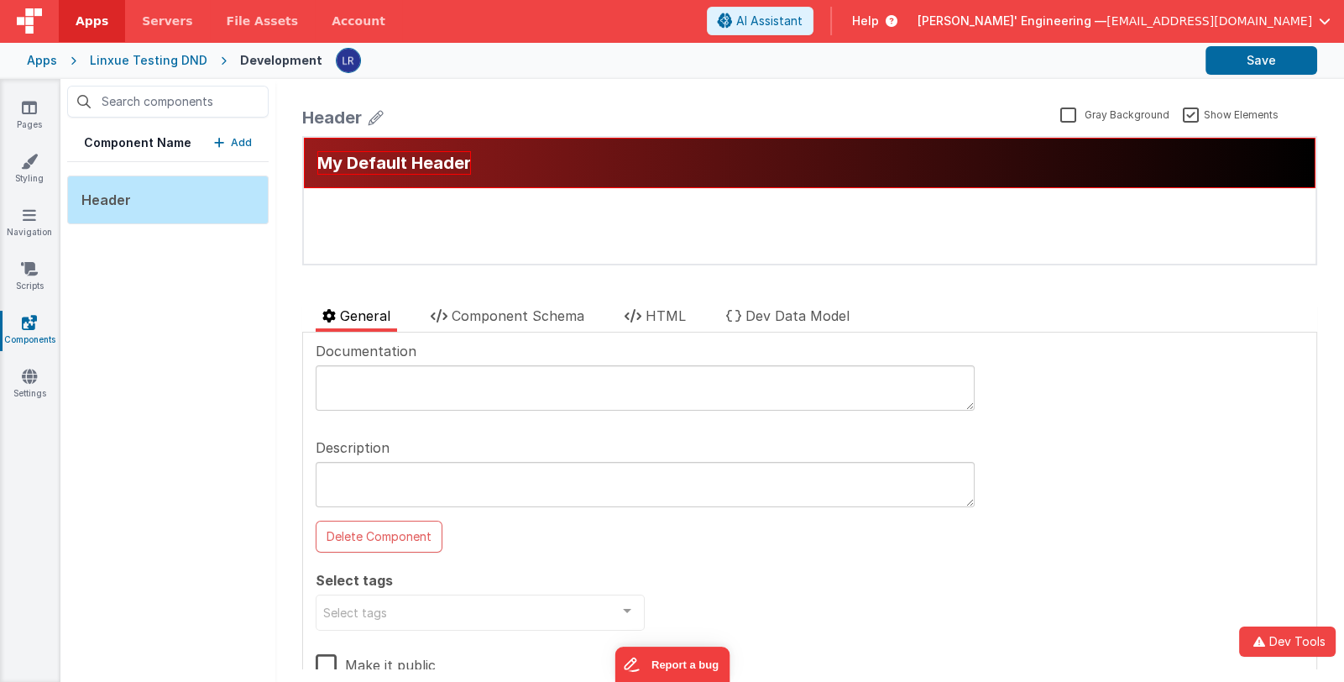
click at [375, 112] on icon at bounding box center [376, 118] width 15 height 24
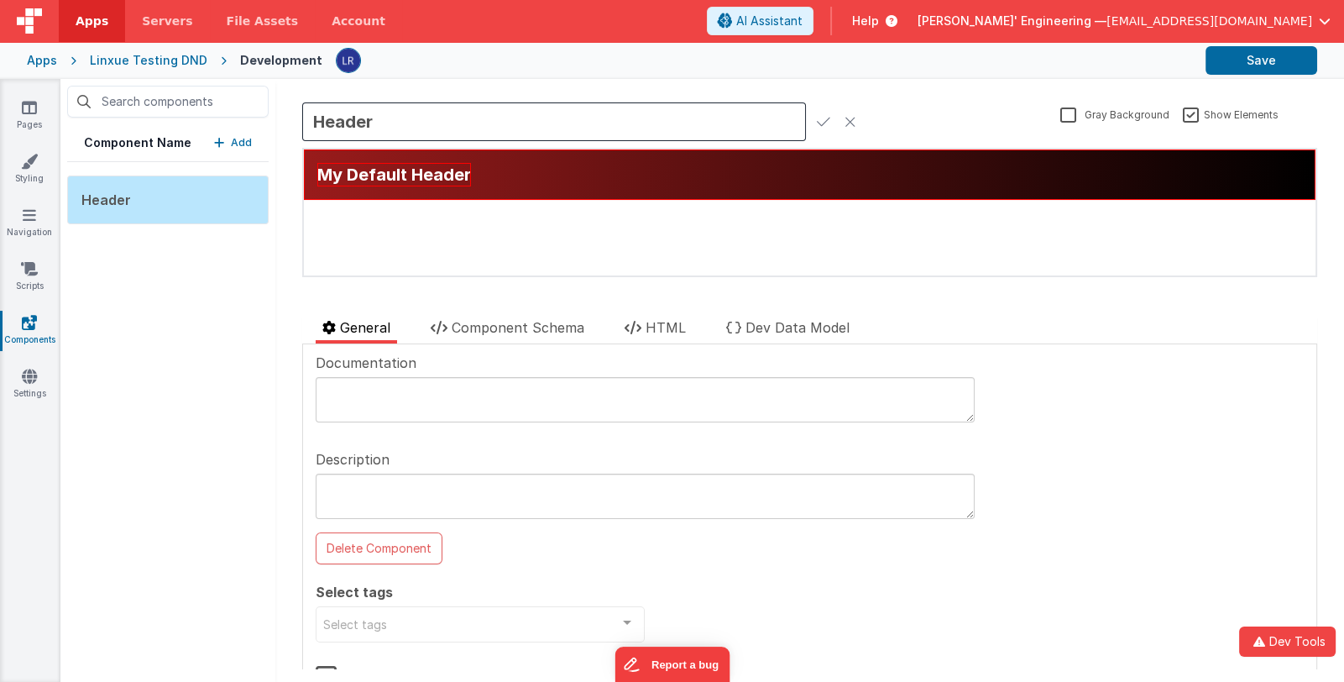
click at [394, 118] on input "Header" at bounding box center [554, 121] width 504 height 39
type input "Header_test to delete"
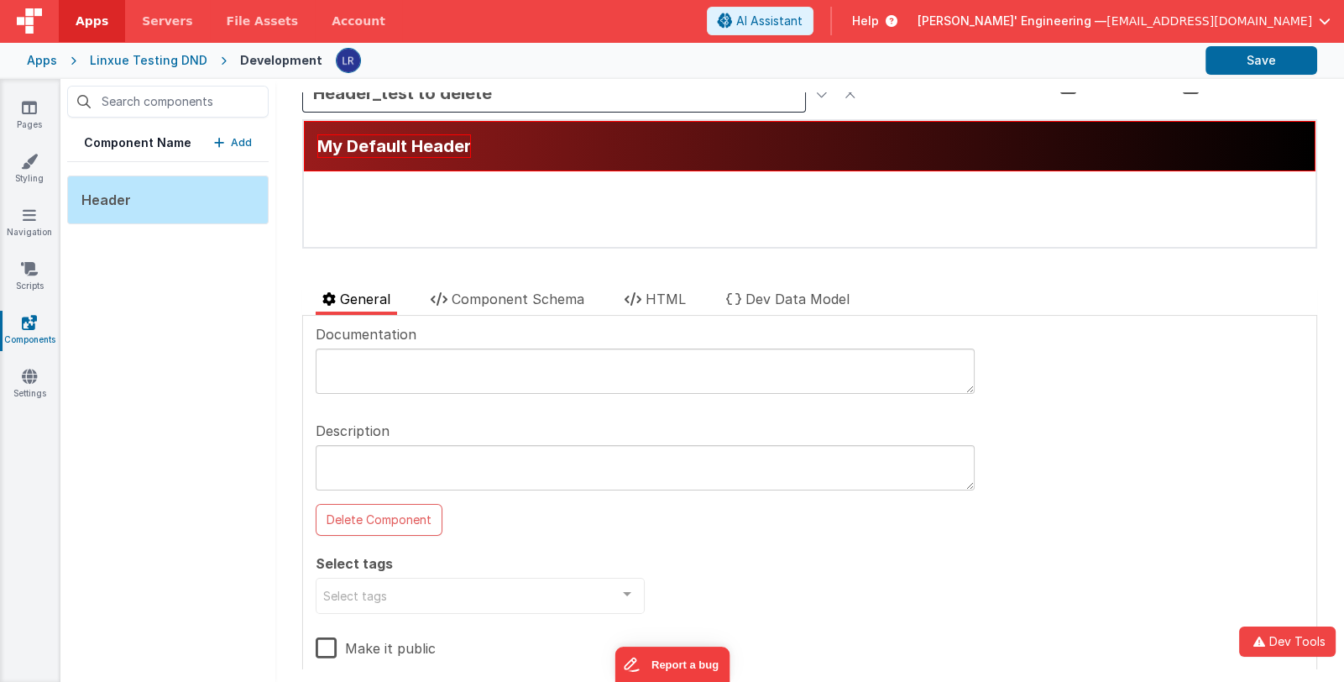
scroll to position [60, 0]
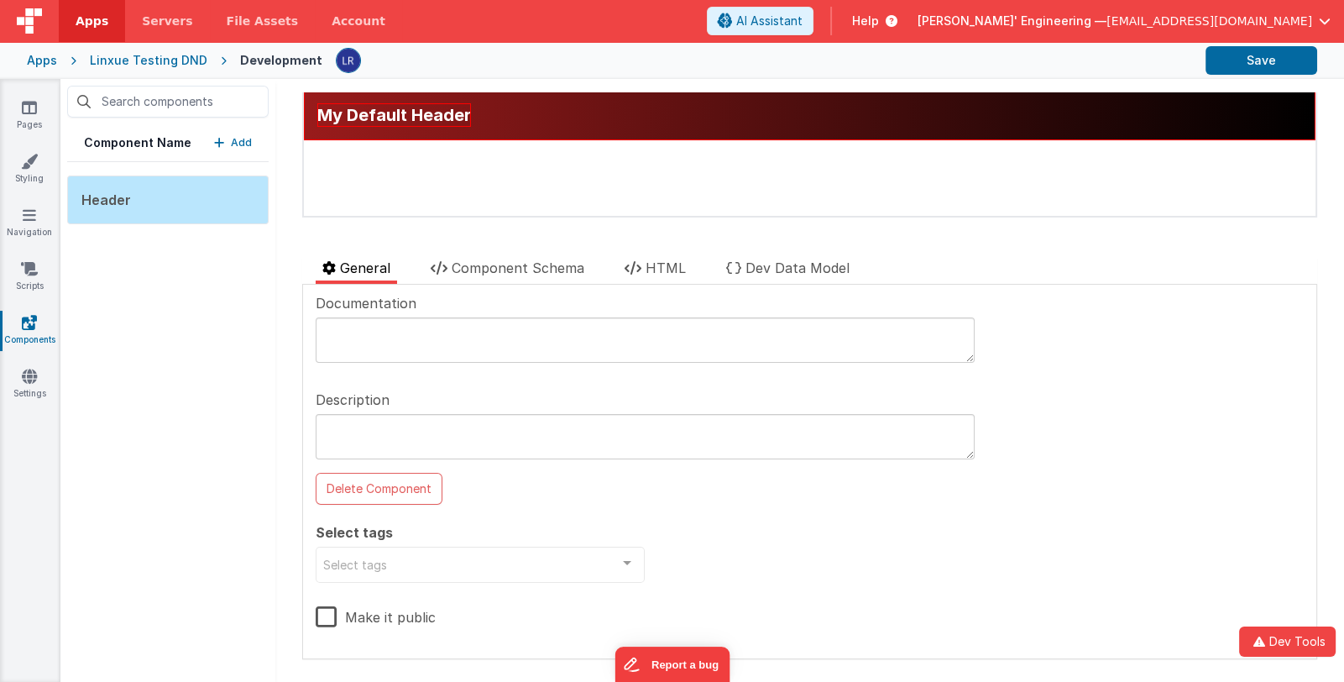
click at [390, 616] on label "Make it public" at bounding box center [376, 614] width 120 height 36
click at [0, 0] on input "Make it public" at bounding box center [0, 0] width 0 height 0
click at [460, 564] on div "Select tags" at bounding box center [480, 565] width 329 height 36
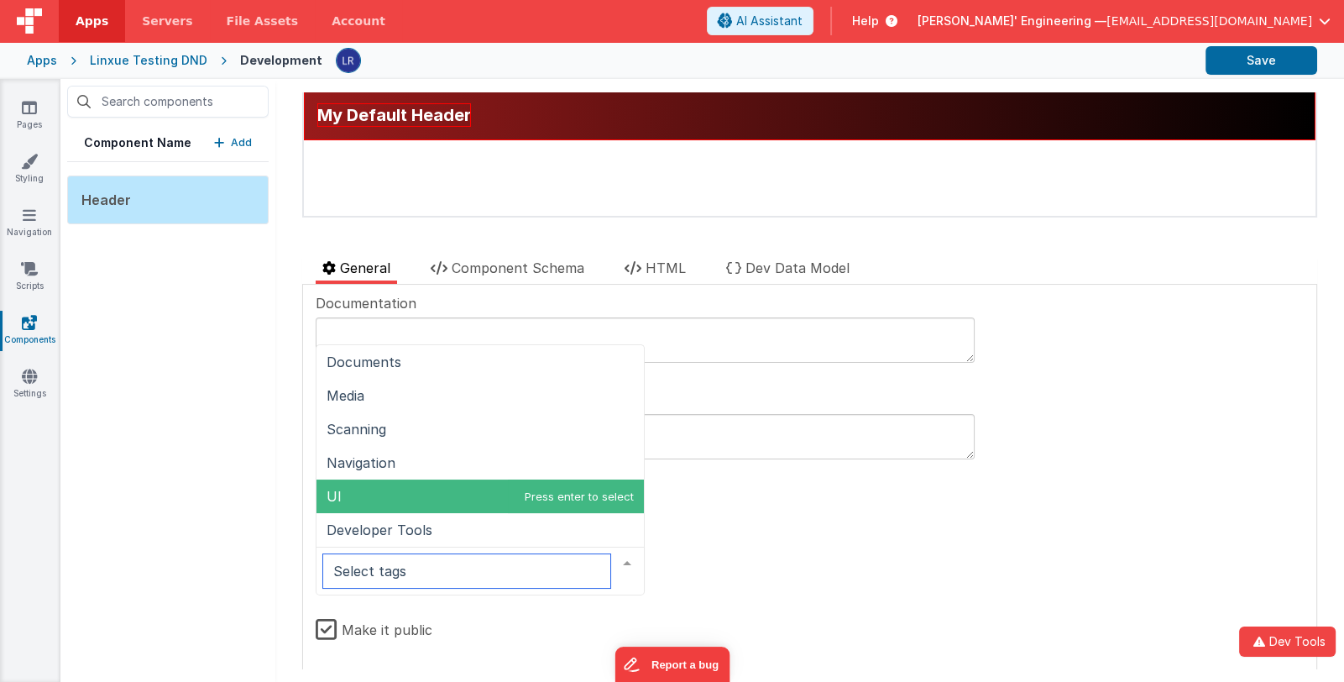
click at [460, 489] on span "UI" at bounding box center [480, 496] width 327 height 34
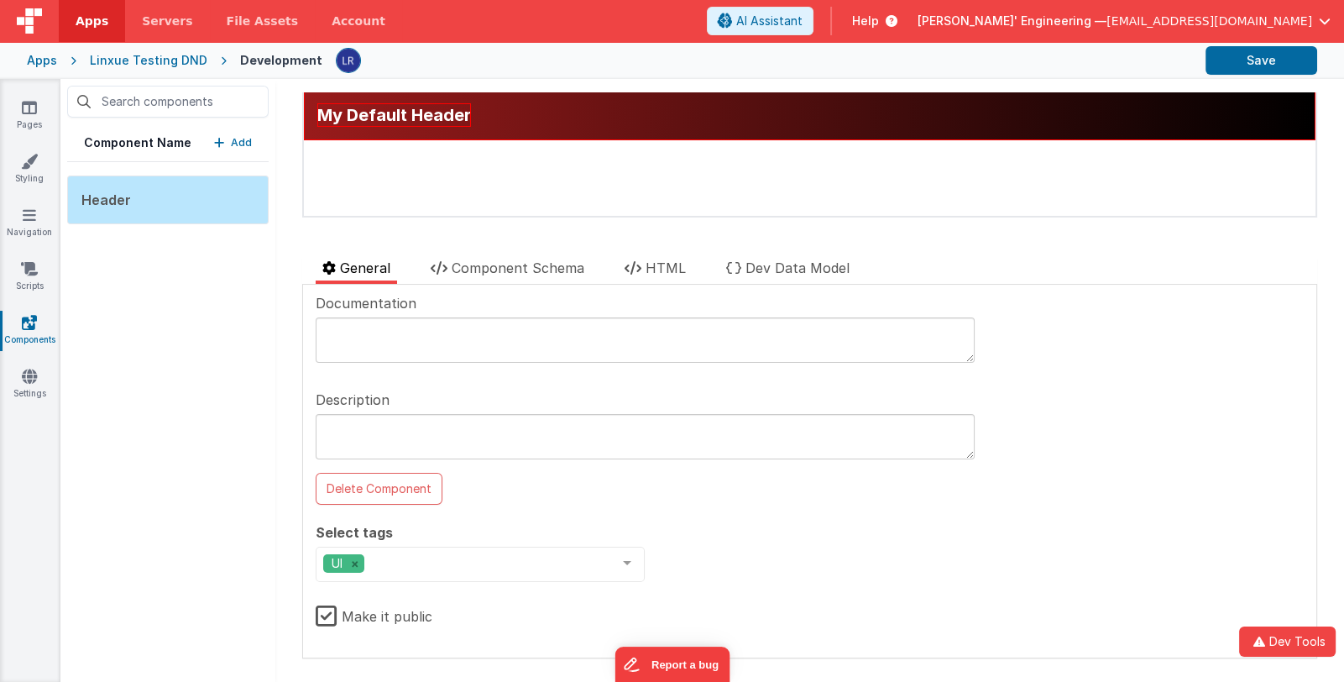
click at [827, 544] on div "Documentation Description Delete Component Select tags UI Documents Media Scann…" at bounding box center [810, 471] width 988 height 356
click at [1234, 59] on button "Save" at bounding box center [1262, 60] width 112 height 29
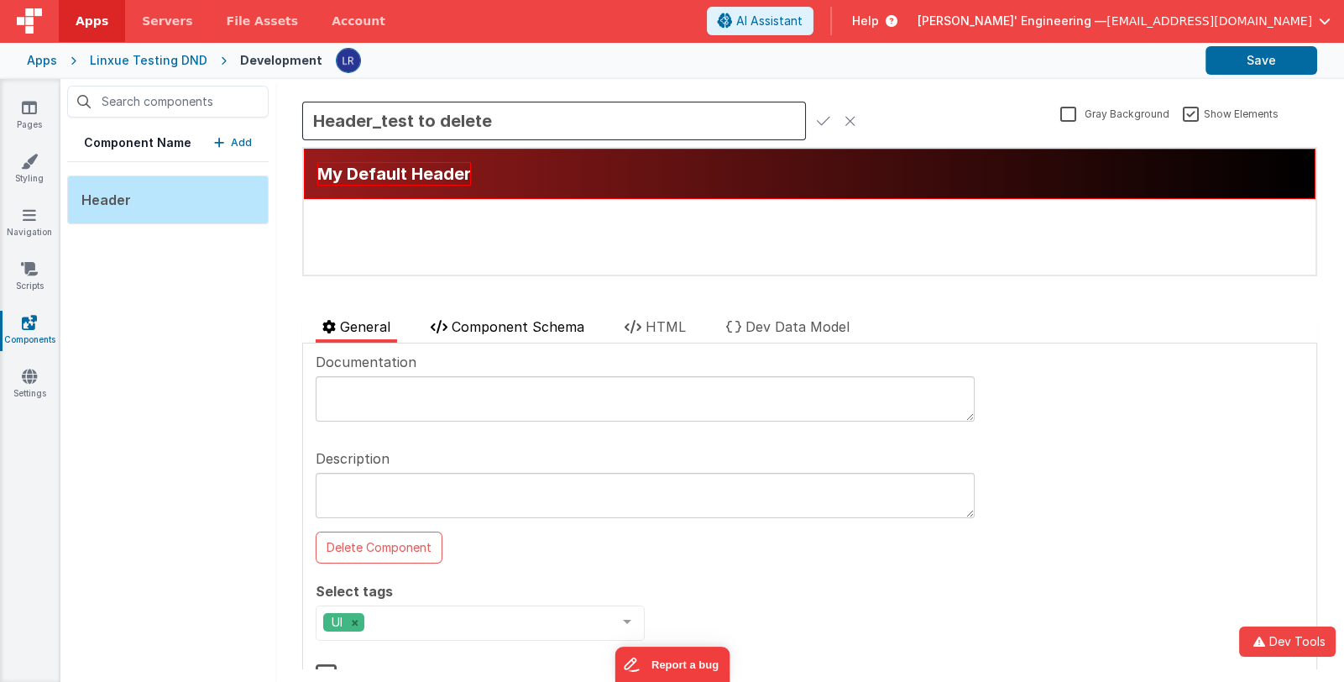
scroll to position [0, 0]
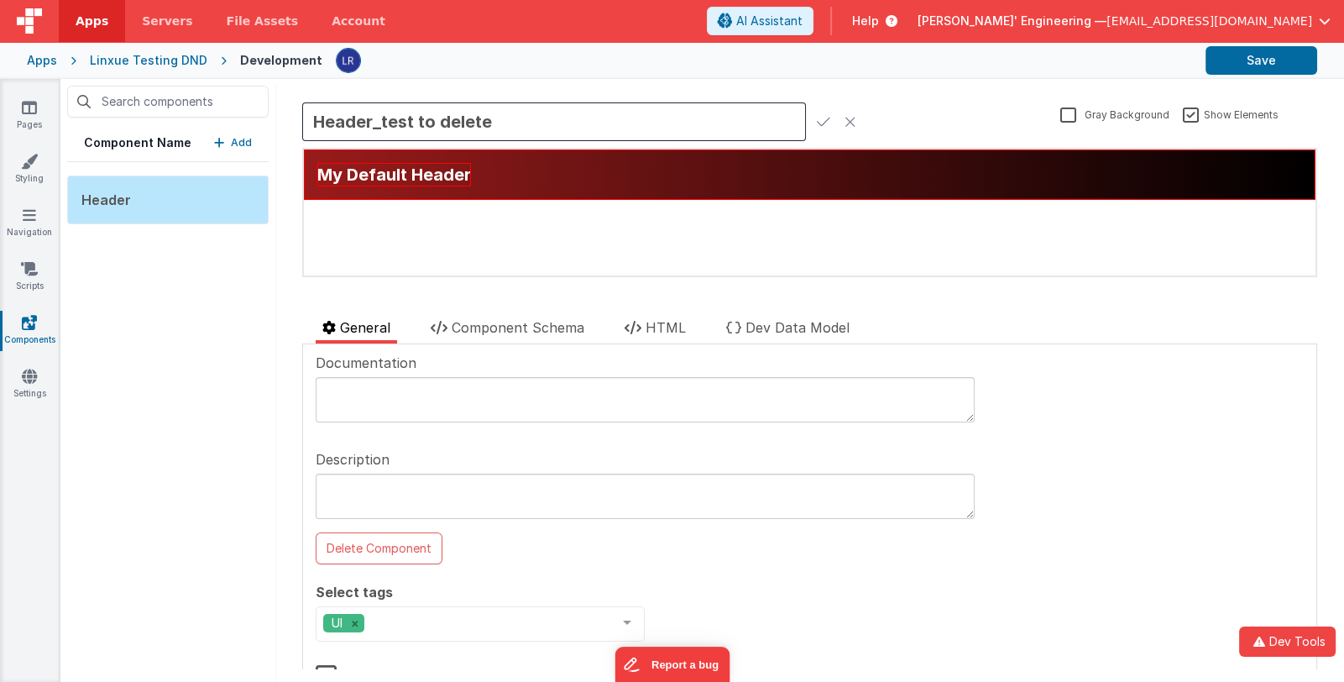
click at [822, 119] on icon at bounding box center [823, 122] width 13 height 24
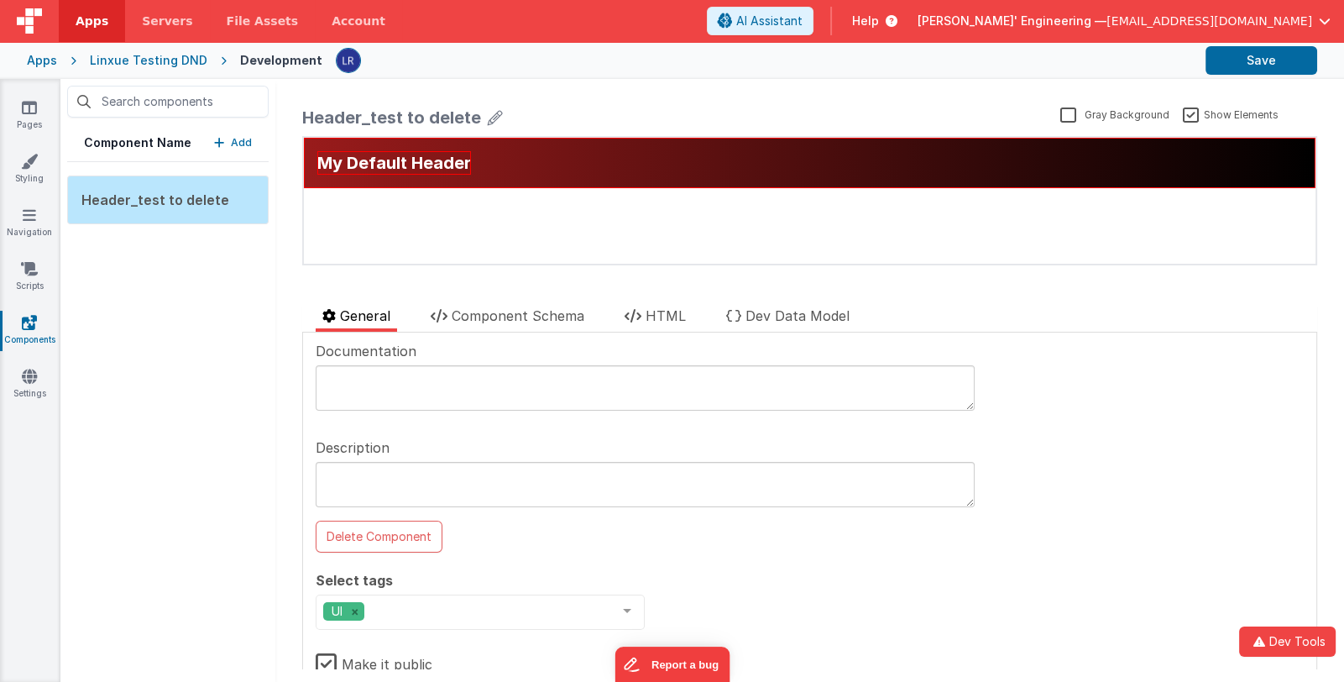
click at [243, 137] on p "Add" at bounding box center [241, 142] width 21 height 17
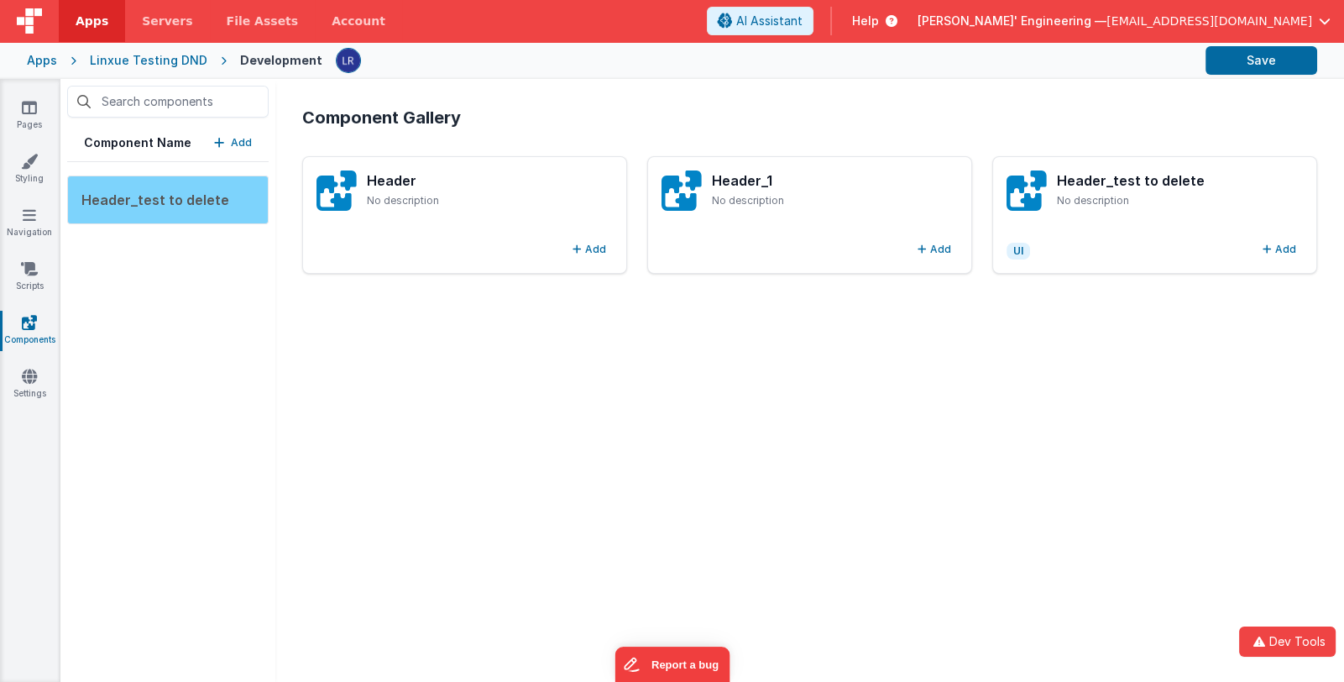
click at [206, 201] on span "Header_test to delete" at bounding box center [155, 199] width 148 height 17
click at [212, 200] on span "Header_test to delete" at bounding box center [155, 199] width 148 height 17
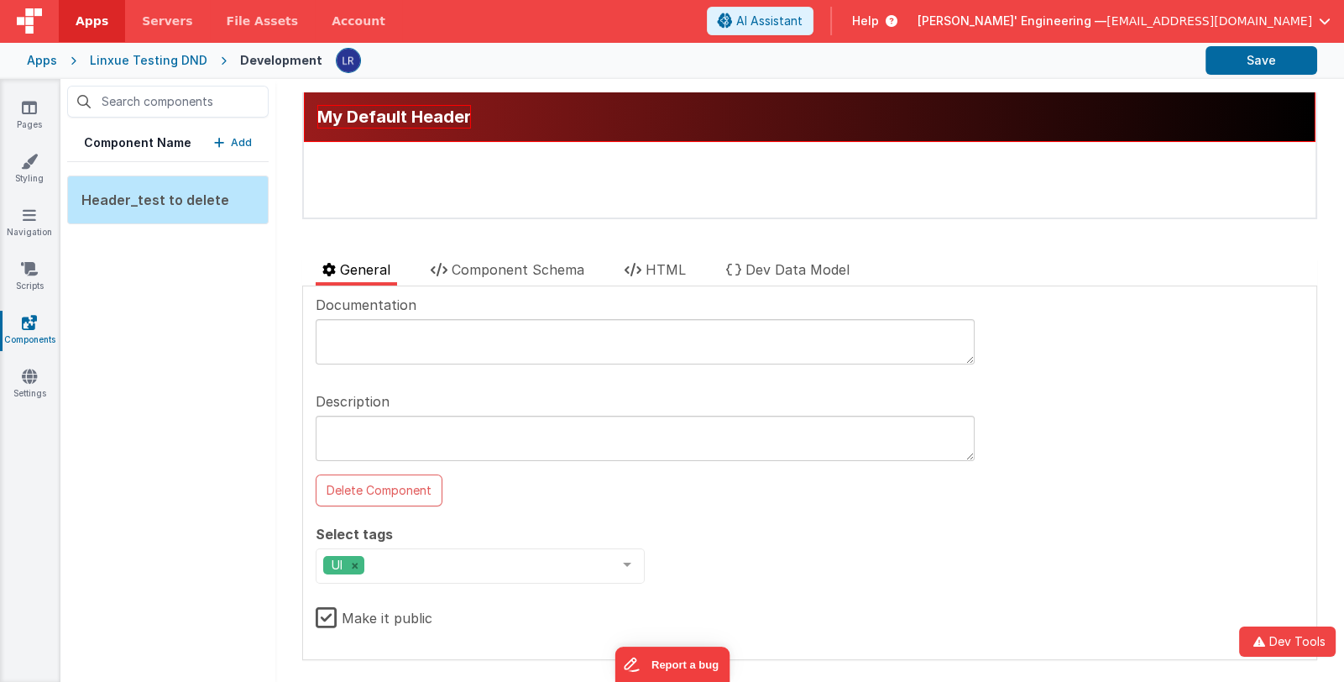
scroll to position [49, 0]
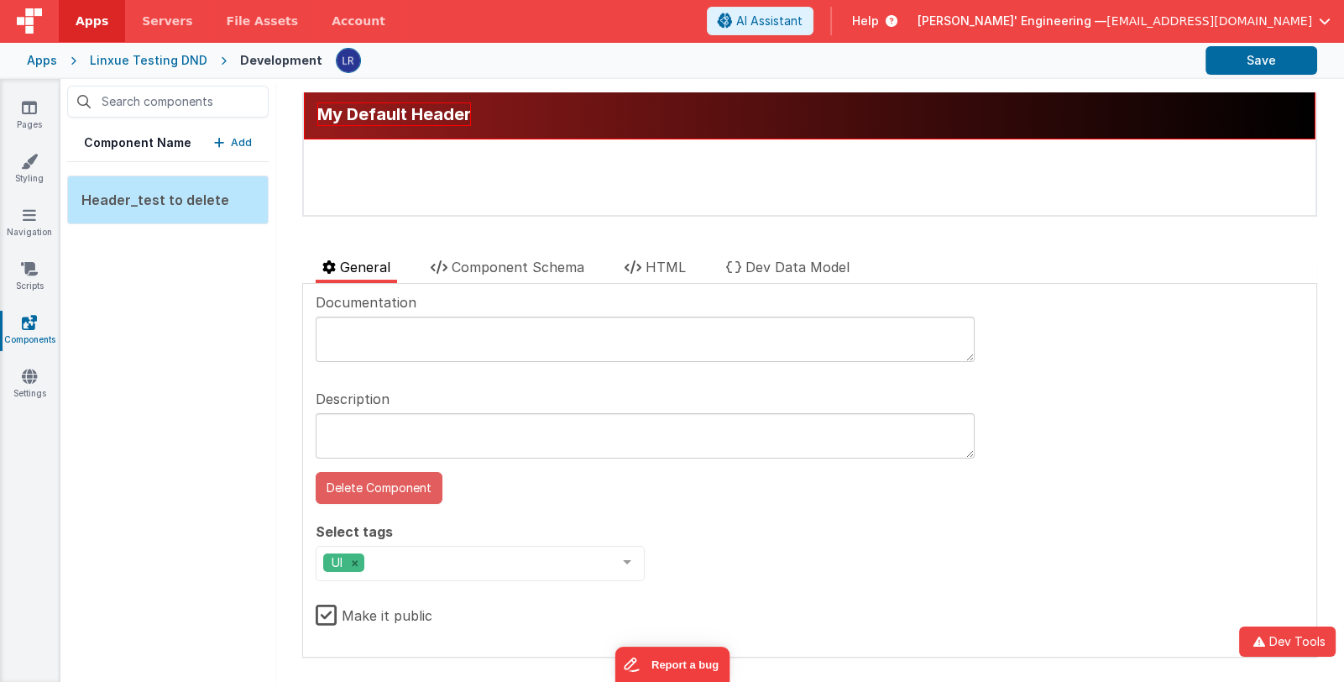
click at [385, 489] on button "Delete Component" at bounding box center [379, 488] width 127 height 32
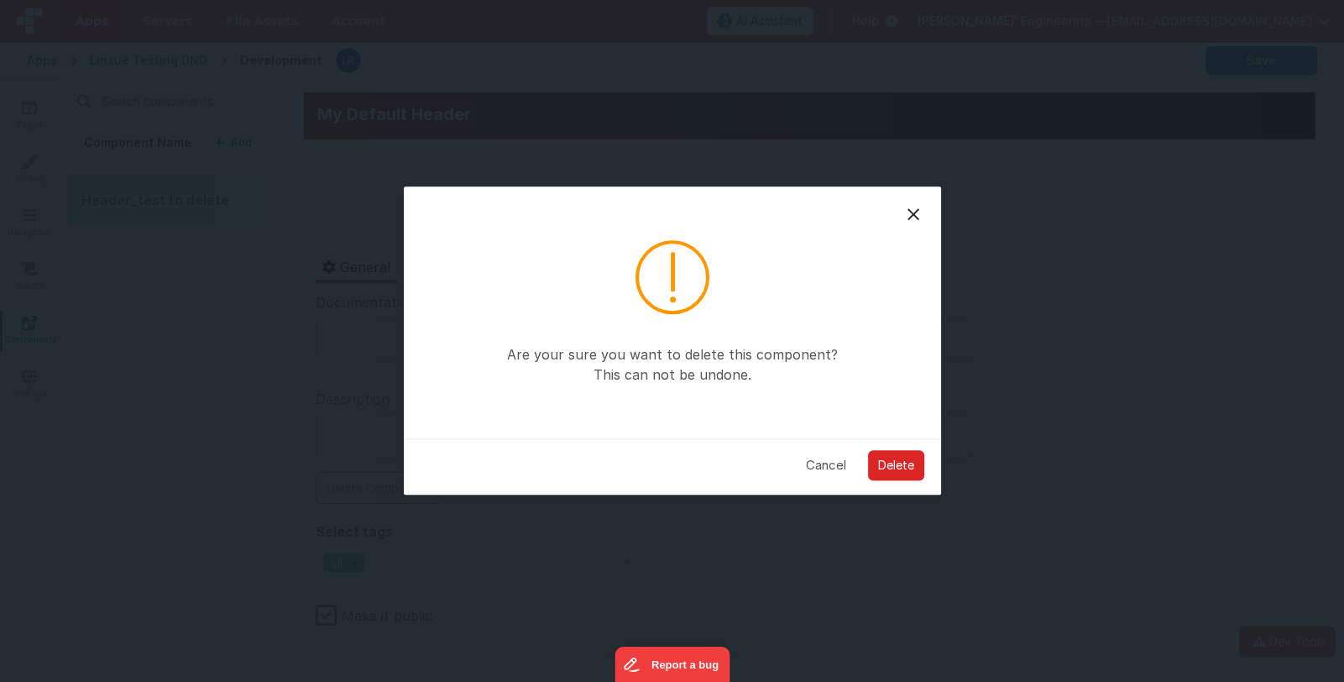
click at [903, 464] on button "Delete" at bounding box center [896, 465] width 56 height 30
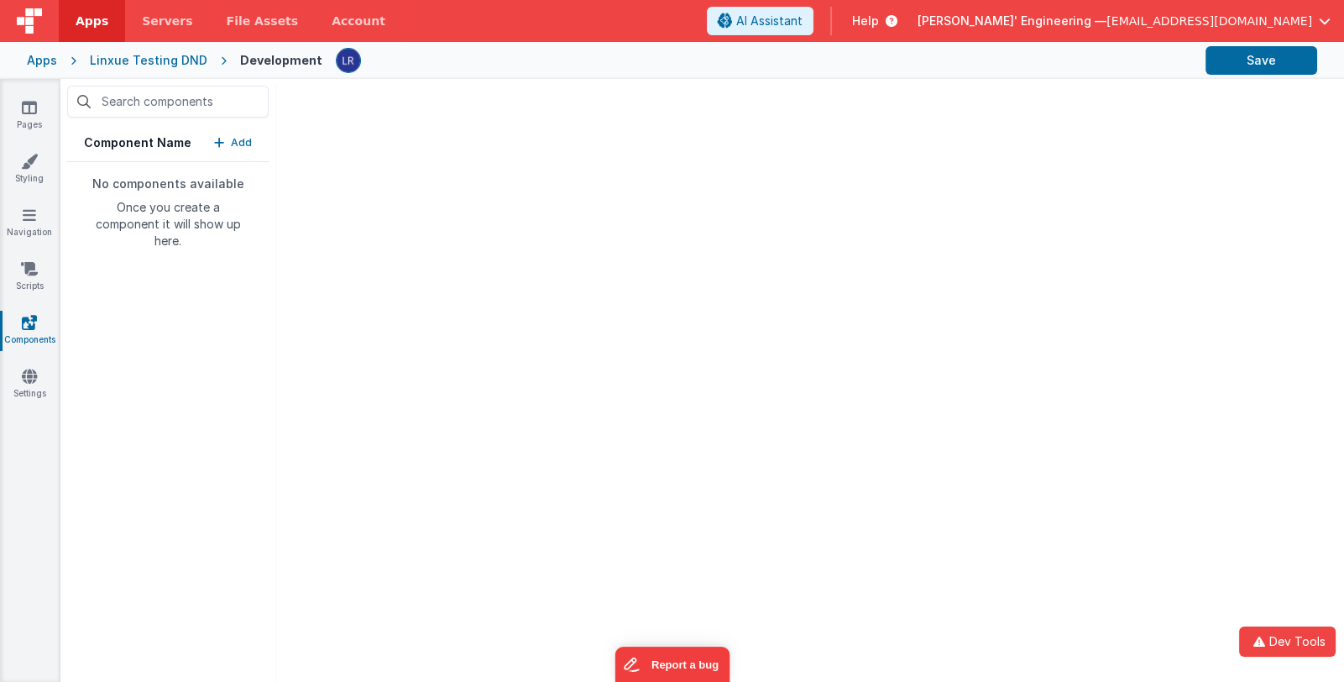
click at [239, 142] on p "Add" at bounding box center [241, 142] width 21 height 17
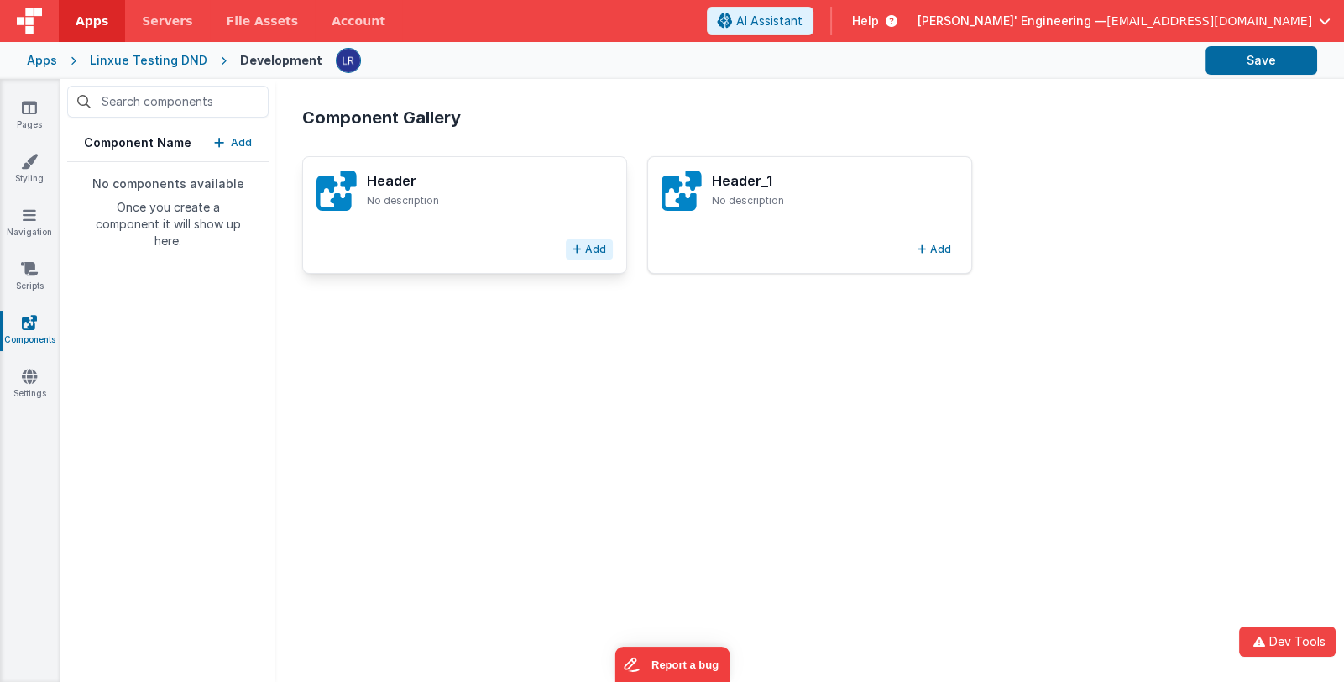
click at [592, 245] on button "Add" at bounding box center [589, 249] width 47 height 20
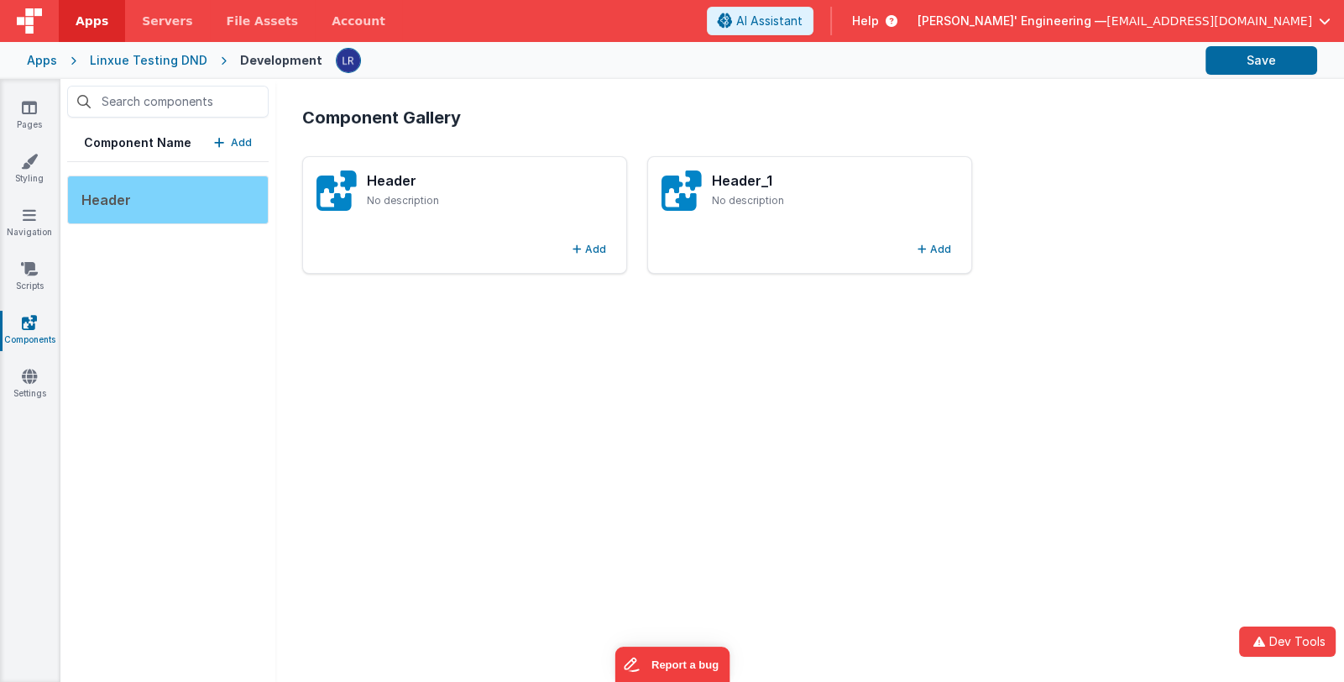
click at [181, 197] on div "Header" at bounding box center [167, 199] width 201 height 49
click at [168, 196] on div "Header" at bounding box center [167, 199] width 201 height 49
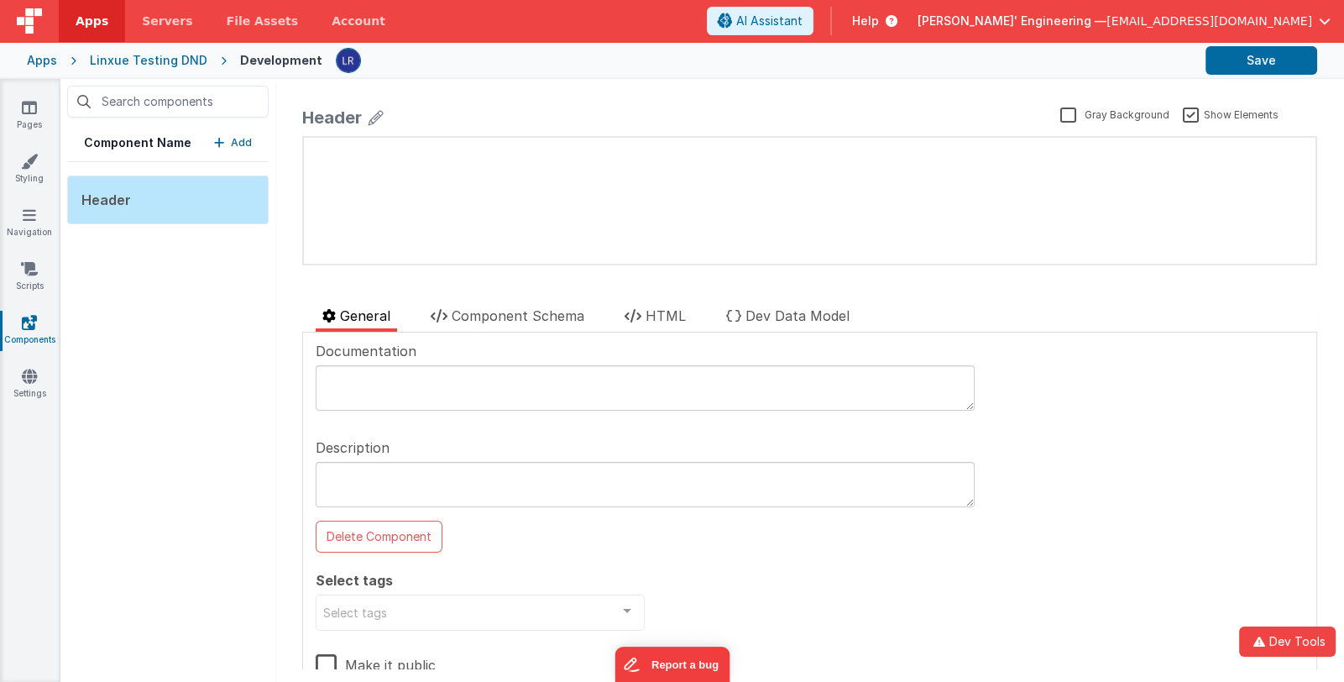
click at [382, 116] on icon at bounding box center [376, 118] width 15 height 24
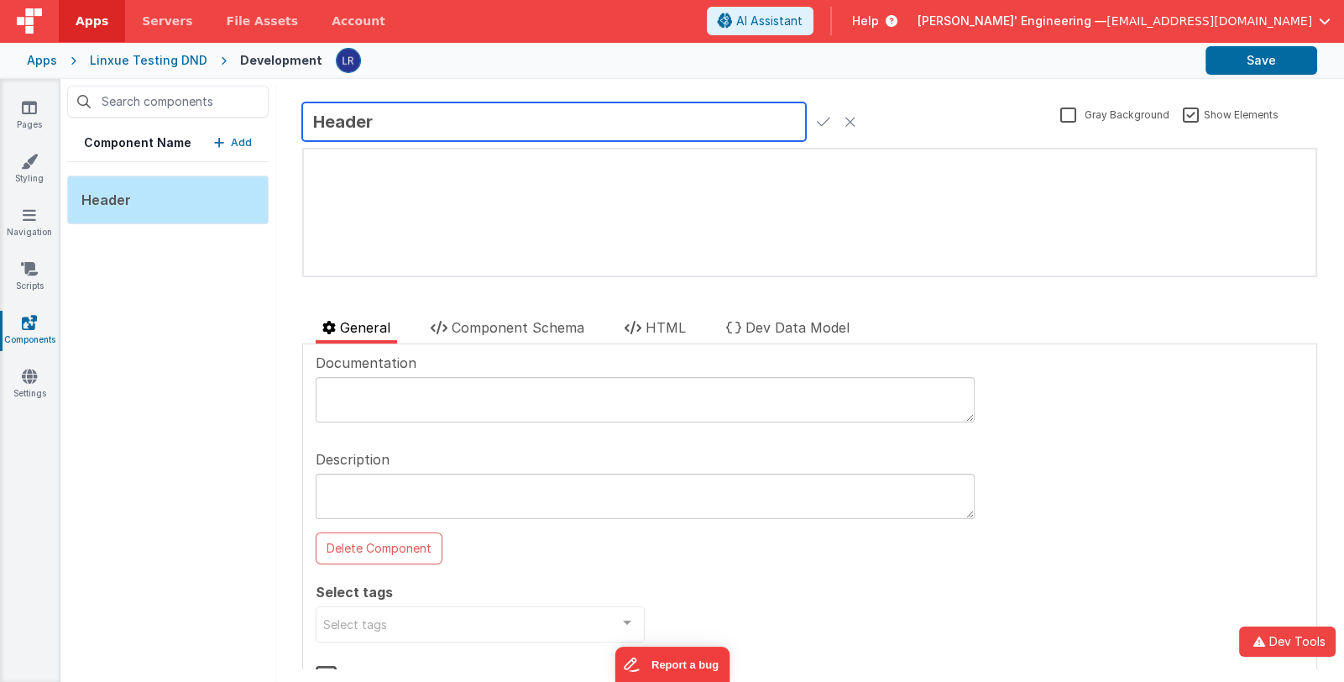
click at [392, 117] on input "Header" at bounding box center [554, 121] width 504 height 39
type input "Header_test to delete as unpublic"
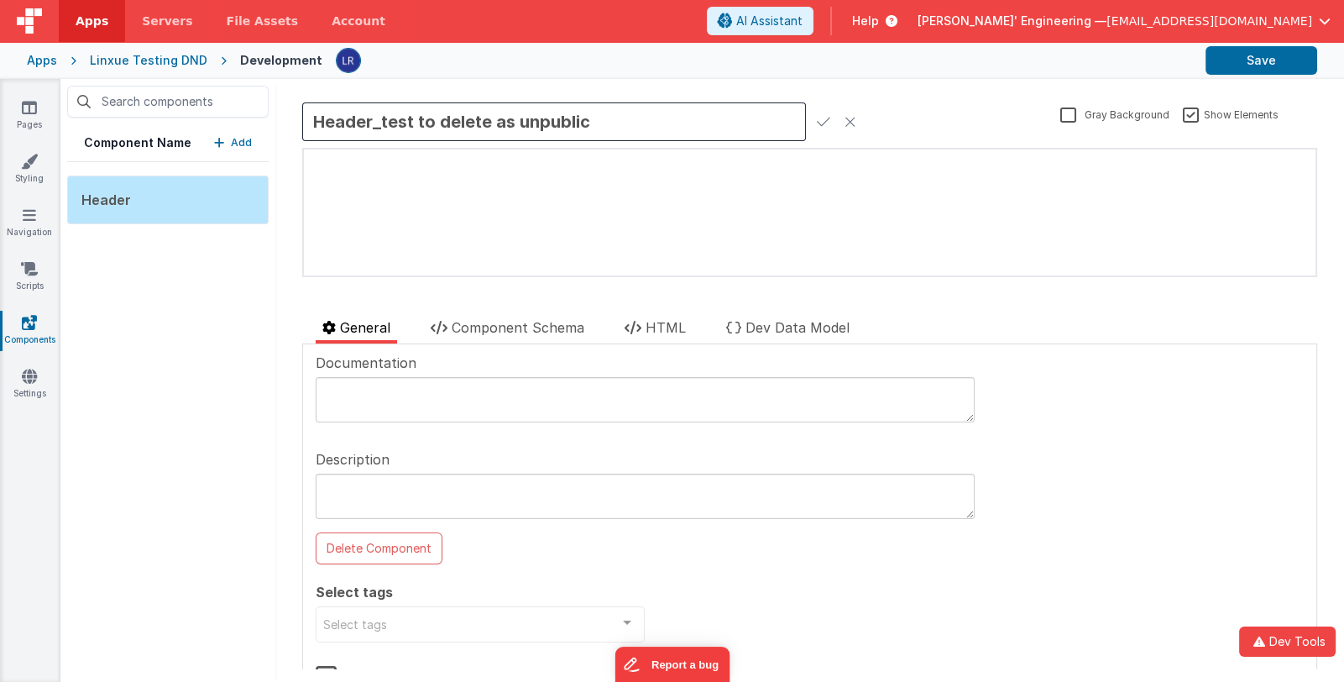
click at [817, 120] on icon at bounding box center [823, 122] width 13 height 24
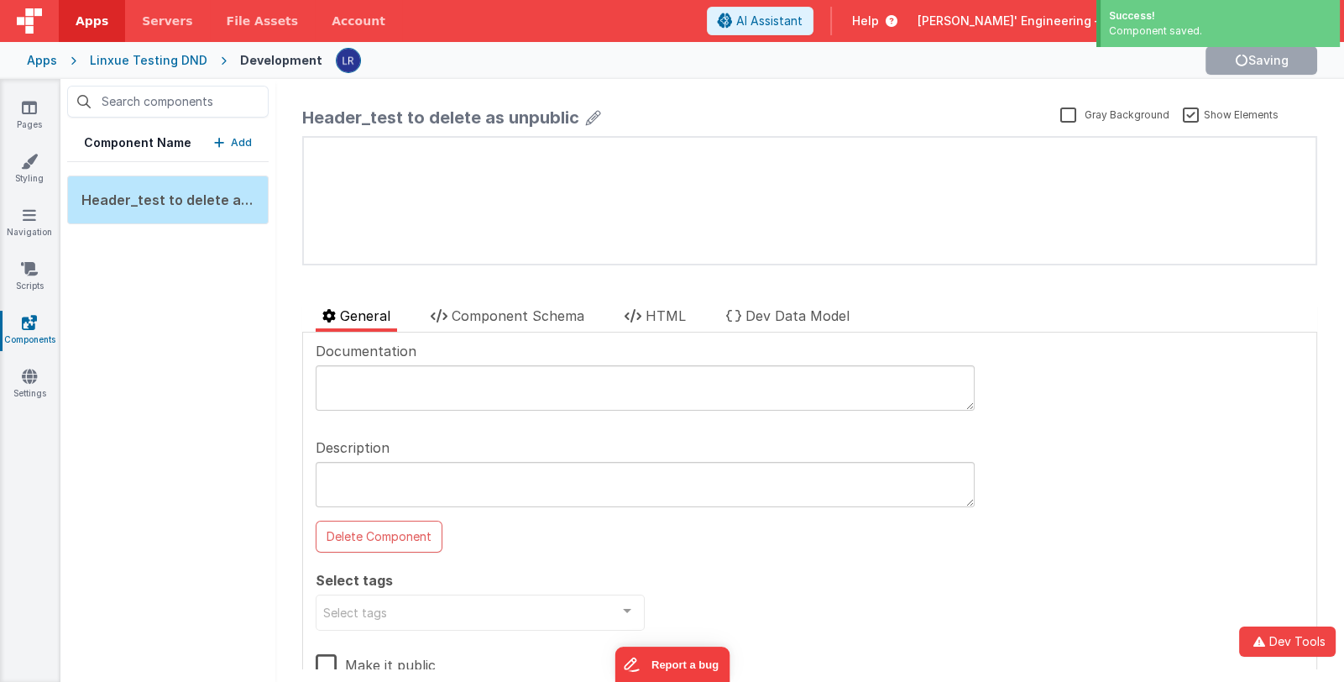
click at [328, 656] on label "Make it public" at bounding box center [376, 662] width 120 height 36
click at [0, 0] on input "Make it public" at bounding box center [0, 0] width 0 height 0
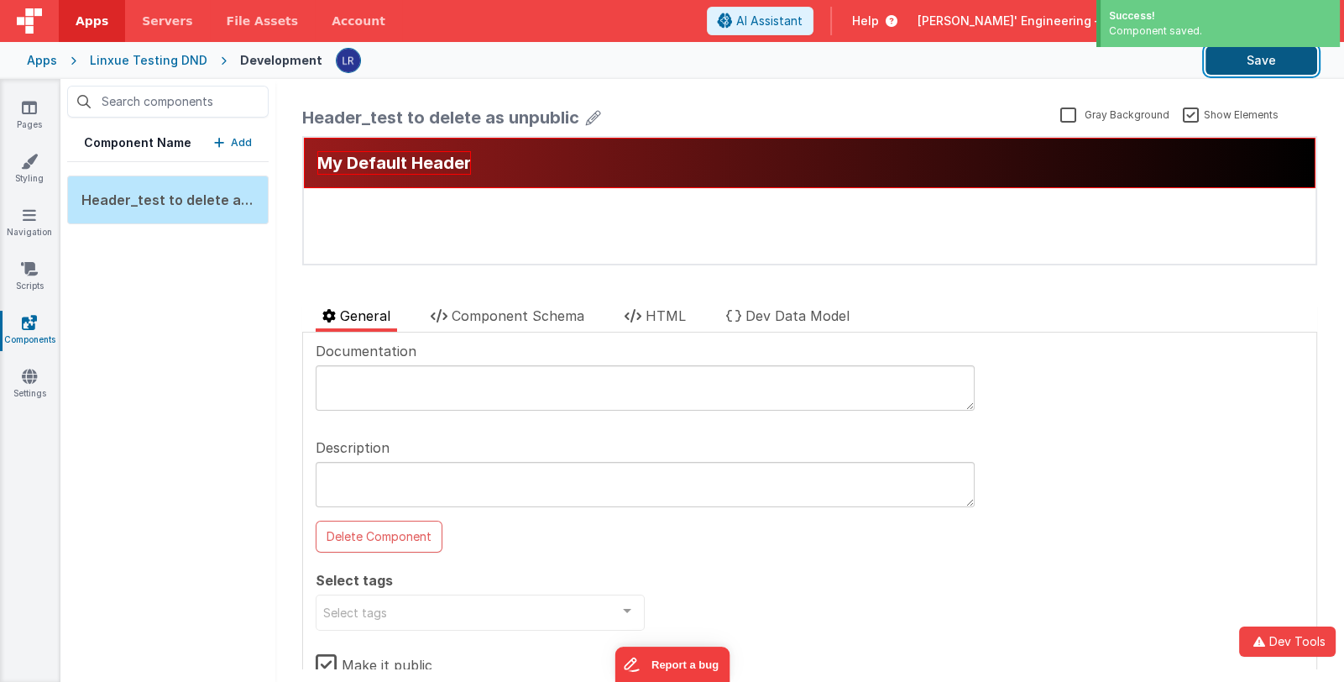
click at [1255, 59] on button "Save" at bounding box center [1262, 60] width 112 height 29
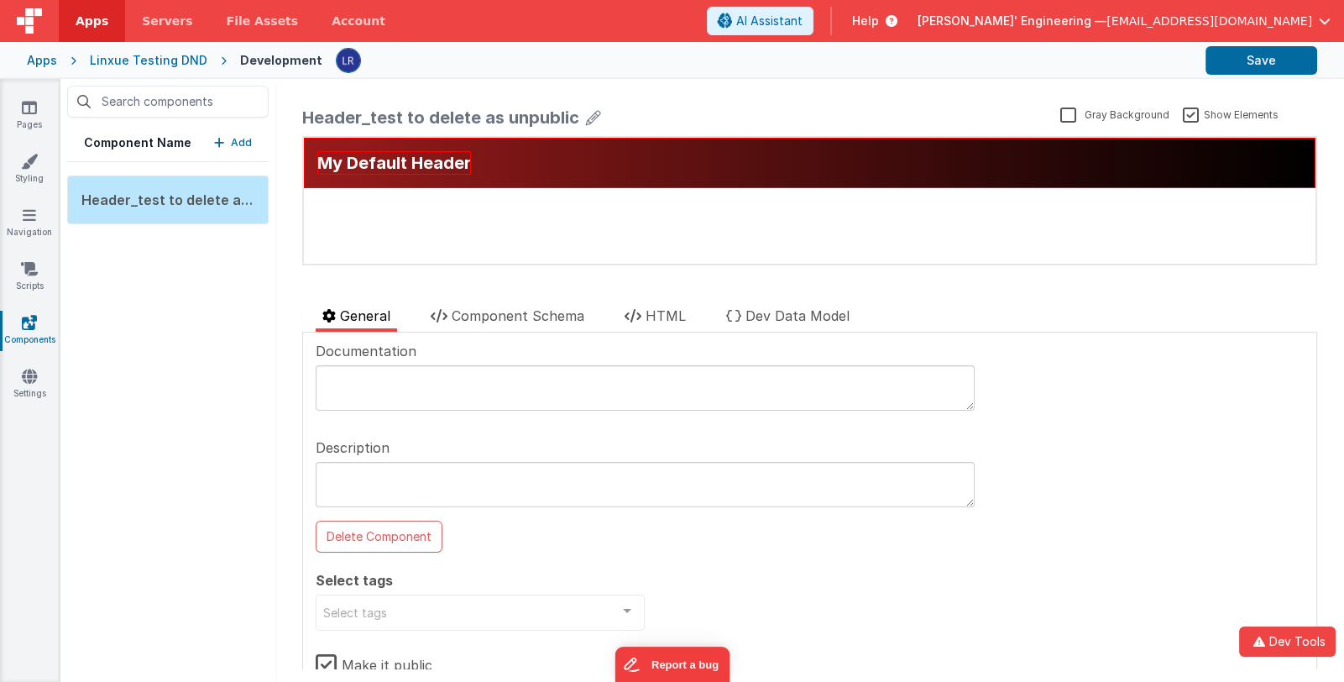
click at [193, 323] on div "Component Name Add Header_test to delete as unpublic" at bounding box center [167, 380] width 215 height 603
click at [235, 144] on p "Add" at bounding box center [241, 142] width 21 height 17
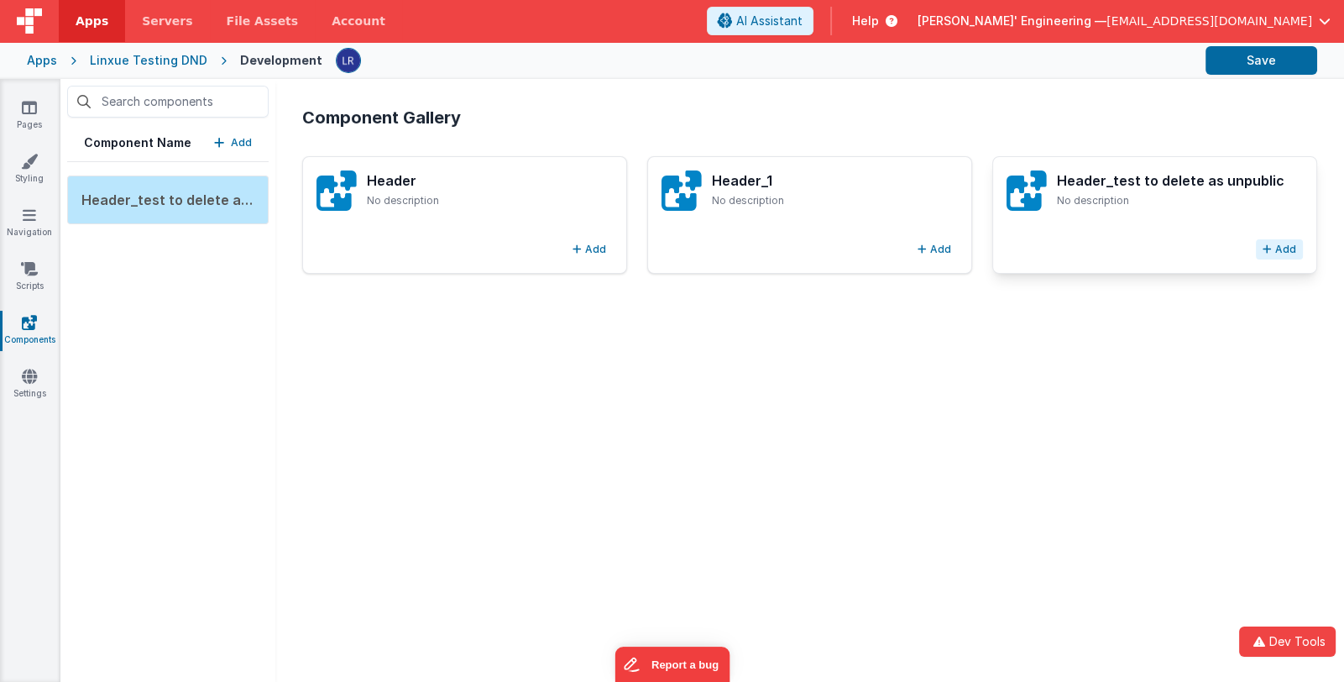
click at [1256, 248] on button "Add" at bounding box center [1279, 249] width 47 height 20
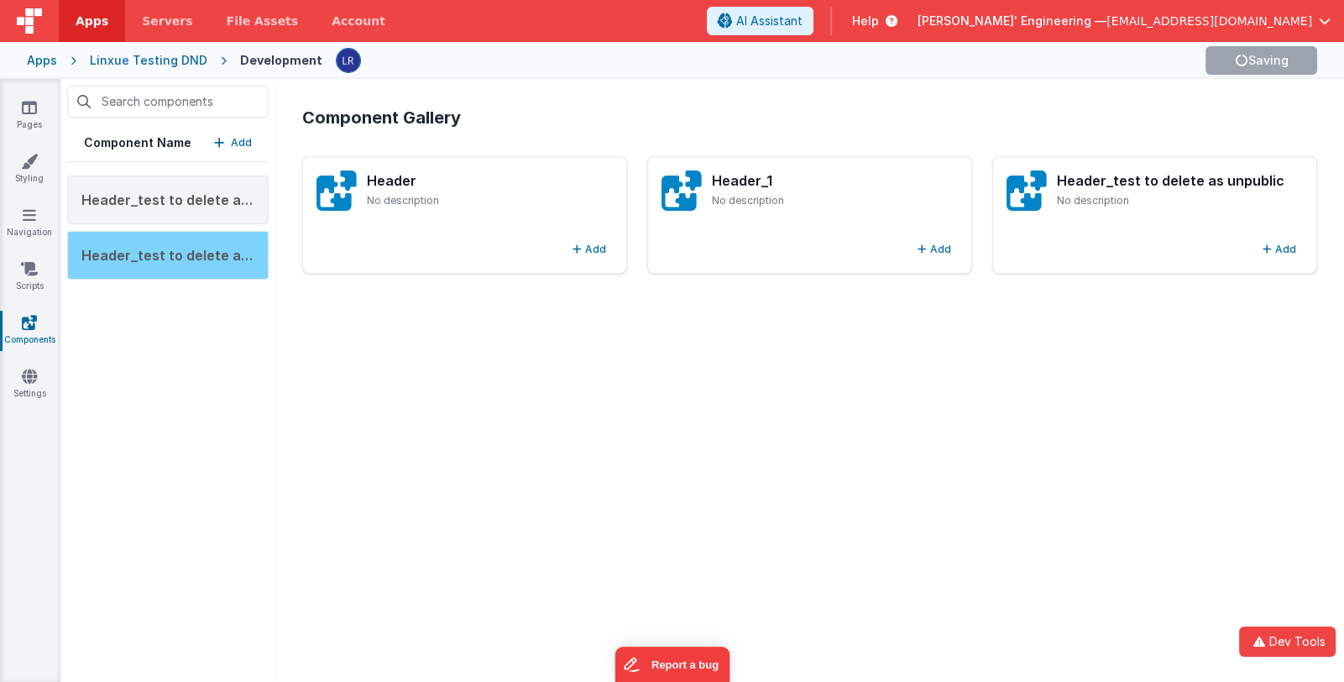
click at [196, 259] on span "Header_test to delete as unpublic_1" at bounding box center [200, 255] width 238 height 17
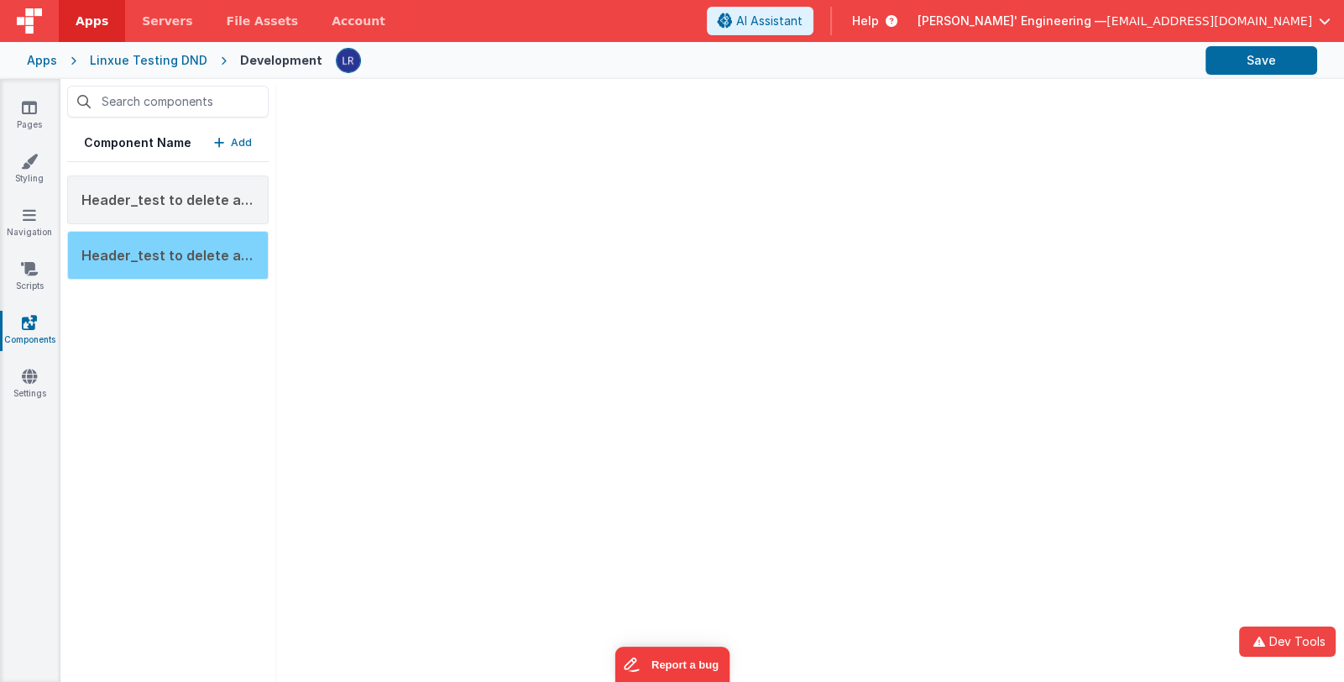
click at [177, 249] on span "Header_test to delete as unpublic_1" at bounding box center [200, 255] width 238 height 17
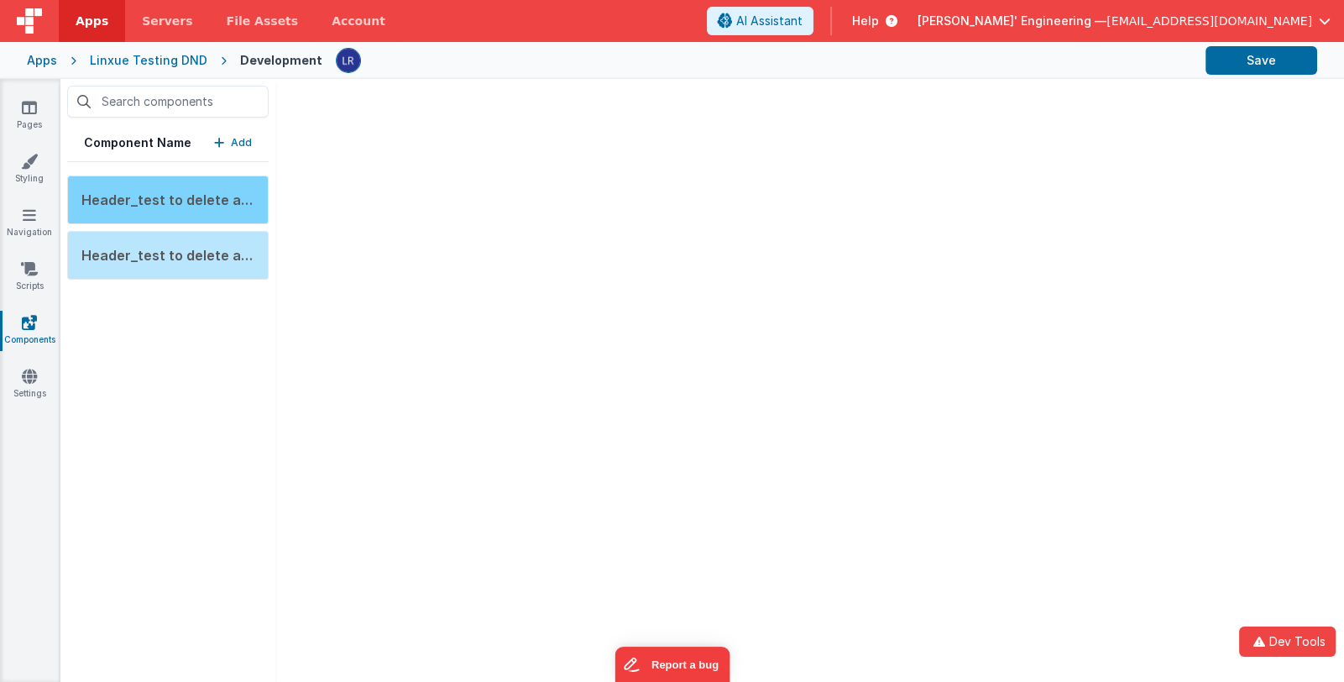
click at [191, 192] on span "Header_test to delete as unpublic" at bounding box center [195, 199] width 228 height 17
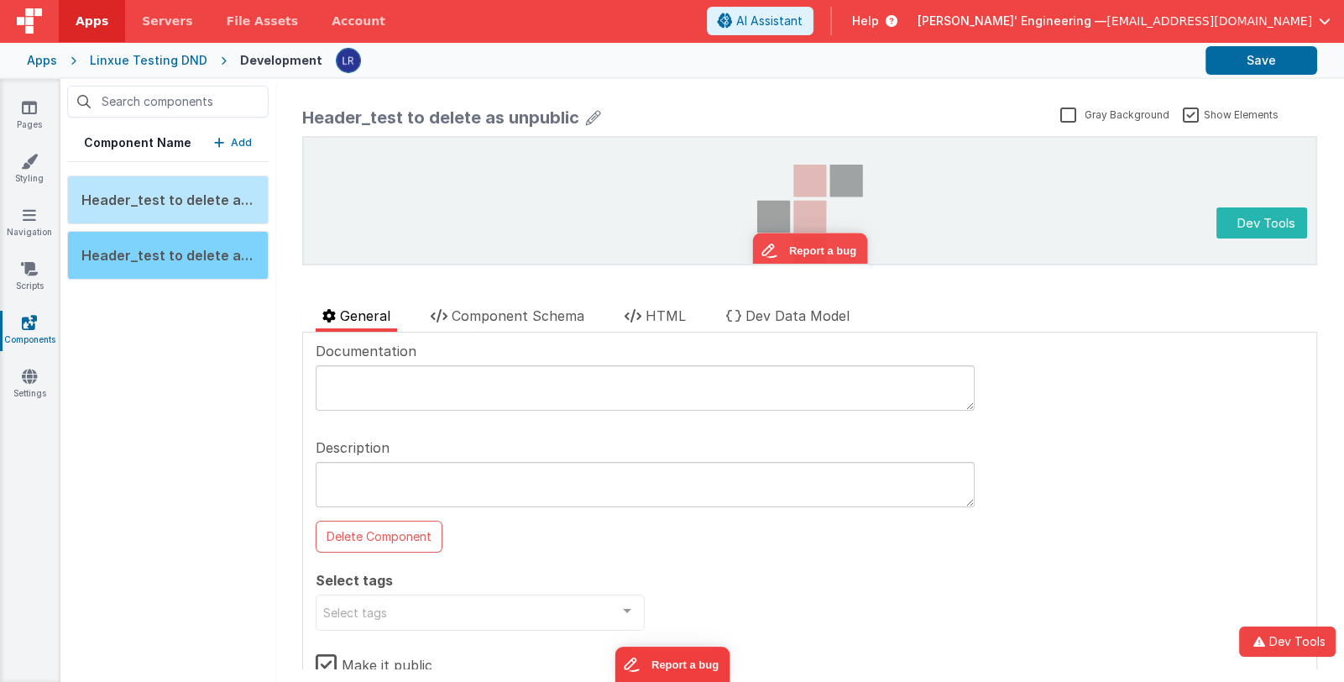
click at [177, 247] on span "Header_test to delete as unpublic_1" at bounding box center [200, 255] width 238 height 17
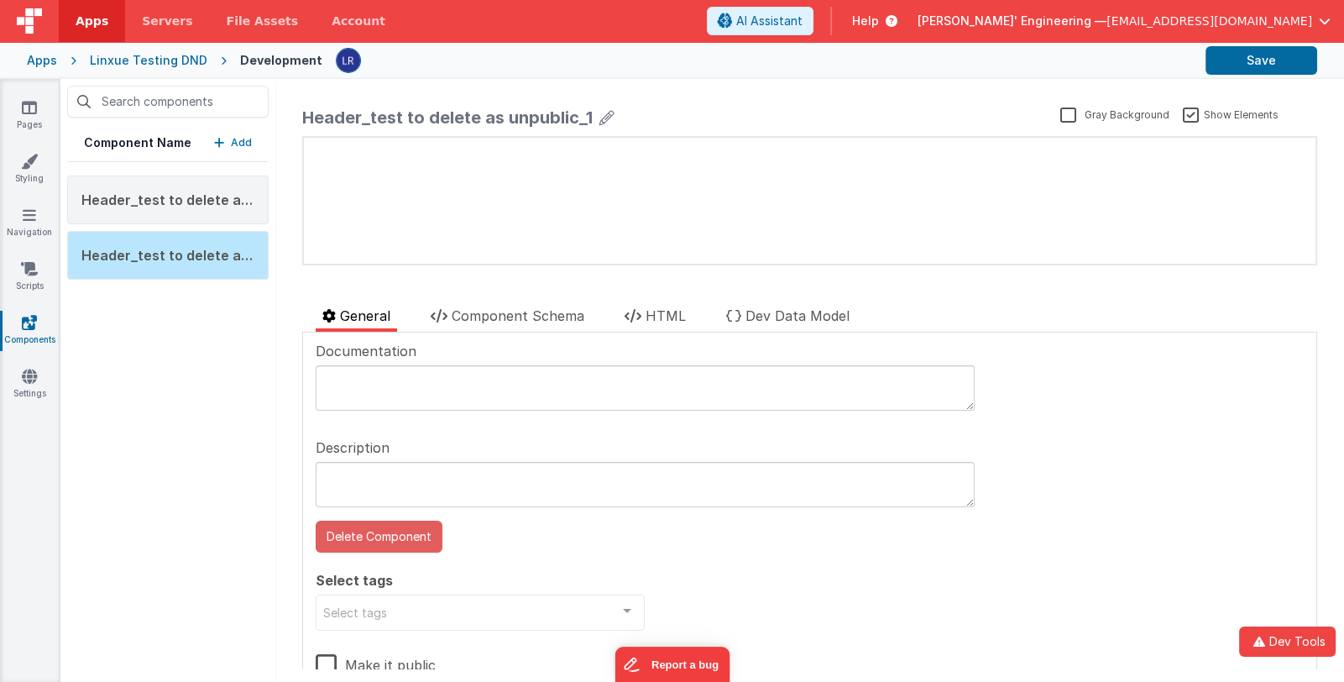
click at [387, 536] on button "Delete Component" at bounding box center [379, 537] width 127 height 32
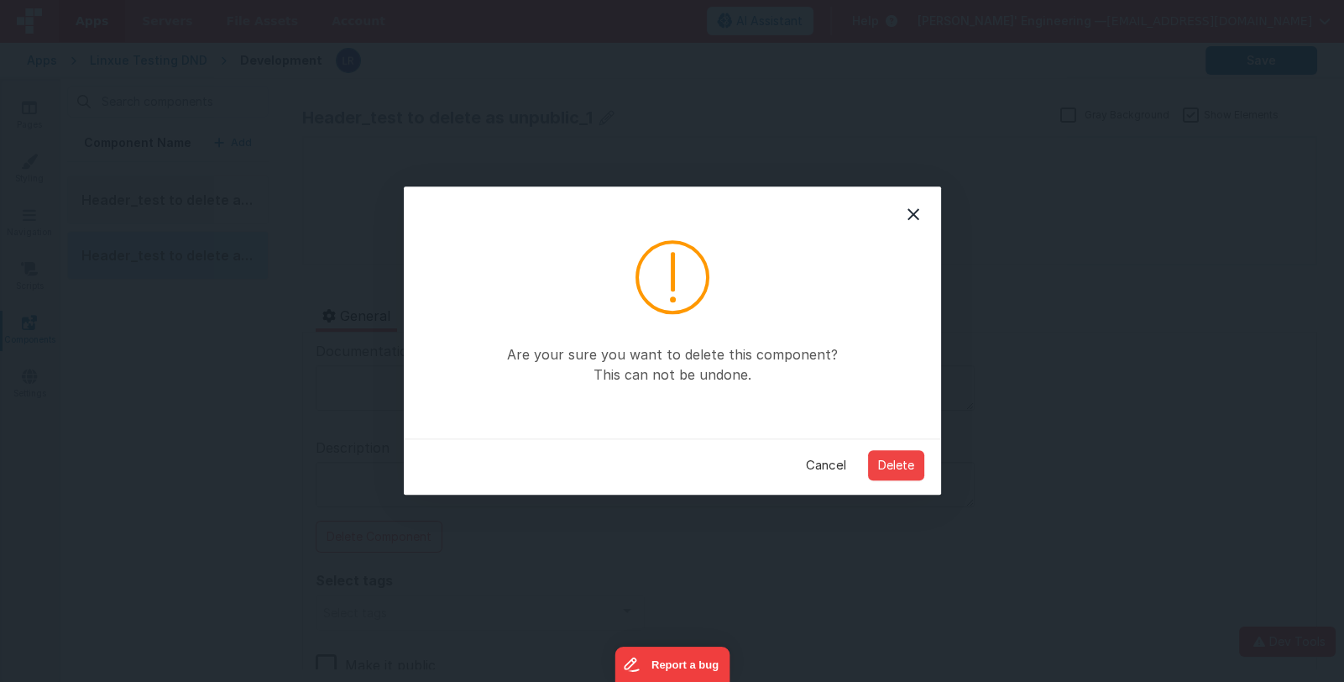
click at [828, 466] on button "Cancel" at bounding box center [826, 464] width 64 height 31
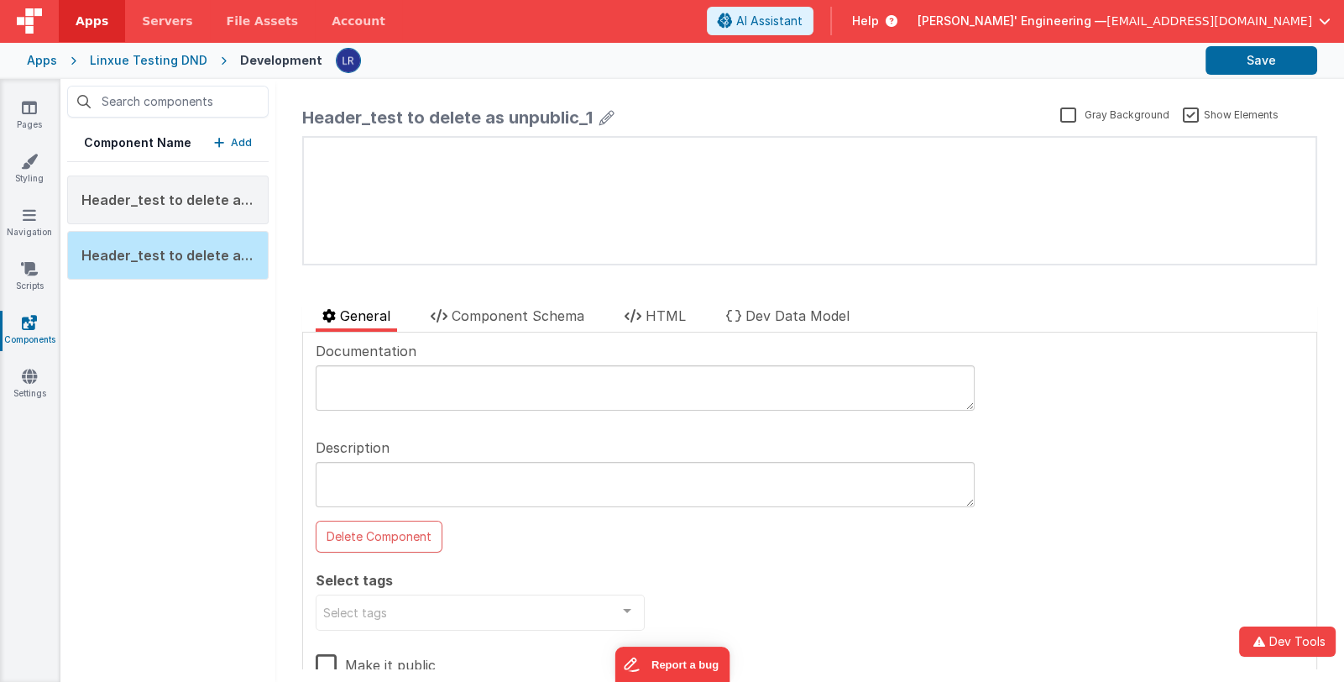
click at [378, 659] on label "Make it public" at bounding box center [376, 662] width 120 height 36
click at [0, 0] on input "Make it public" at bounding box center [0, 0] width 0 height 0
click at [1243, 61] on button "Save" at bounding box center [1262, 60] width 112 height 29
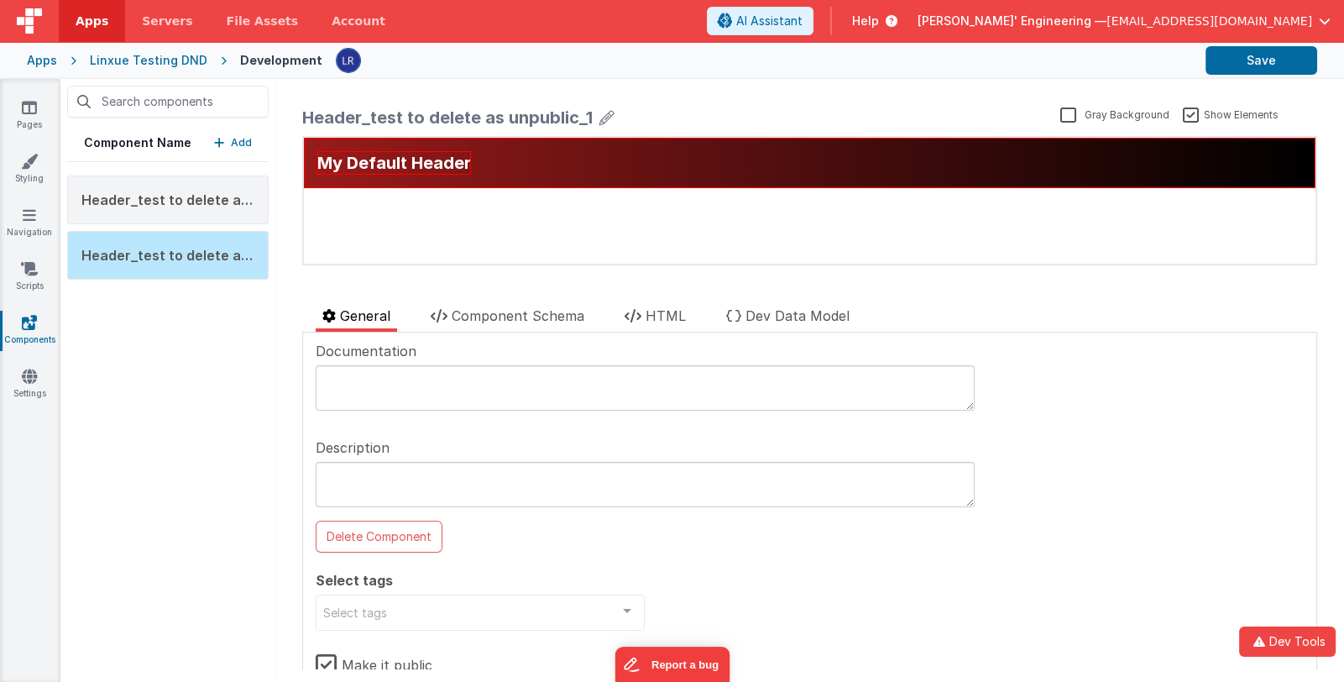
click at [231, 141] on p "Add" at bounding box center [241, 142] width 21 height 17
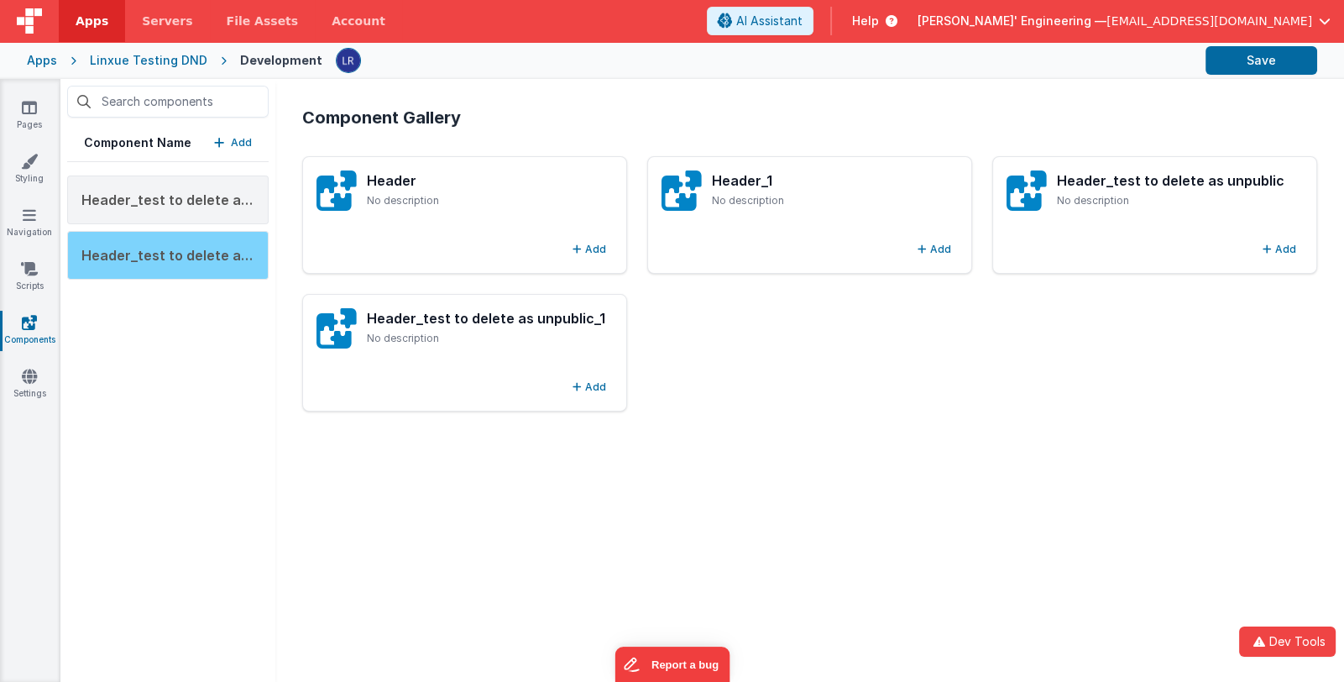
click at [183, 249] on span "Header_test to delete as unpublic_1" at bounding box center [200, 255] width 238 height 17
click at [194, 252] on span "Header_test to delete as unpublic_1" at bounding box center [200, 255] width 238 height 17
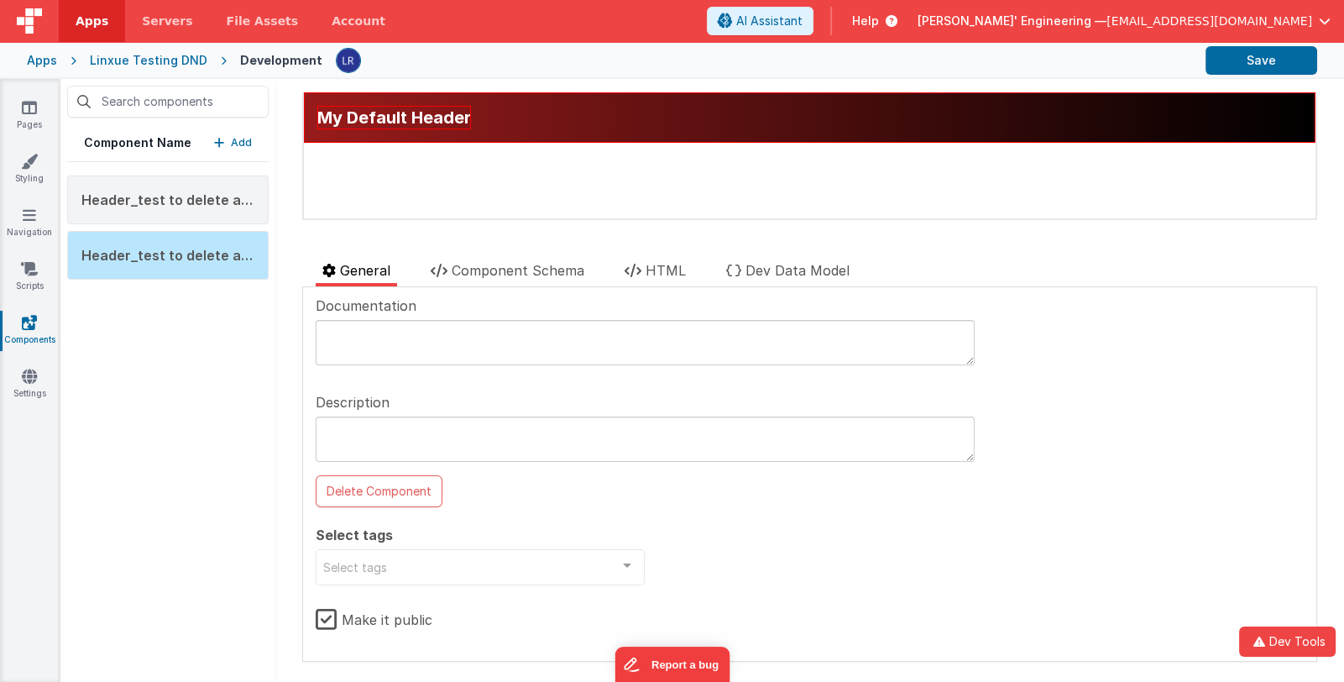
scroll to position [49, 0]
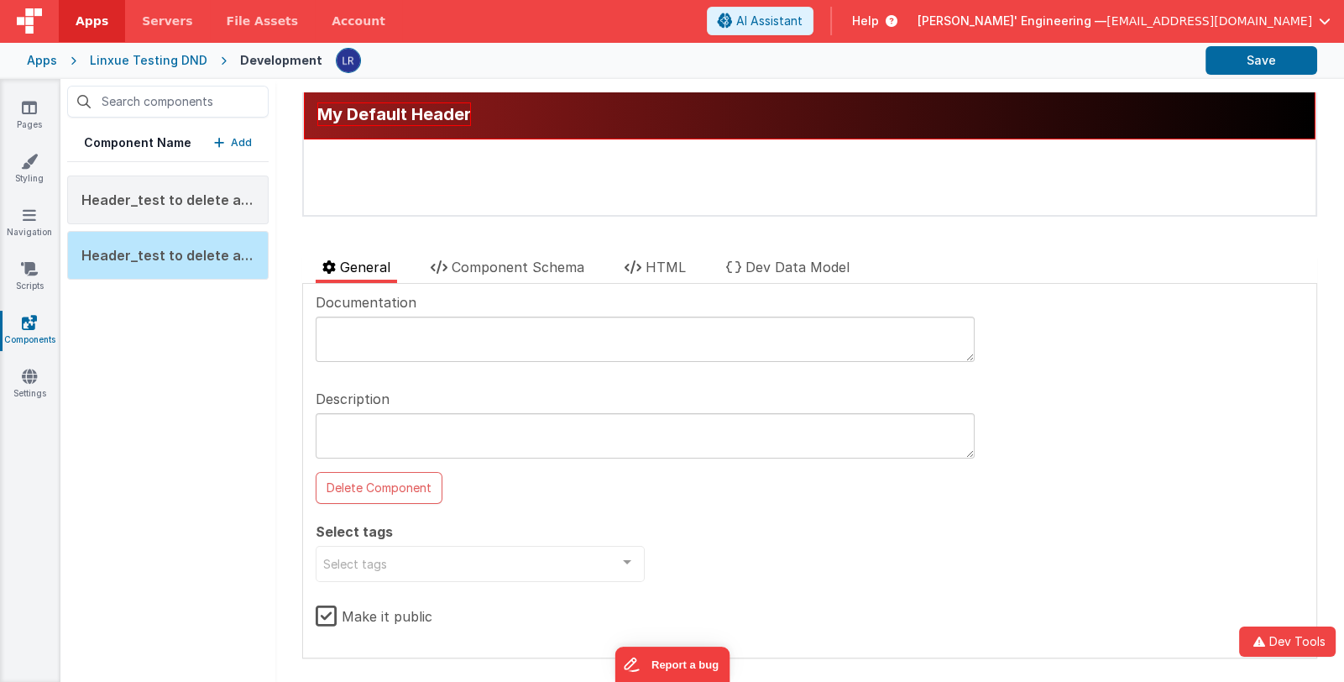
click at [361, 613] on label "Make it public" at bounding box center [374, 613] width 117 height 36
click at [0, 0] on input "Make it public" at bounding box center [0, 0] width 0 height 0
click at [416, 487] on button "Delete Component" at bounding box center [379, 488] width 127 height 32
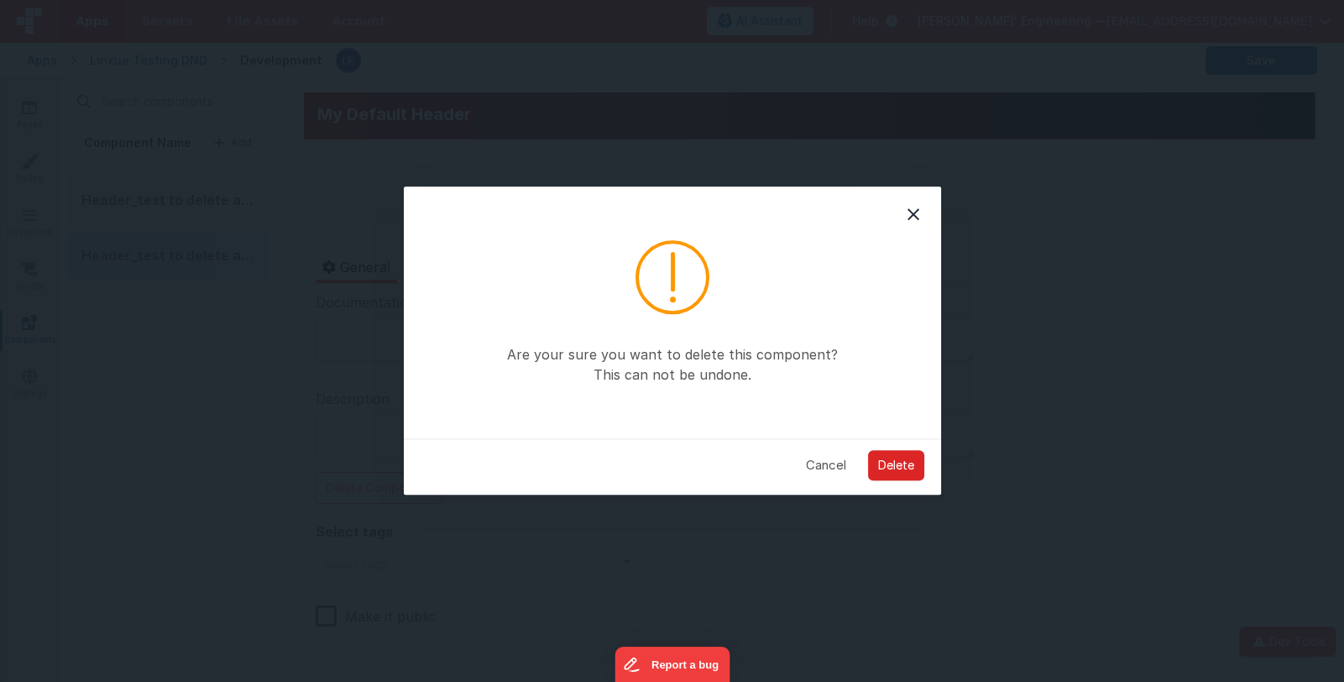
click at [898, 464] on button "Delete" at bounding box center [896, 465] width 56 height 30
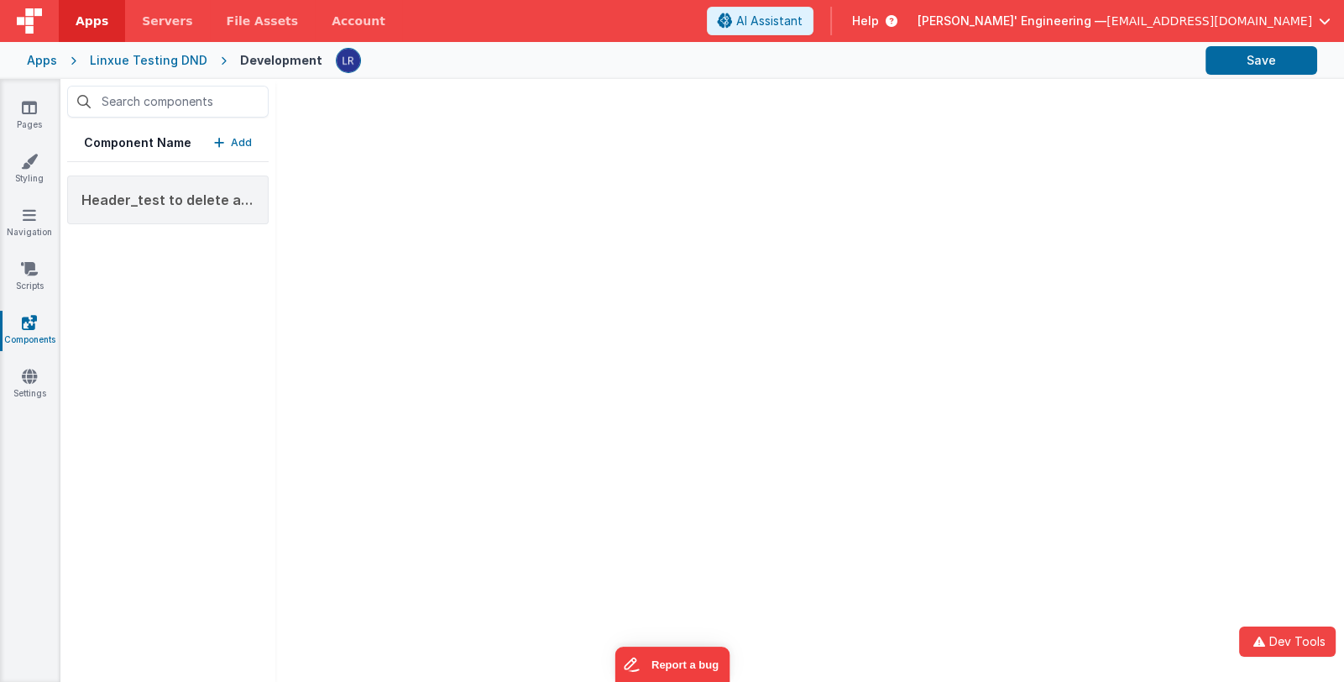
click at [240, 141] on p "Add" at bounding box center [241, 142] width 21 height 17
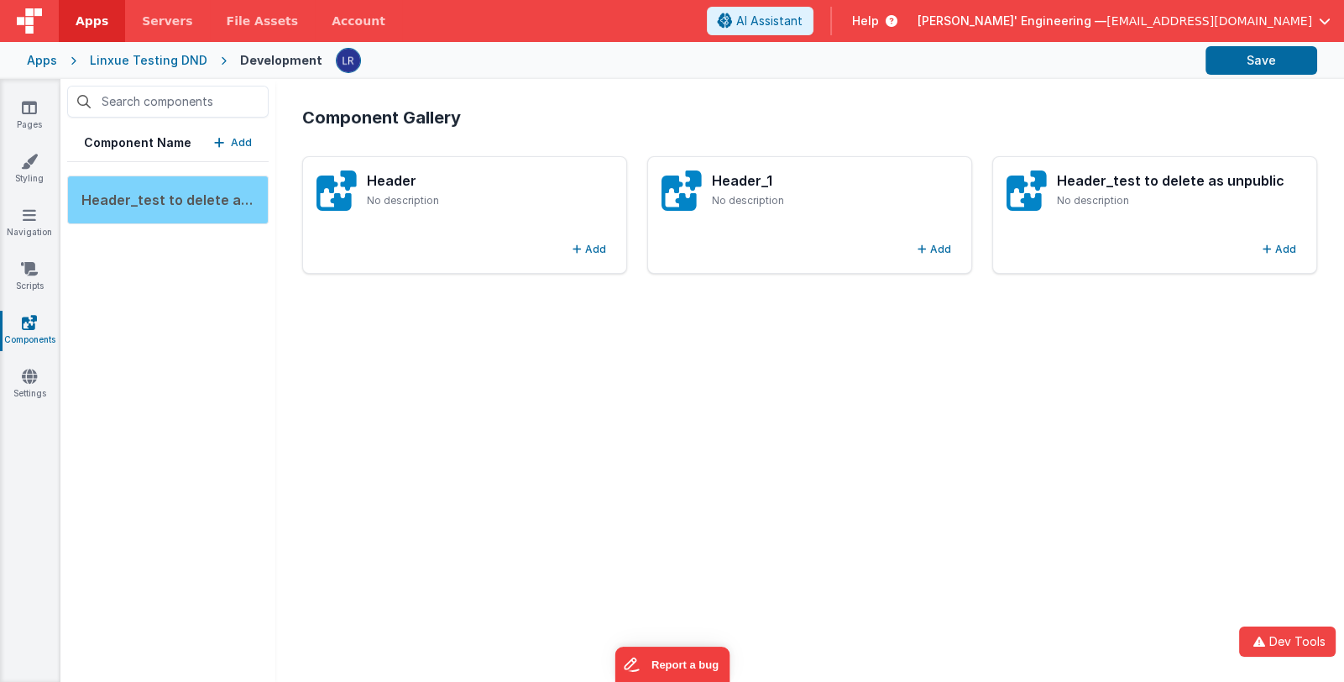
click at [222, 196] on span "Header_test to delete as unpublic" at bounding box center [195, 199] width 228 height 17
click at [161, 200] on span "Header_test to delete as unpublic" at bounding box center [195, 199] width 228 height 17
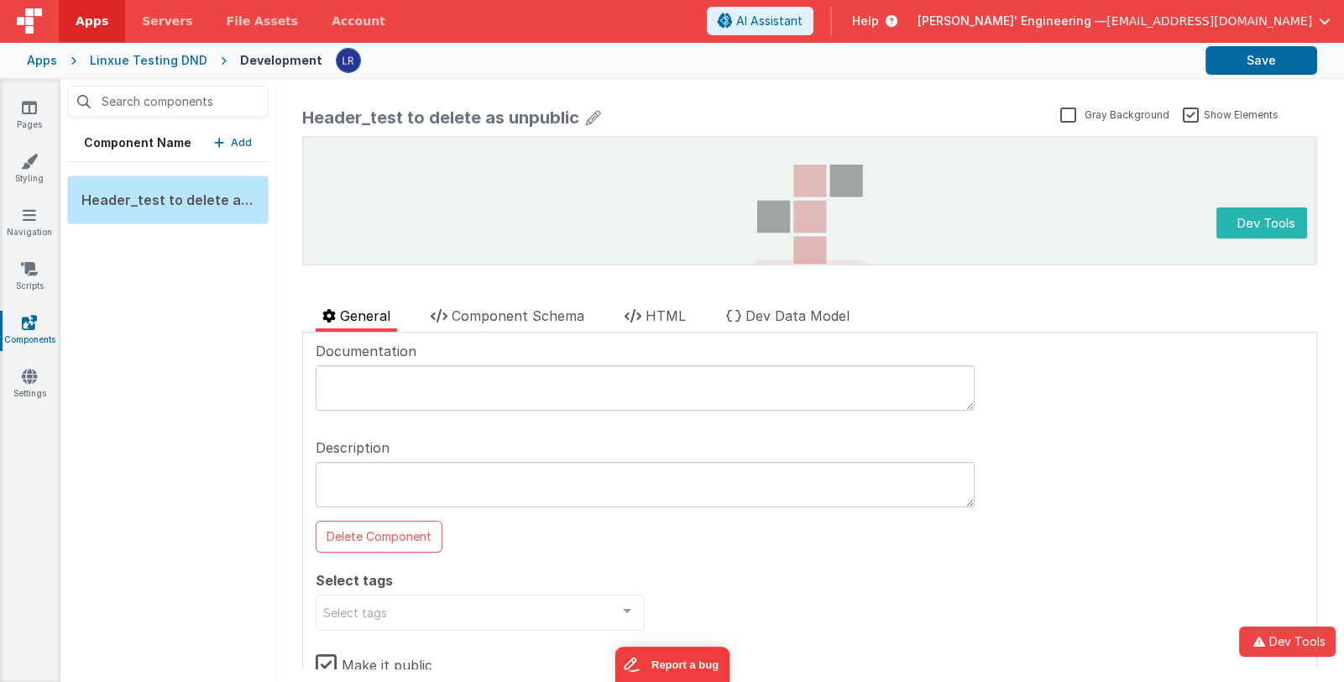
scroll to position [0, 0]
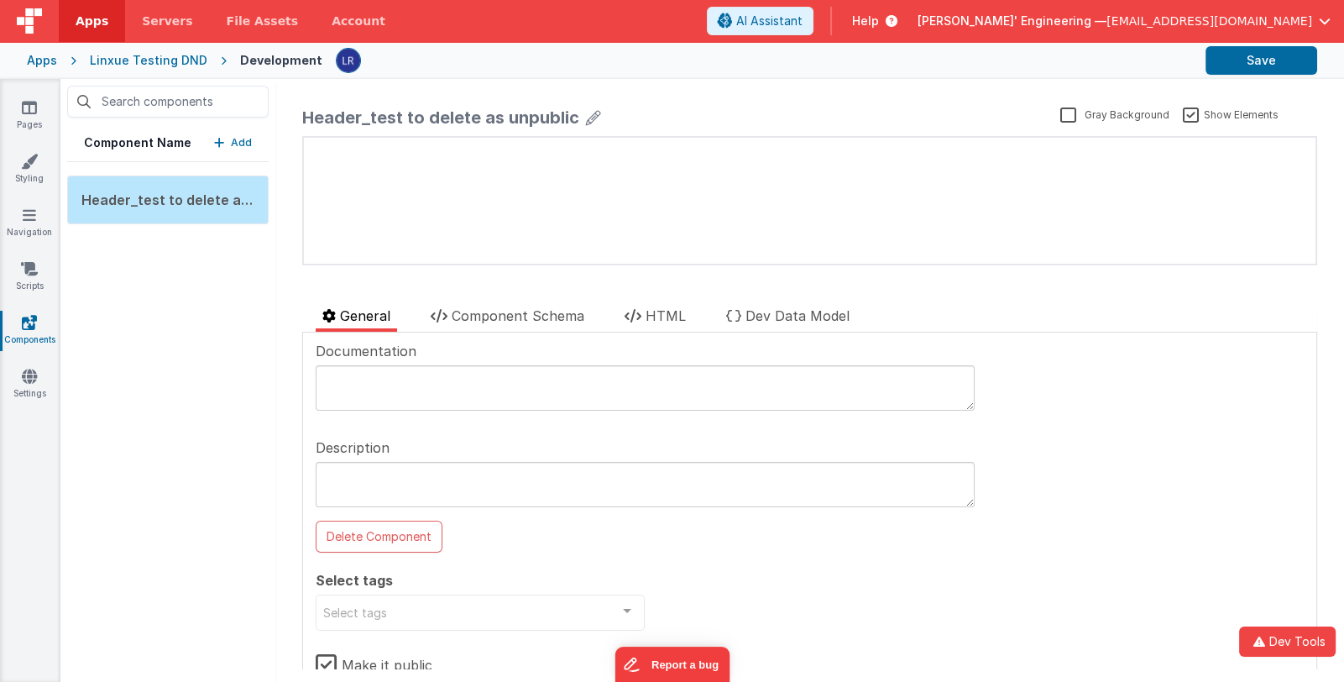
click at [330, 657] on label "Make it public" at bounding box center [374, 662] width 117 height 36
click at [0, 0] on input "Make it public" at bounding box center [0, 0] width 0 height 0
click at [1232, 66] on button "Save" at bounding box center [1262, 60] width 112 height 29
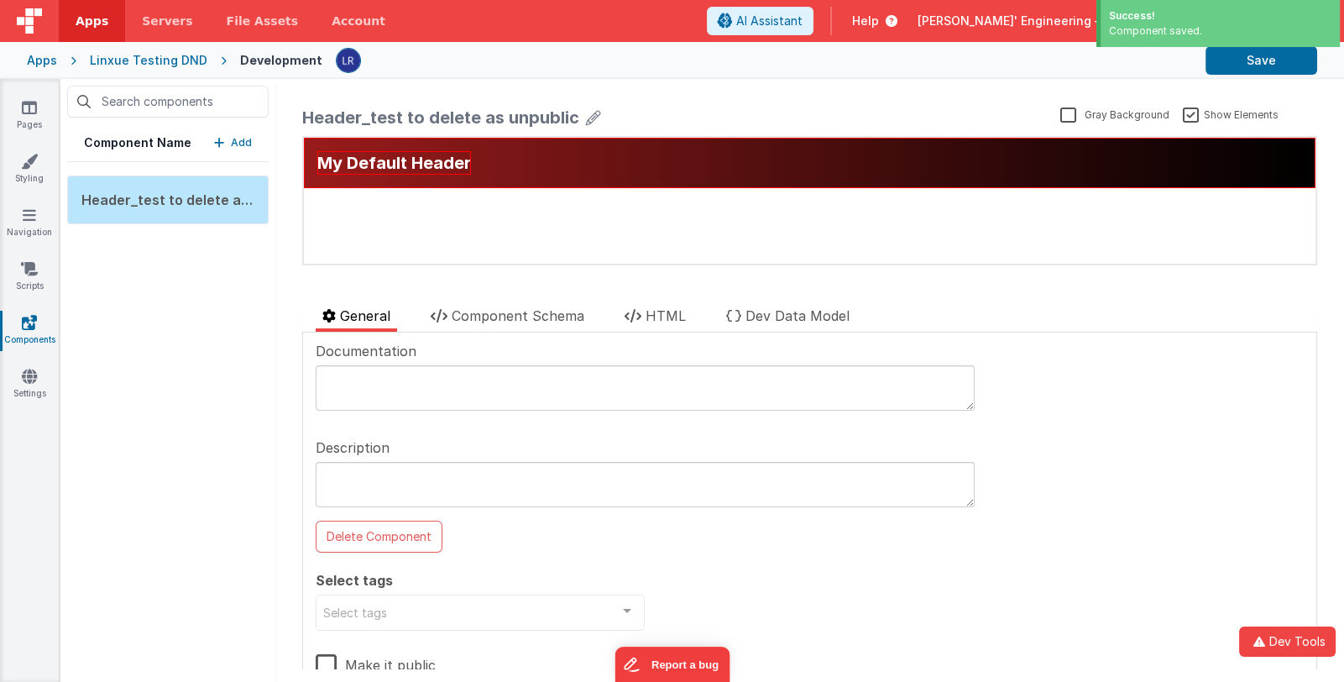
click at [234, 145] on p "Add" at bounding box center [241, 142] width 21 height 17
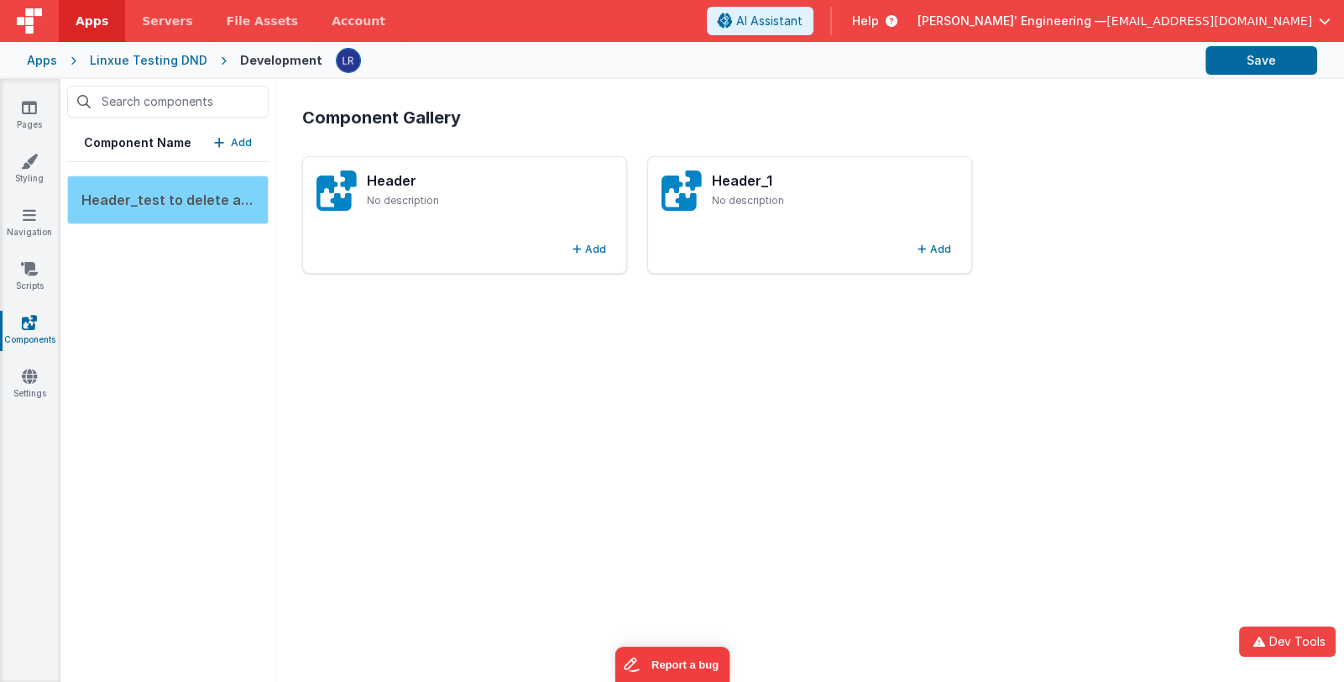
click at [186, 191] on span "Header_test to delete as unpublic" at bounding box center [195, 199] width 228 height 17
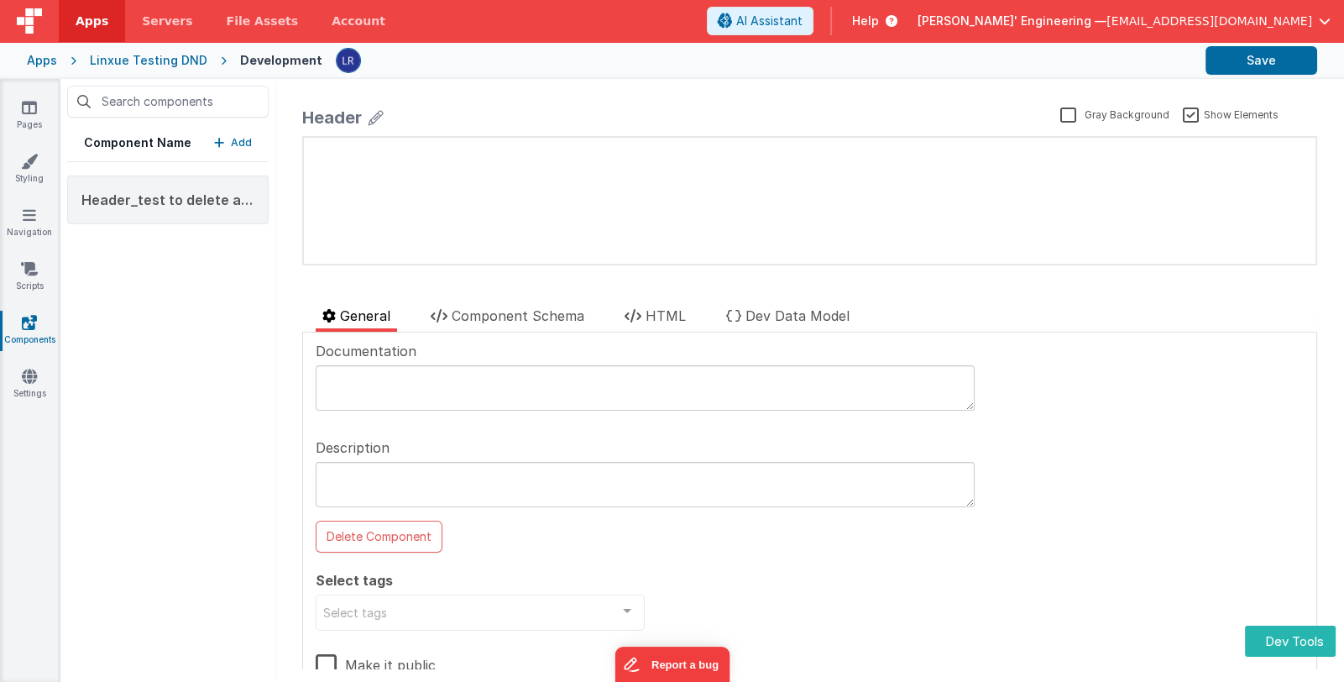
click at [231, 140] on p "Add" at bounding box center [241, 142] width 21 height 17
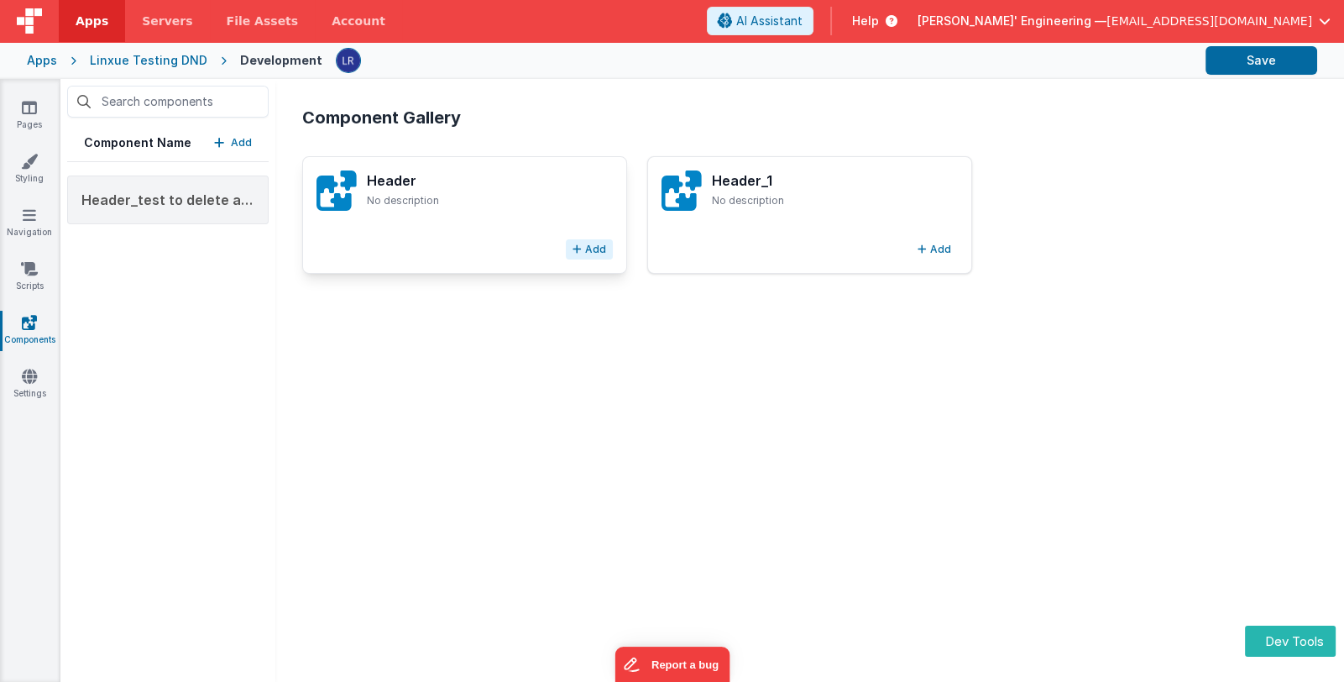
click at [588, 249] on button "Add" at bounding box center [589, 249] width 47 height 20
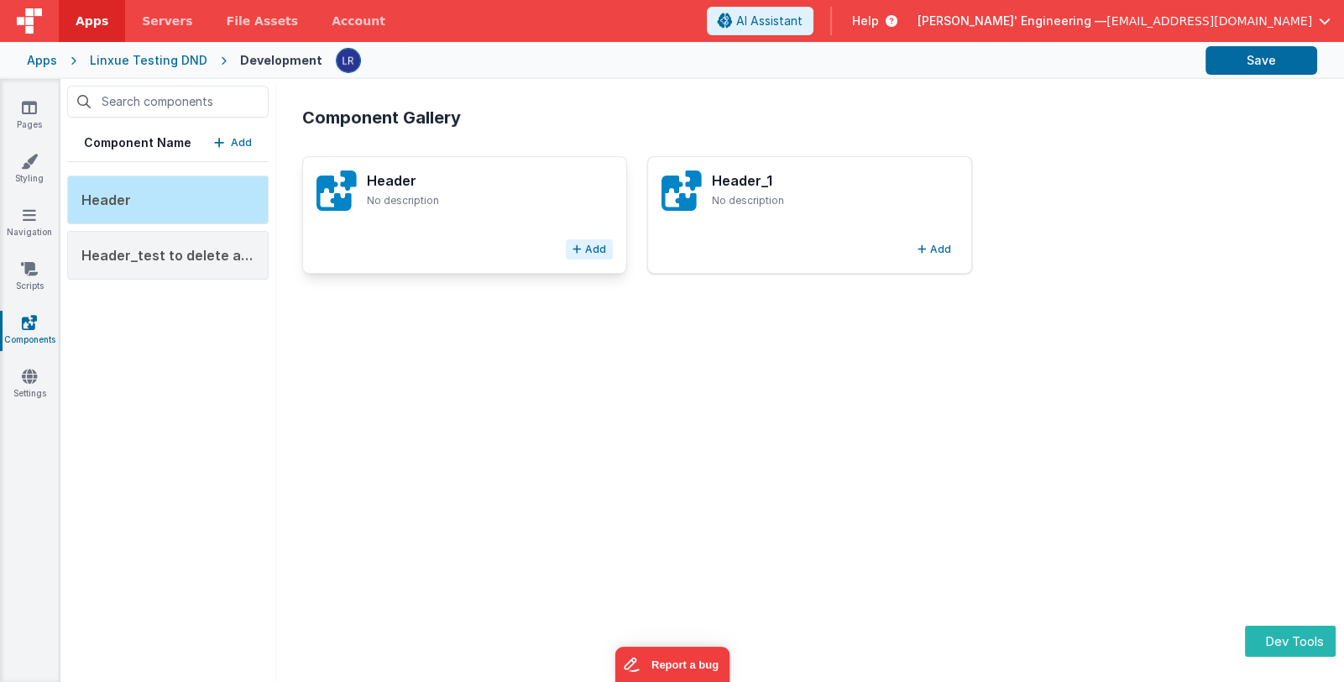
click at [587, 249] on button "Add" at bounding box center [589, 249] width 47 height 20
